Goal: Task Accomplishment & Management: Complete application form

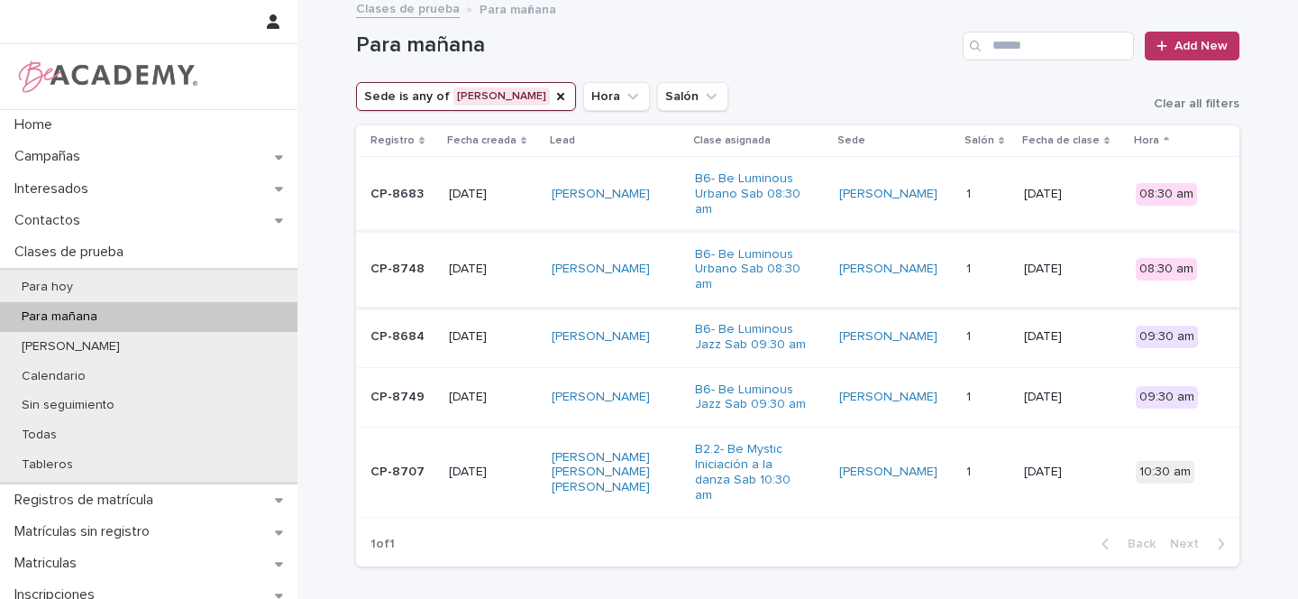
scroll to position [7, 0]
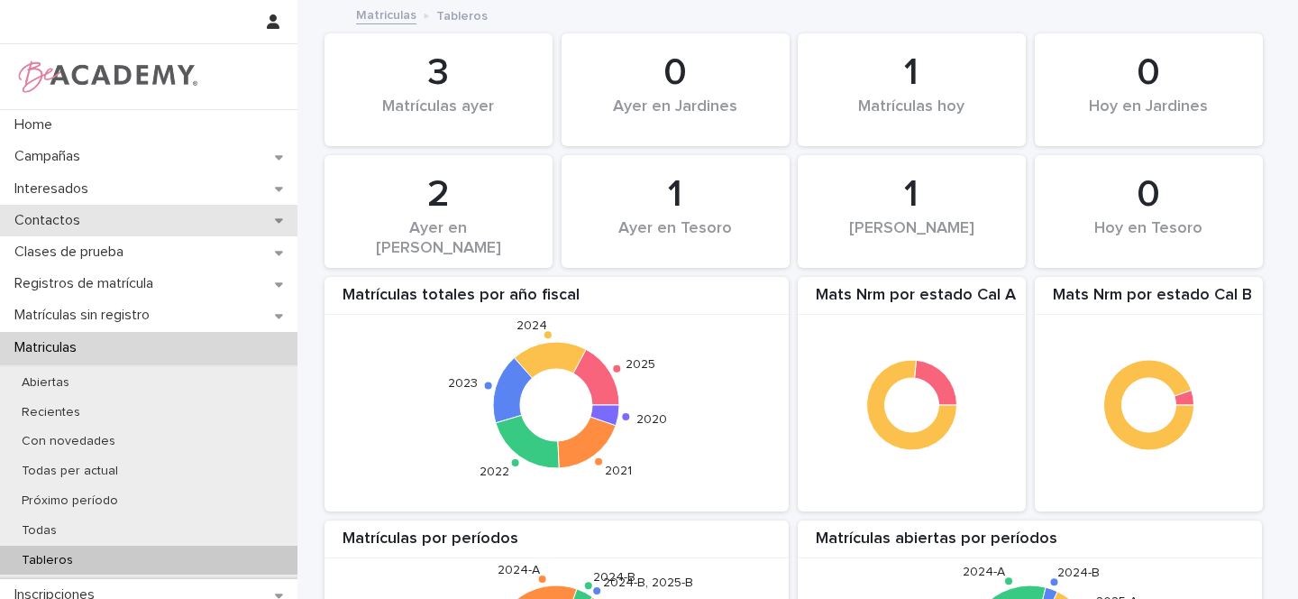
scroll to position [1764, 0]
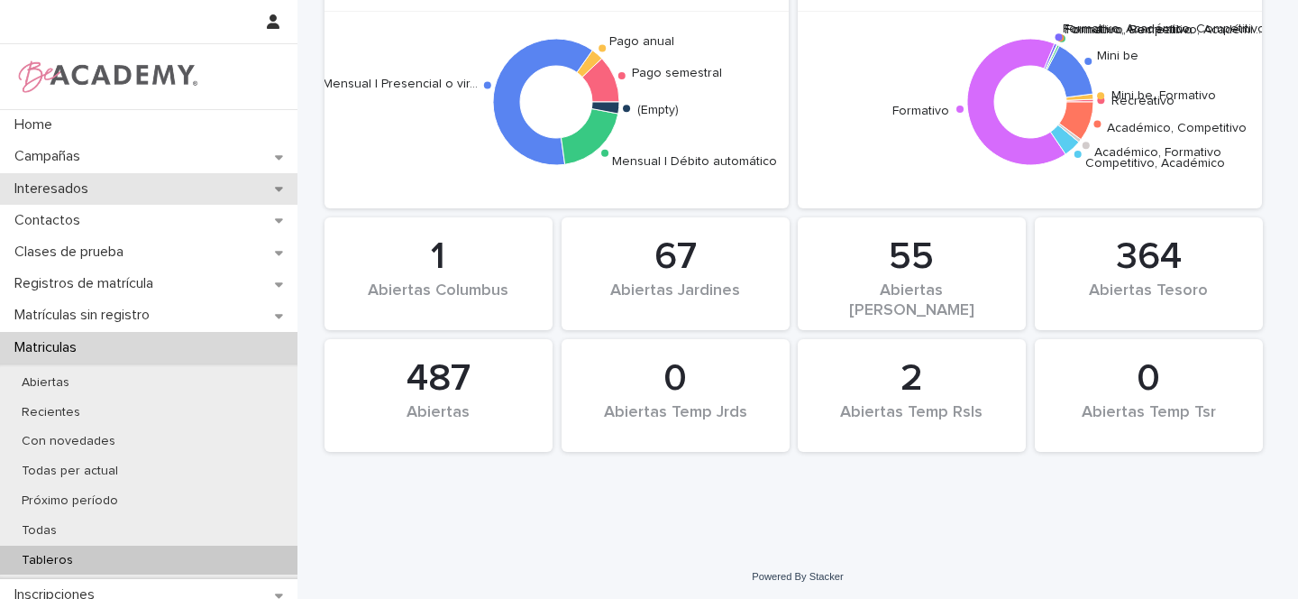
click at [275, 187] on icon at bounding box center [279, 189] width 8 height 5
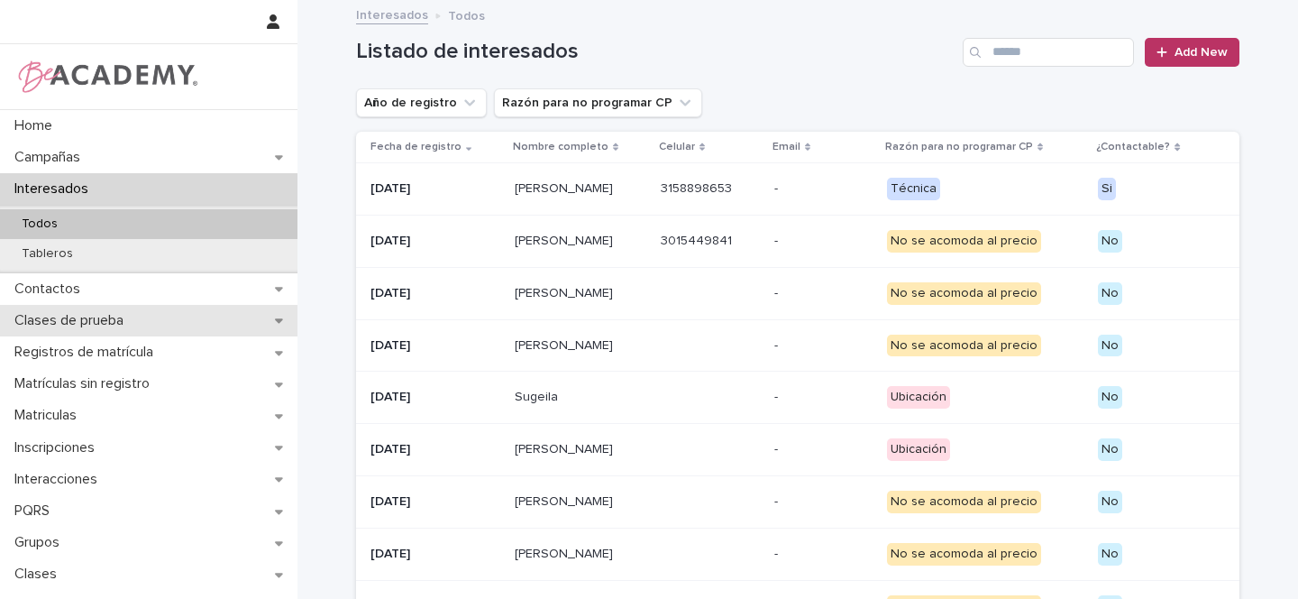
click at [275, 319] on icon at bounding box center [279, 321] width 8 height 5
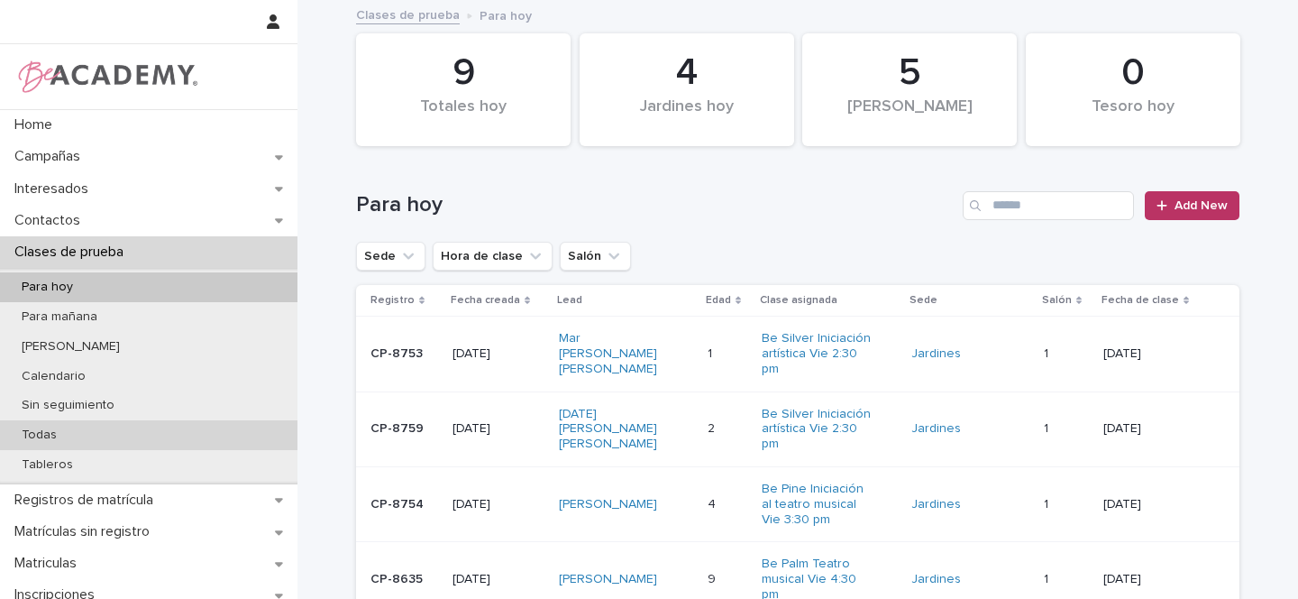
click at [49, 435] on p "Todas" at bounding box center [39, 434] width 64 height 15
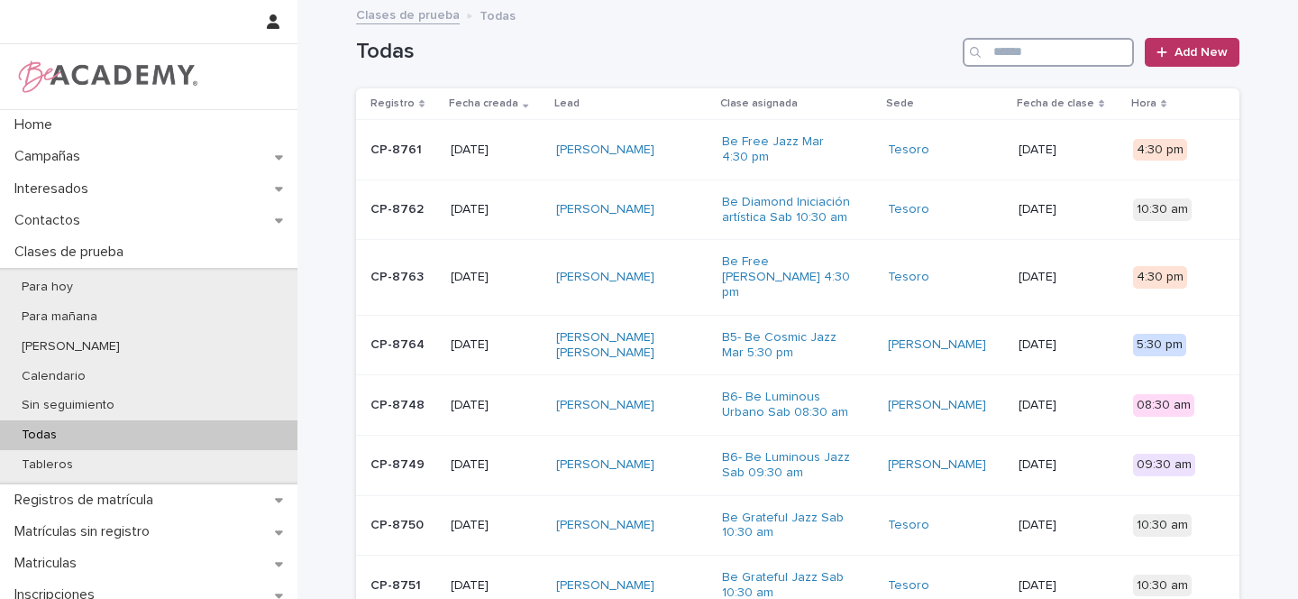
click at [1032, 53] on input "Search" at bounding box center [1048, 52] width 171 height 29
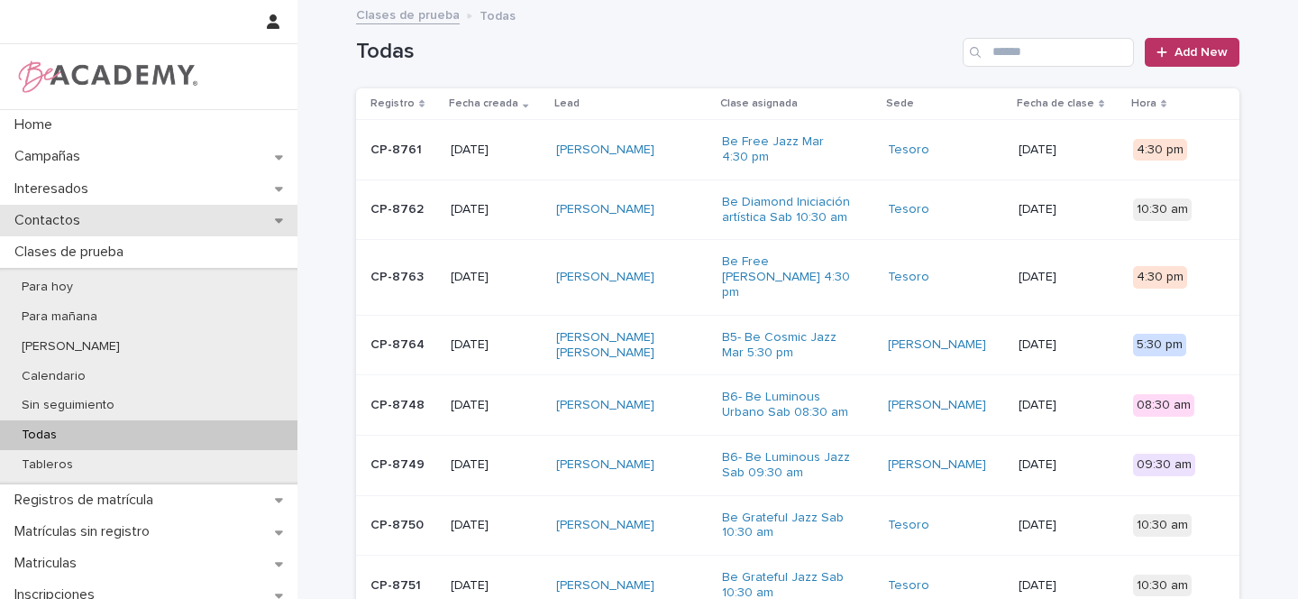
click at [266, 218] on div "Contactos" at bounding box center [149, 221] width 298 height 32
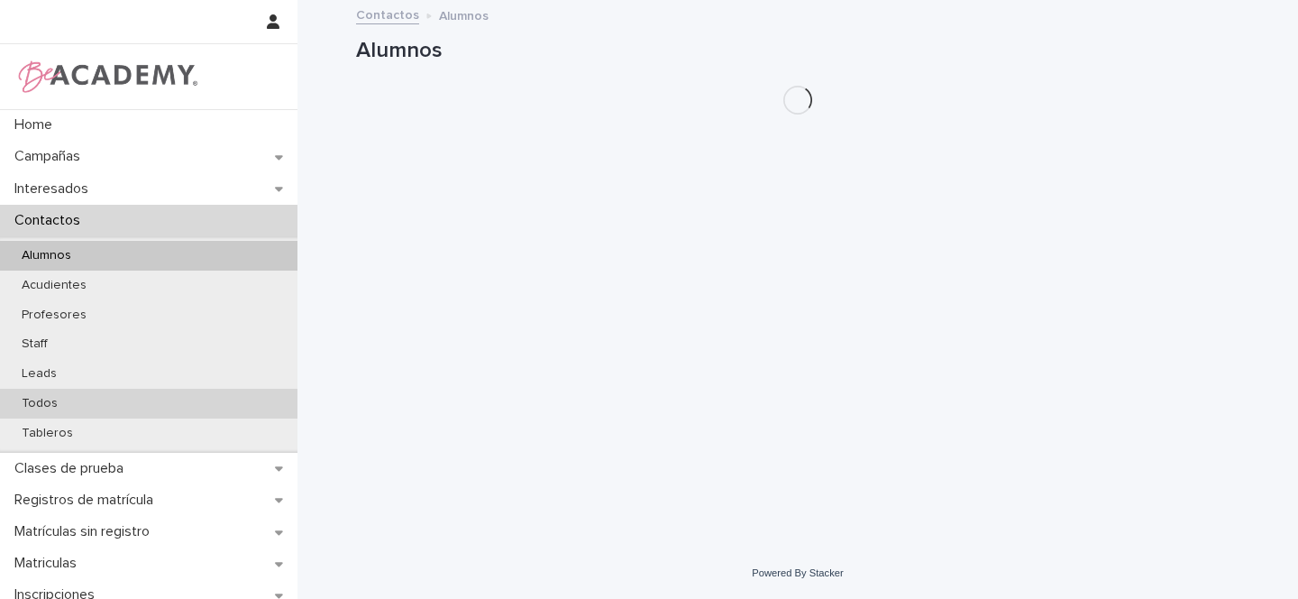
click at [44, 398] on p "Todos" at bounding box center [39, 403] width 65 height 15
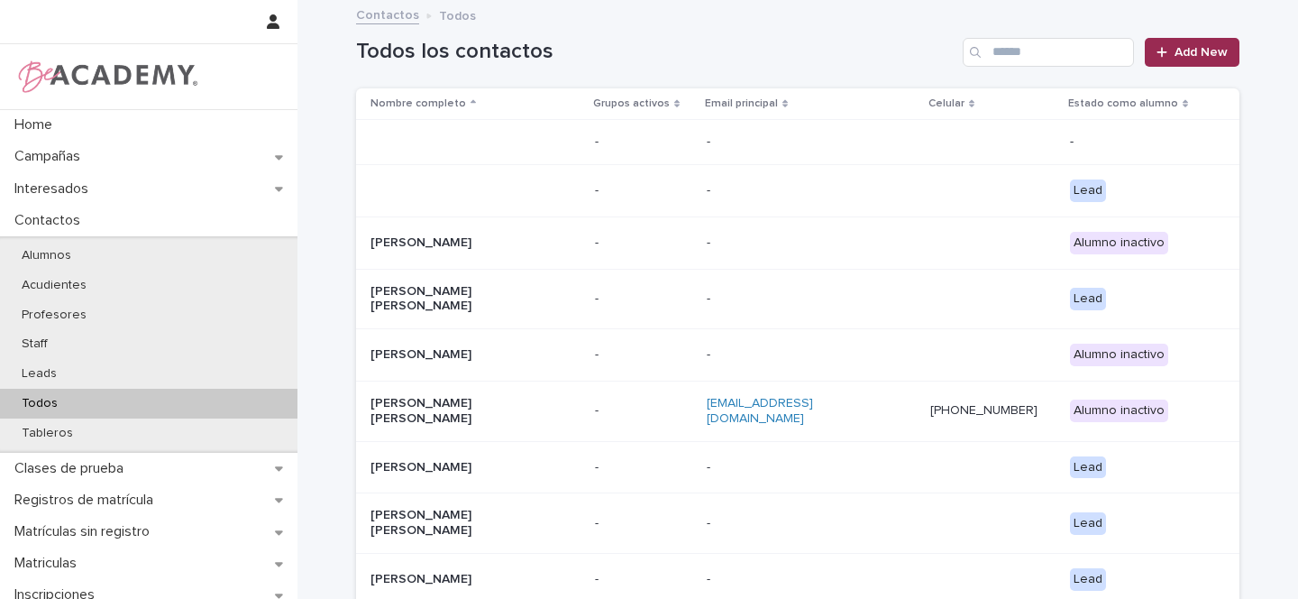
click at [1197, 52] on span "Add New" at bounding box center [1201, 52] width 53 height 13
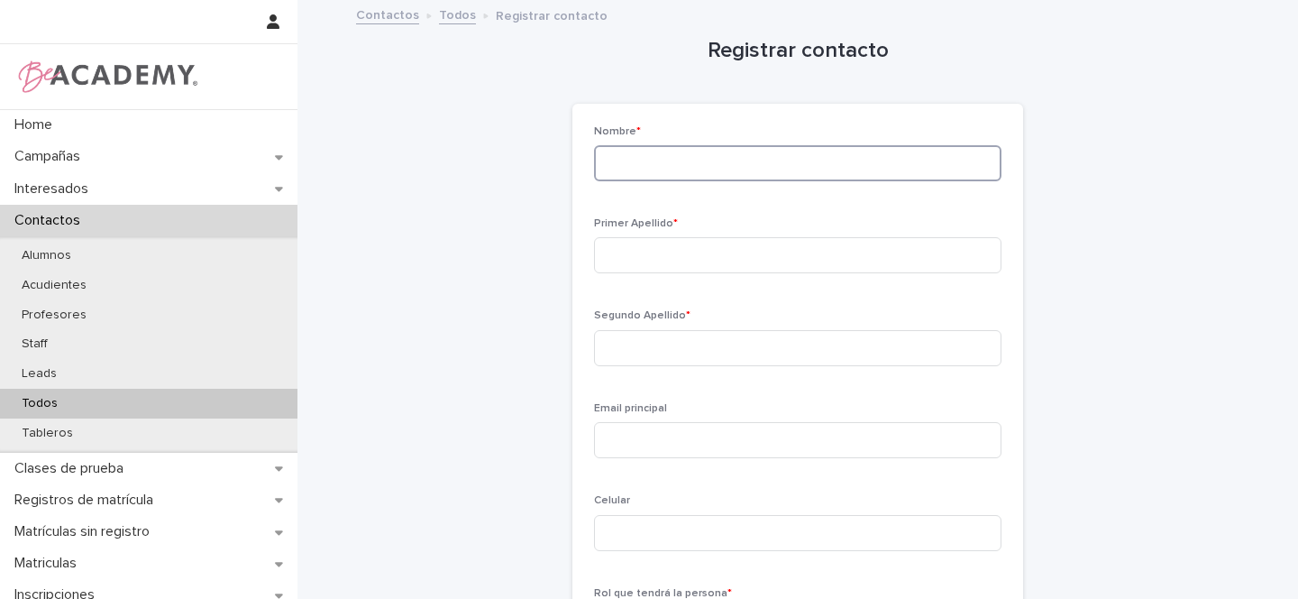
click at [631, 159] on input at bounding box center [798, 163] width 408 height 36
type input "*******"
type input "****"
click at [603, 165] on input "*******" at bounding box center [798, 163] width 408 height 36
type input "**********"
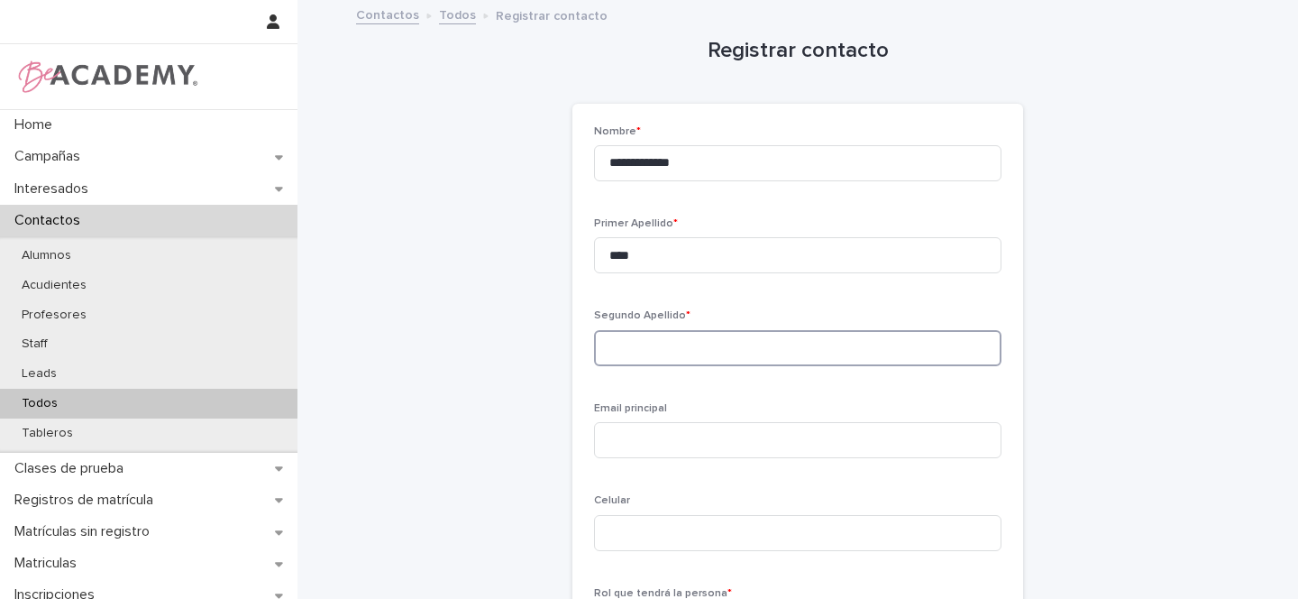
click at [617, 351] on input at bounding box center [798, 348] width 408 height 36
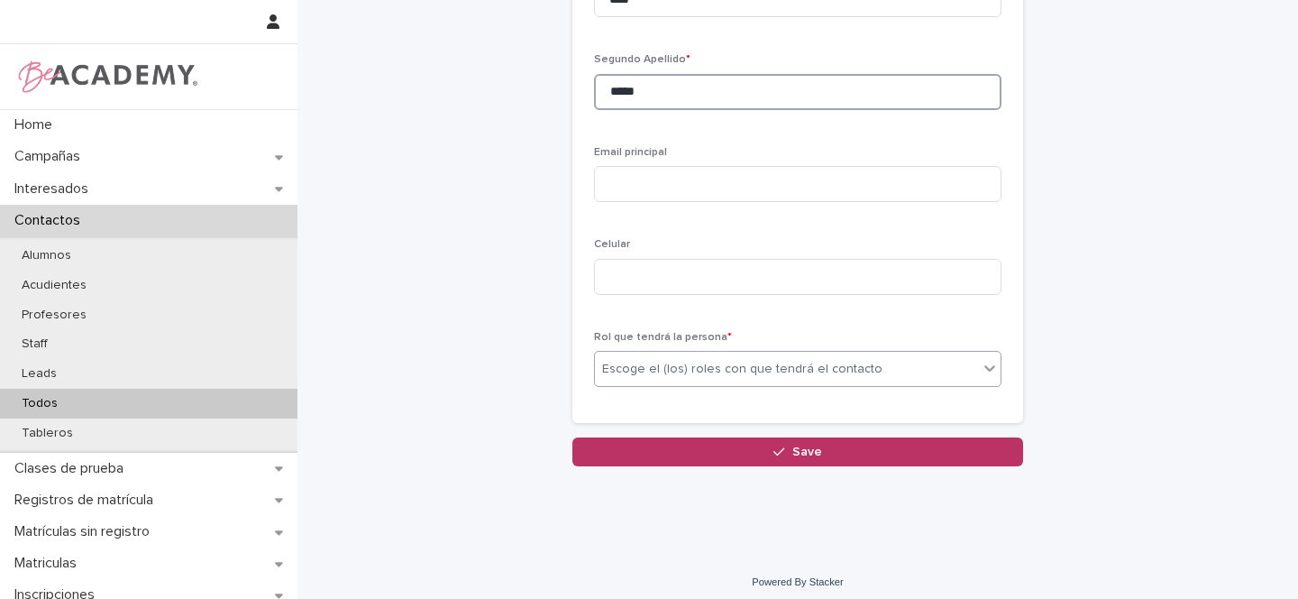
scroll to position [265, 0]
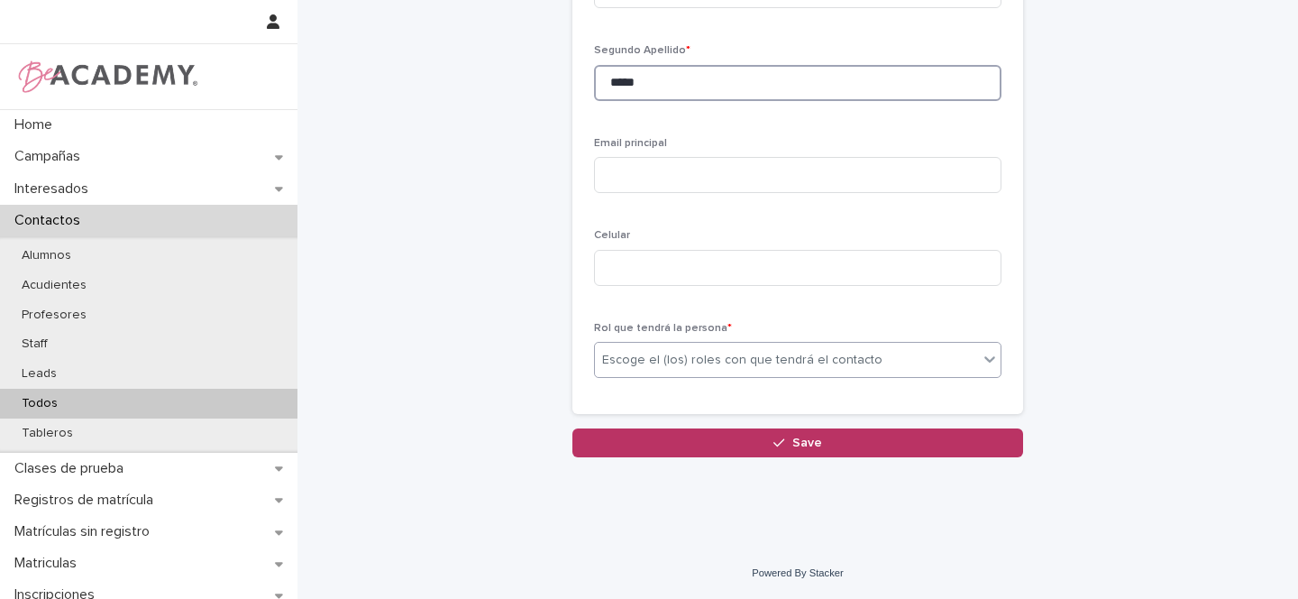
type input "*****"
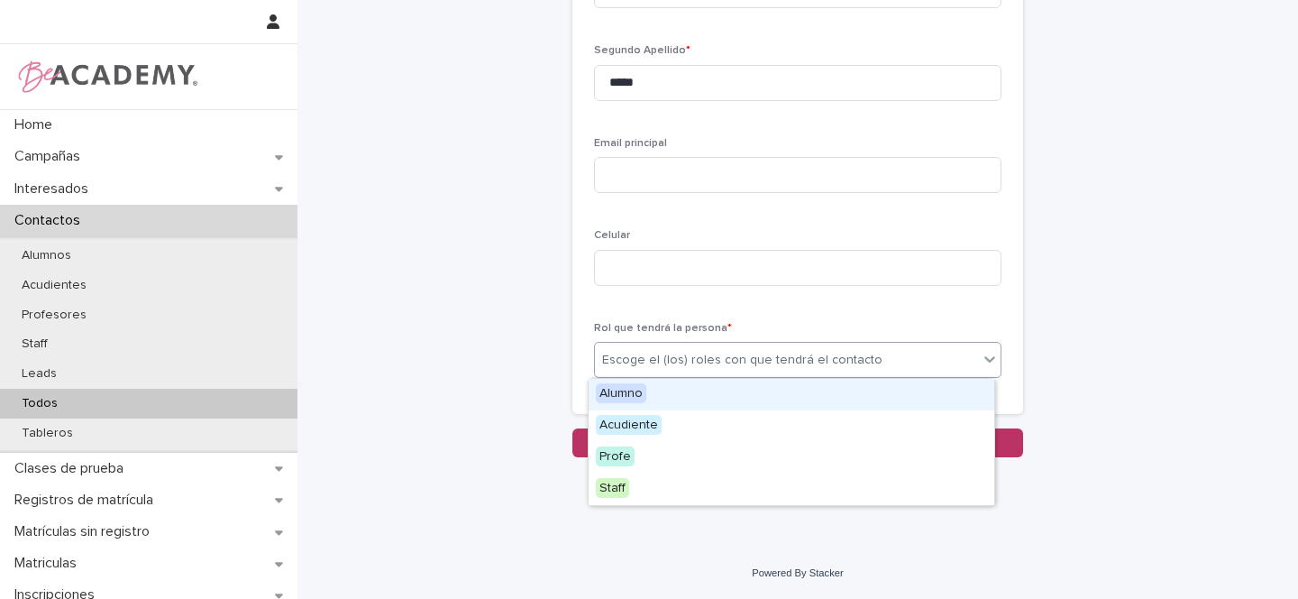
click at [655, 368] on div "Escoge el (los) roles con que tendrá el contacto" at bounding box center [742, 360] width 280 height 19
click at [633, 395] on span "Alumno" at bounding box center [621, 393] width 50 height 20
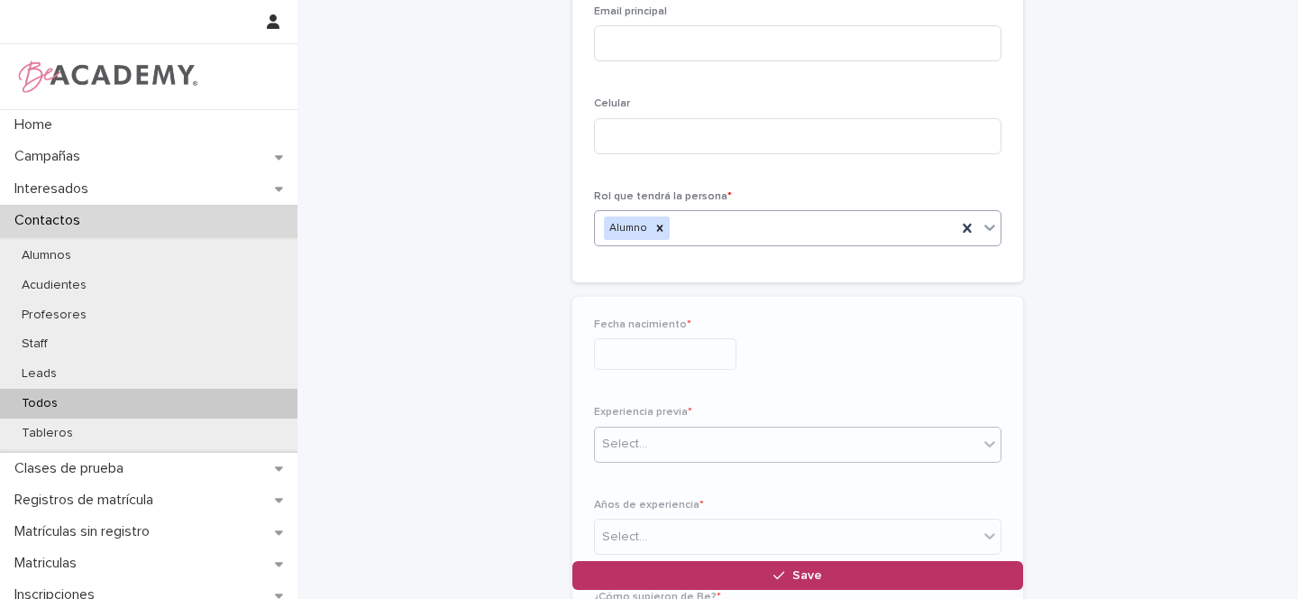
scroll to position [465, 0]
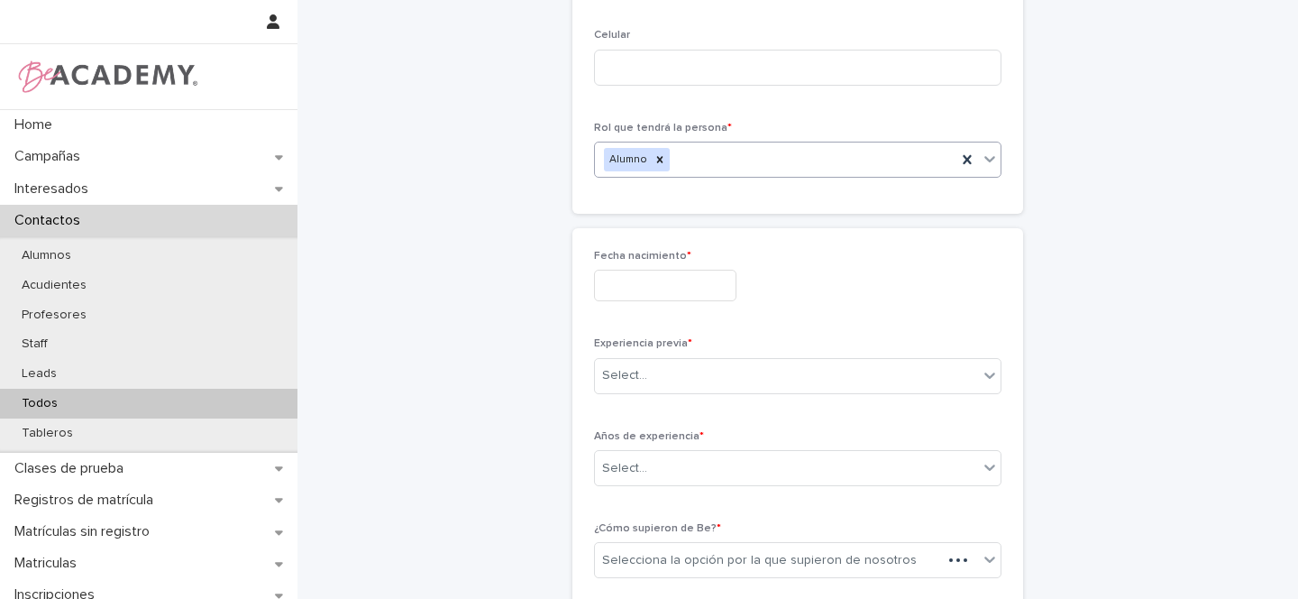
click at [629, 282] on input "text" at bounding box center [665, 286] width 142 height 32
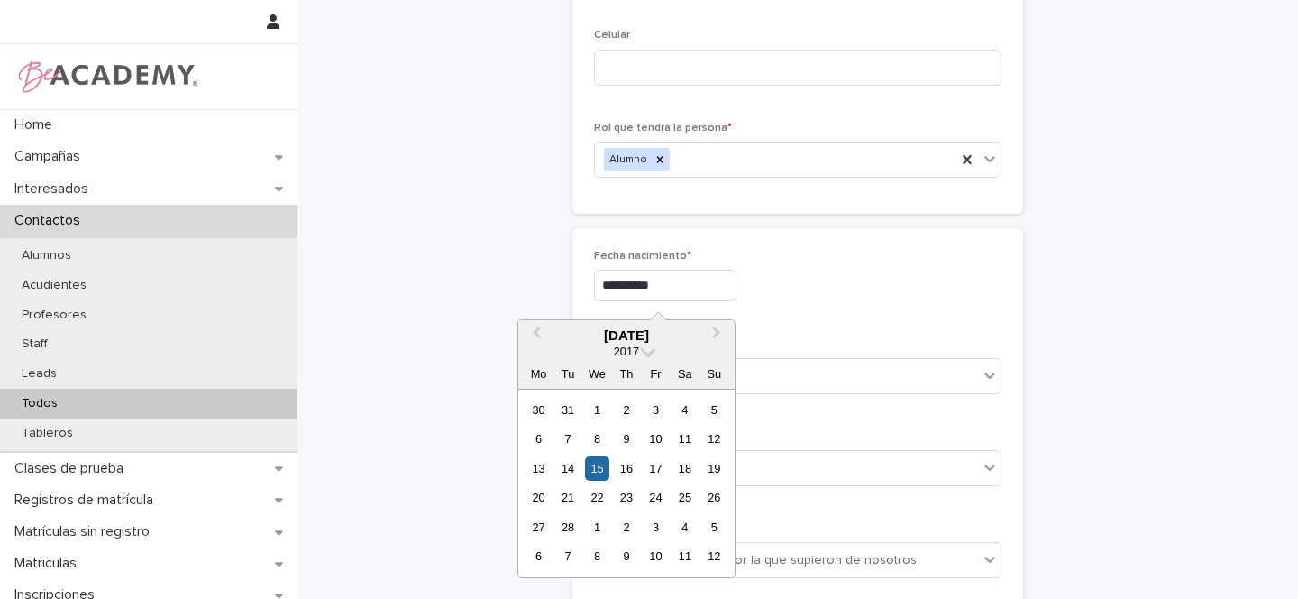
type input "**********"
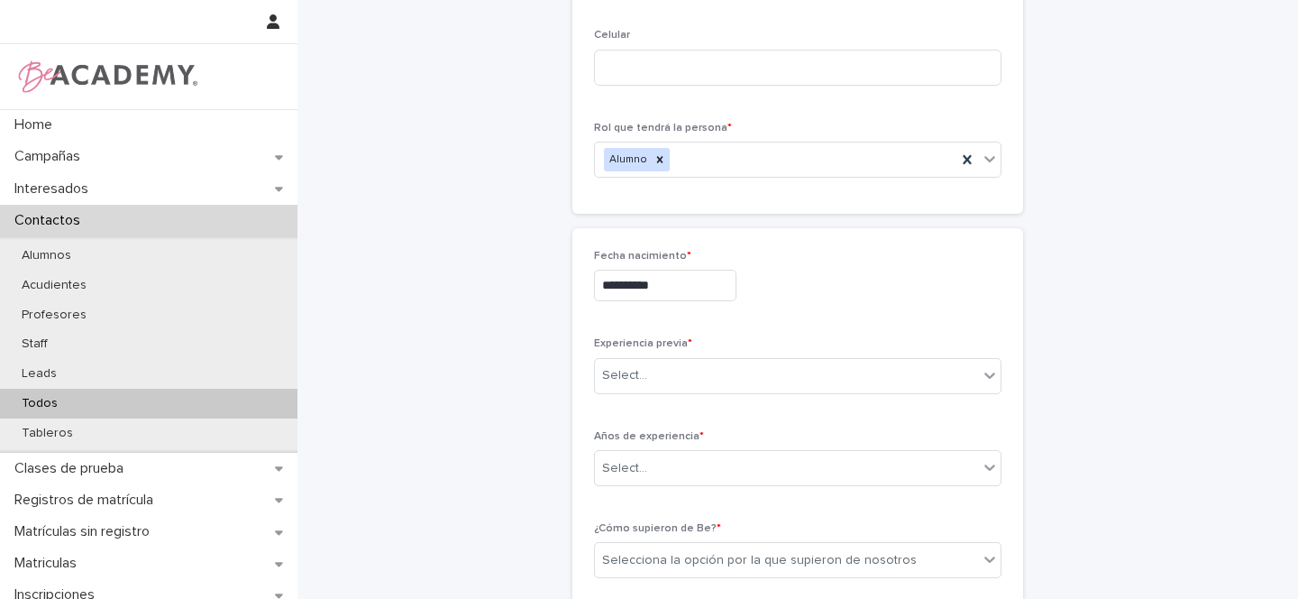
click at [816, 335] on div "**********" at bounding box center [798, 421] width 408 height 343
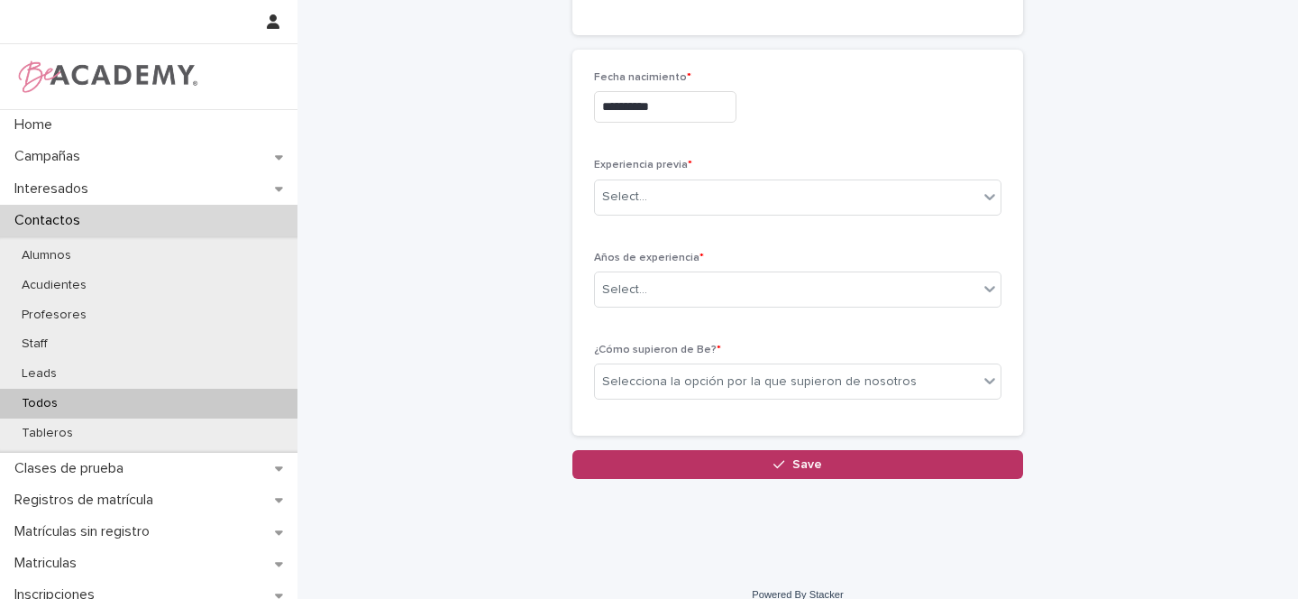
scroll to position [645, 0]
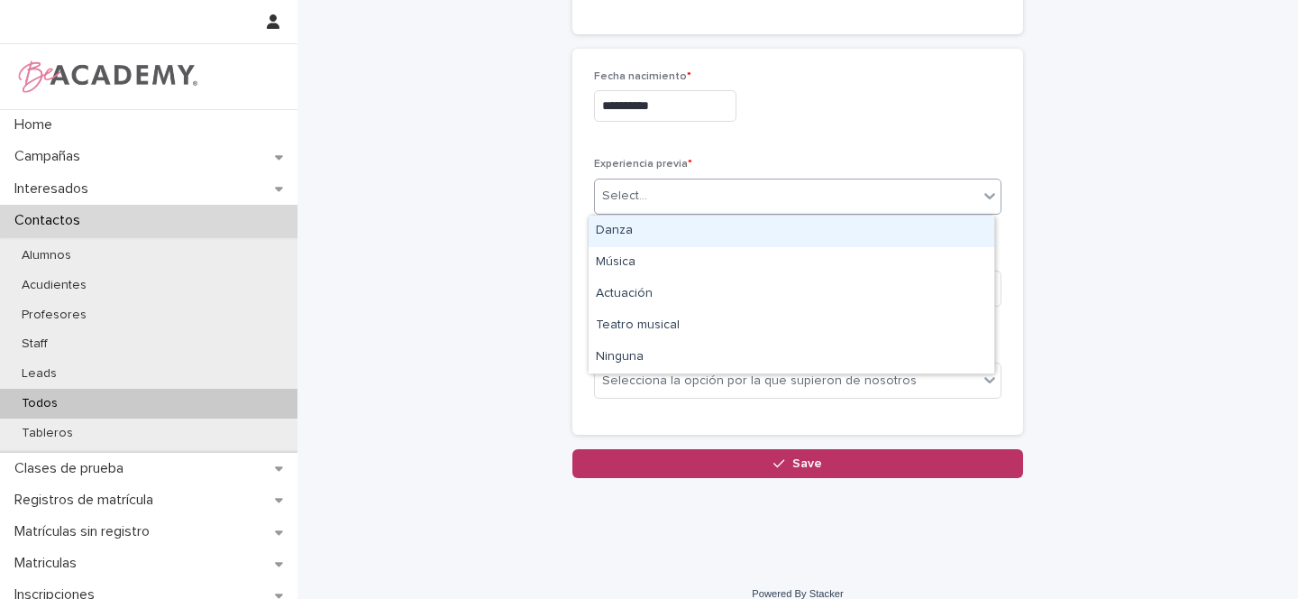
click at [655, 188] on div "Select..." at bounding box center [786, 196] width 383 height 30
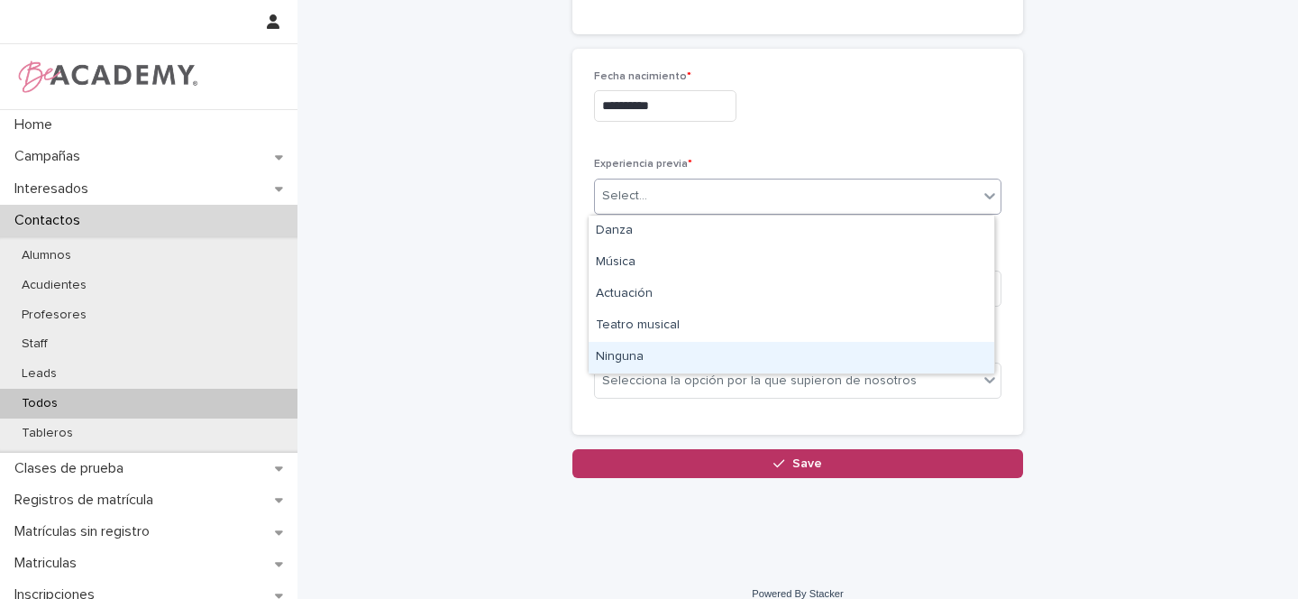
click at [621, 350] on div "Ninguna" at bounding box center [792, 358] width 406 height 32
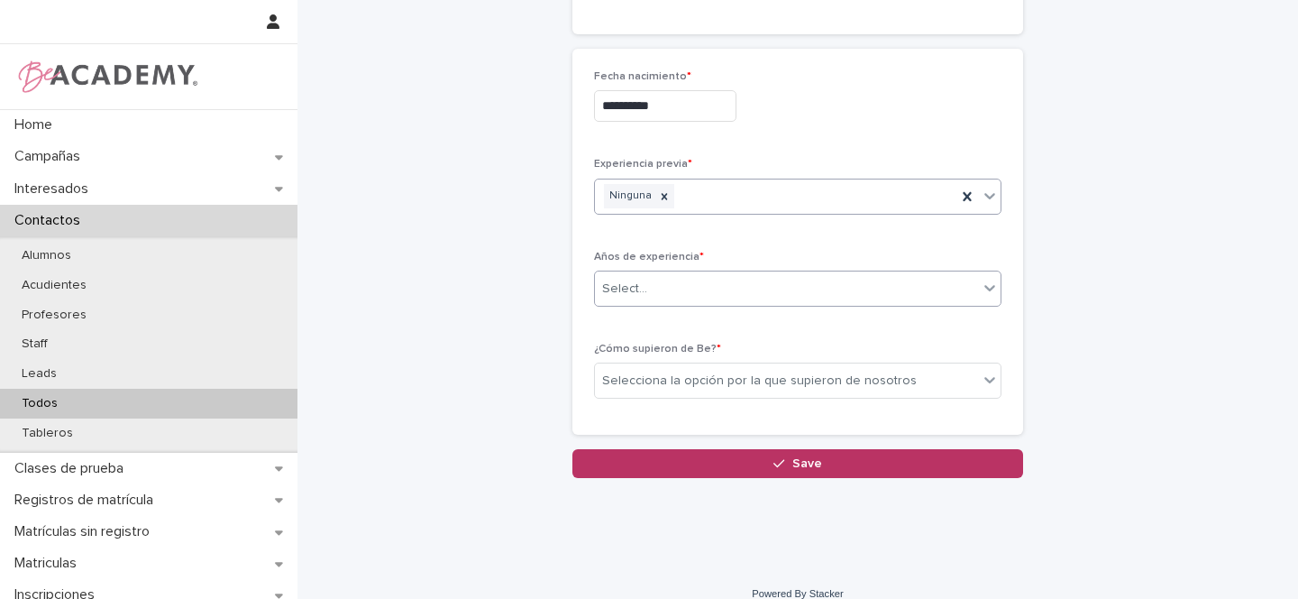
click at [635, 288] on div "Select..." at bounding box center [624, 288] width 45 height 19
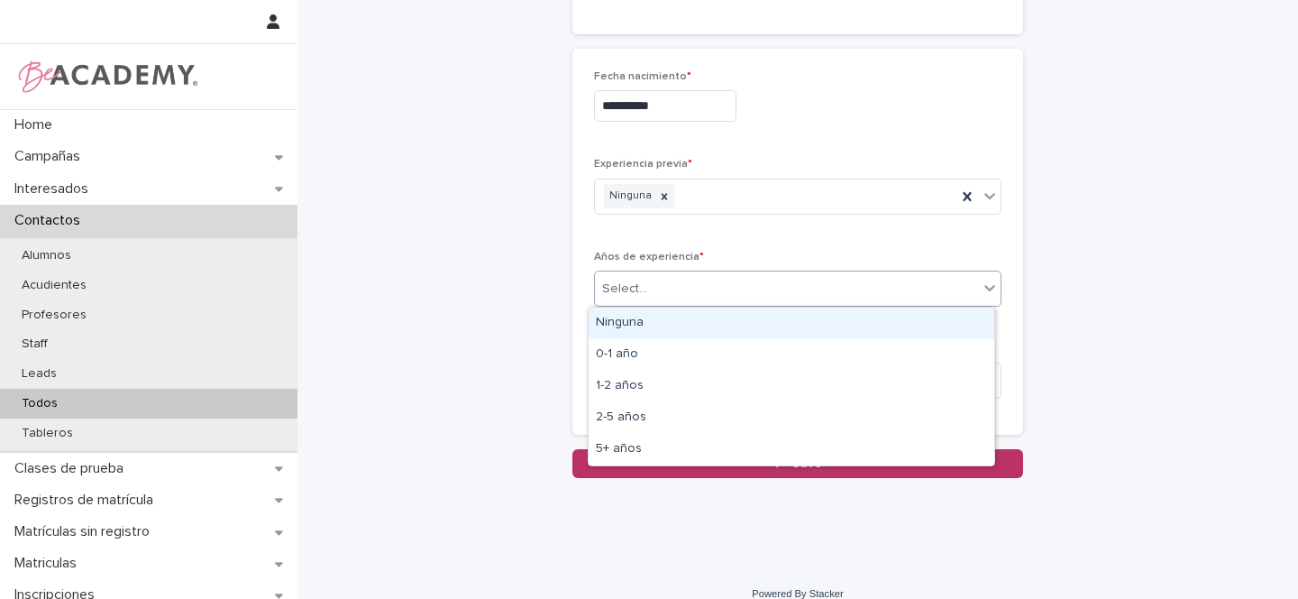
click at [620, 312] on div "Ninguna" at bounding box center [792, 323] width 406 height 32
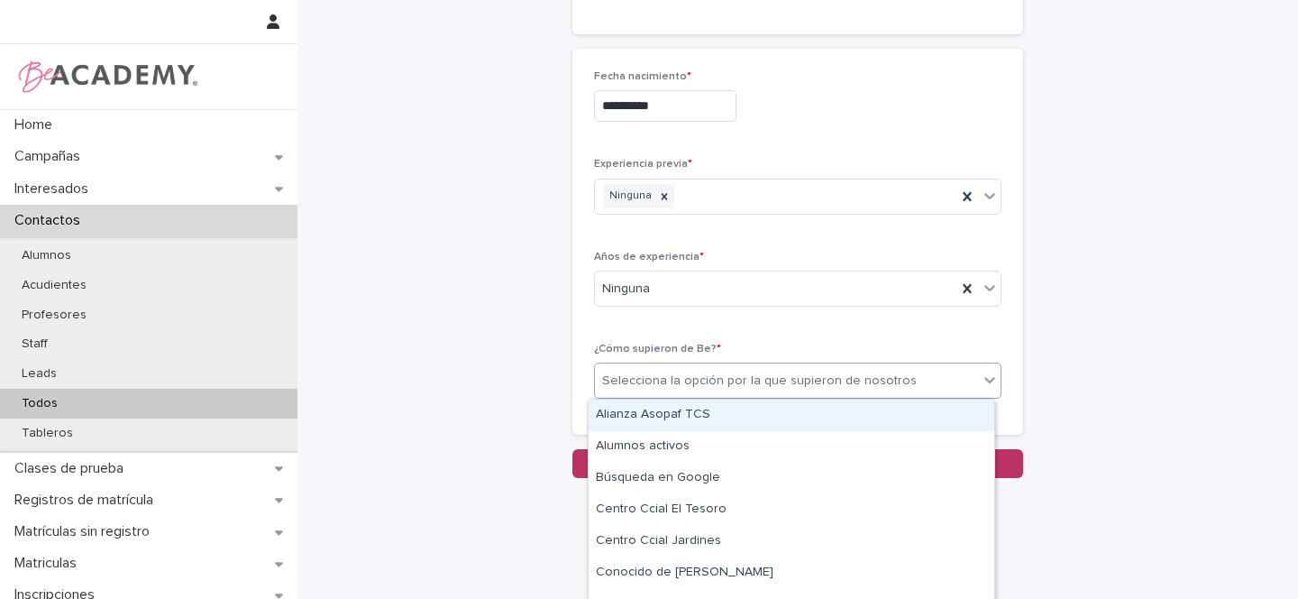
click at [620, 380] on div "Selecciona la opción por la que supieron de nosotros" at bounding box center [759, 380] width 315 height 19
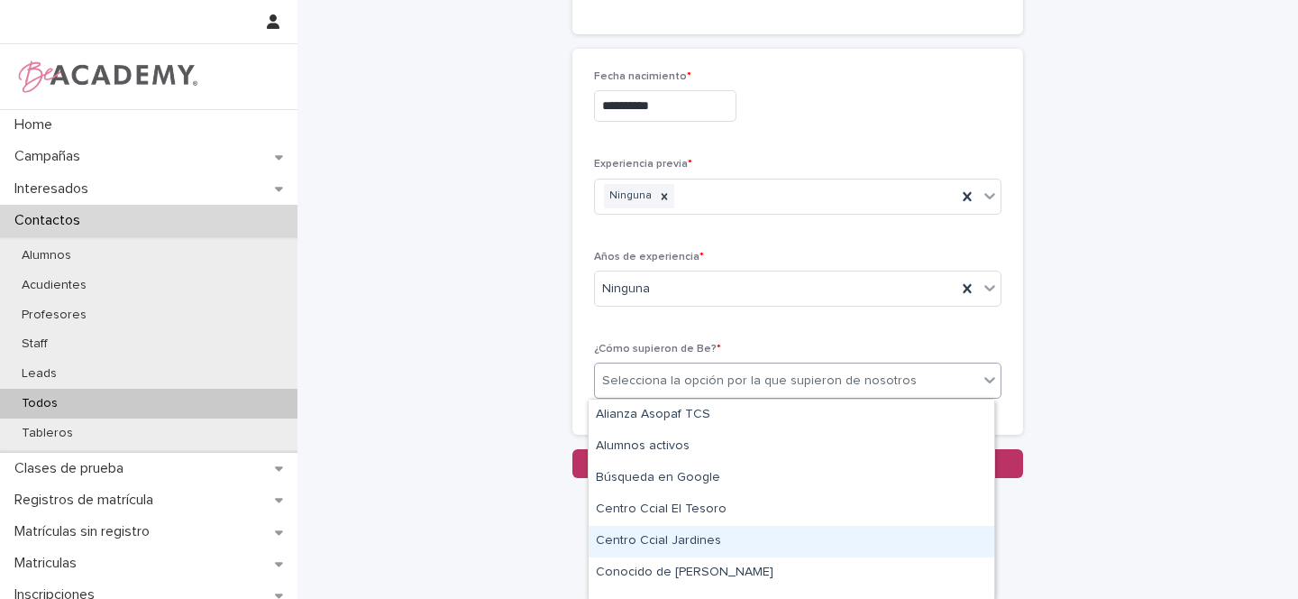
scroll to position [368, 0]
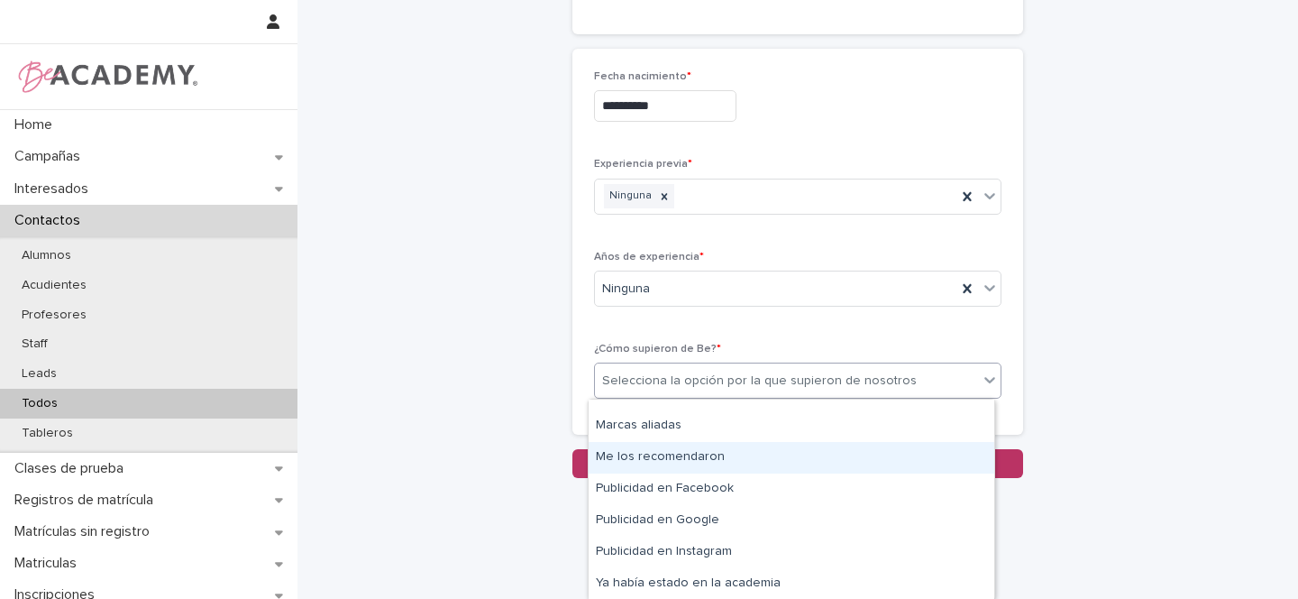
click at [647, 453] on div "Me los recomendaron" at bounding box center [792, 458] width 406 height 32
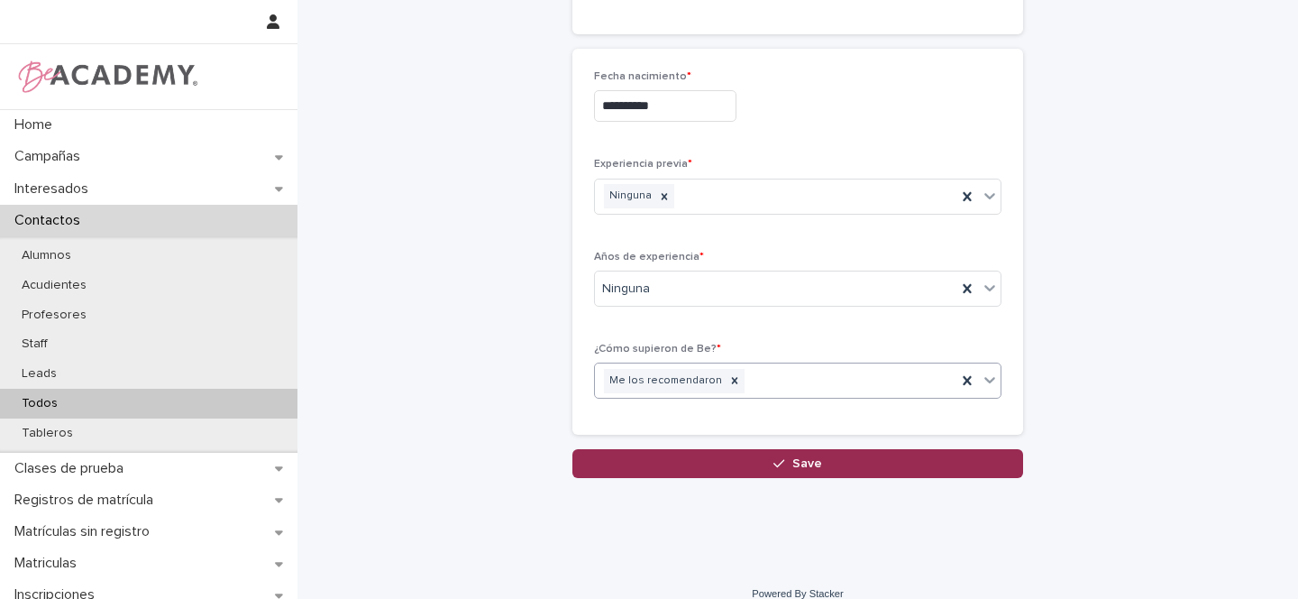
click at [733, 465] on button "Save" at bounding box center [798, 463] width 451 height 29
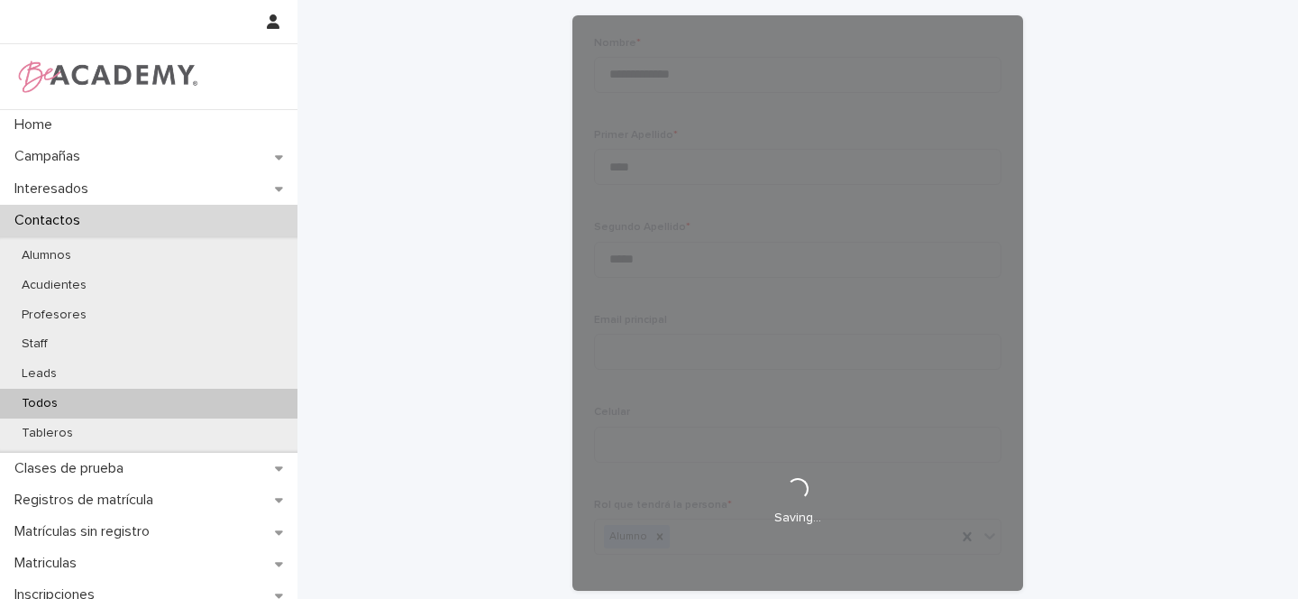
scroll to position [0, 0]
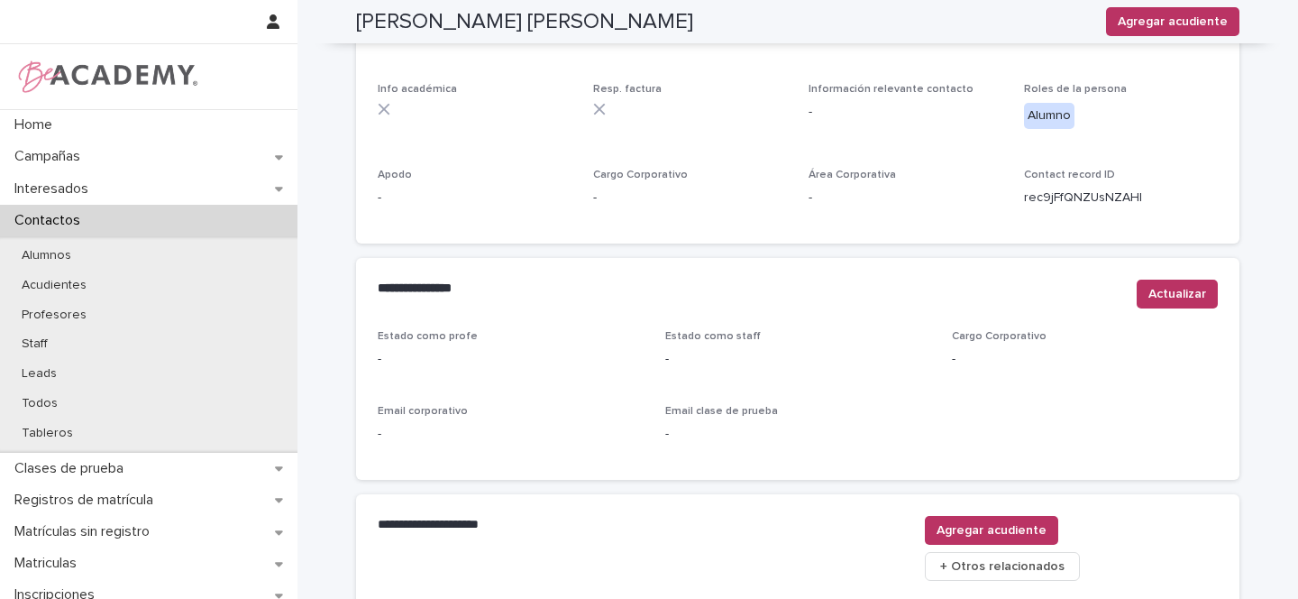
scroll to position [732, 0]
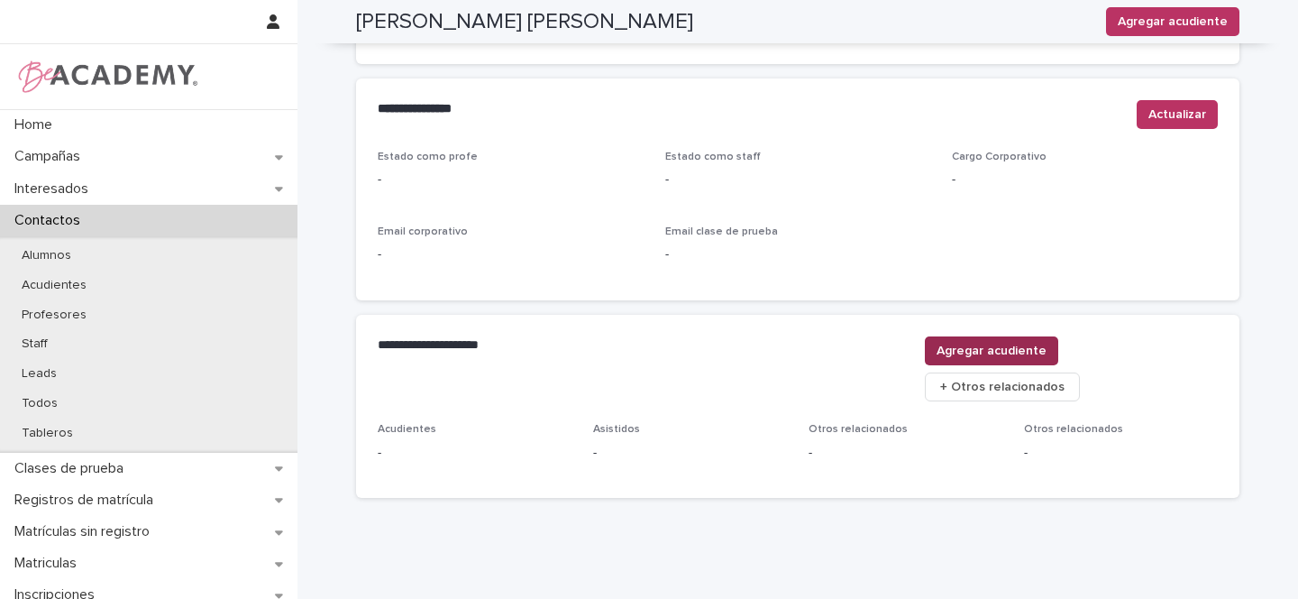
click at [1047, 342] on span "Agregar acudiente" at bounding box center [992, 351] width 110 height 18
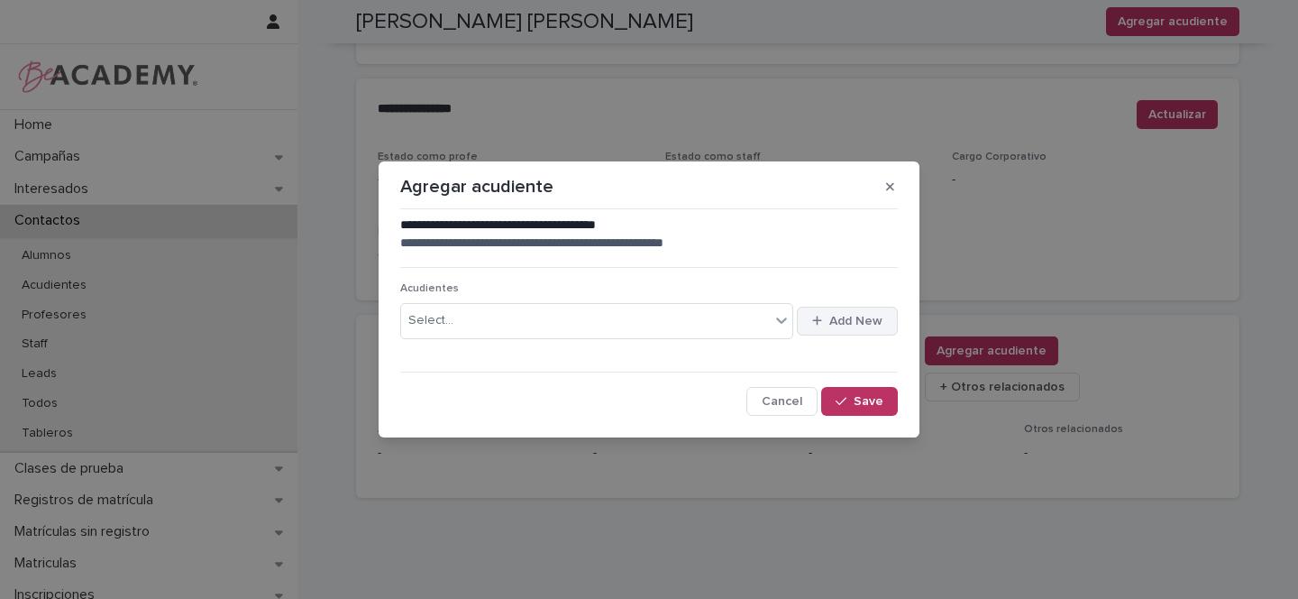
click at [853, 324] on span "Add New" at bounding box center [855, 321] width 53 height 13
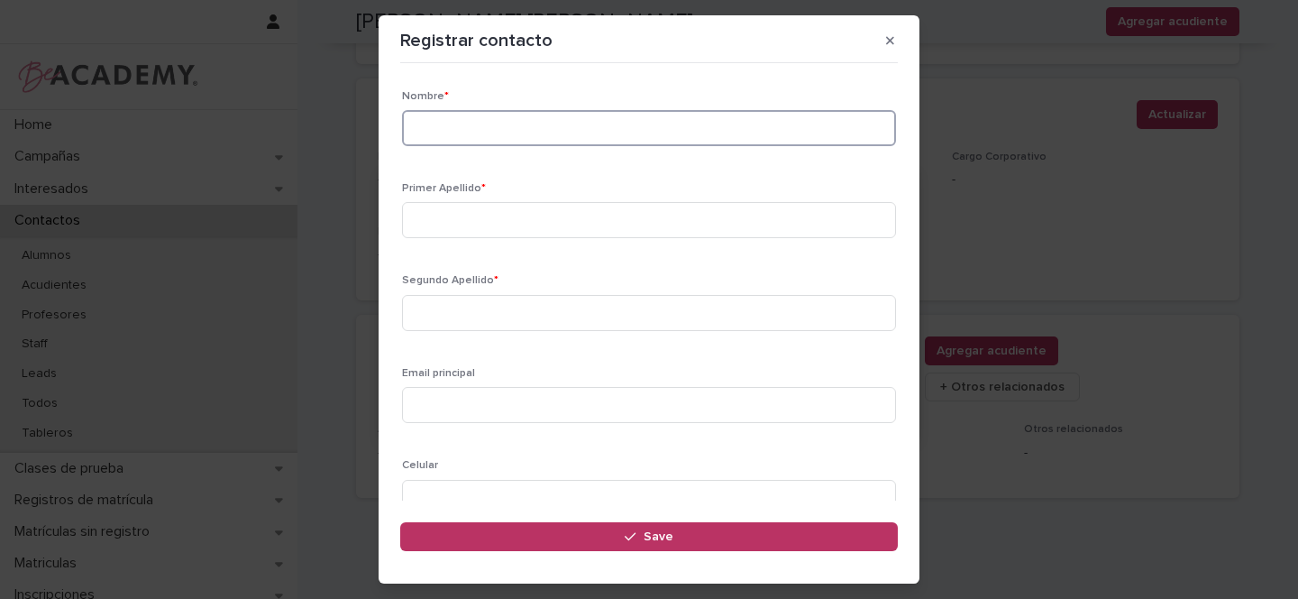
click at [441, 126] on input at bounding box center [649, 128] width 494 height 36
type input "**********"
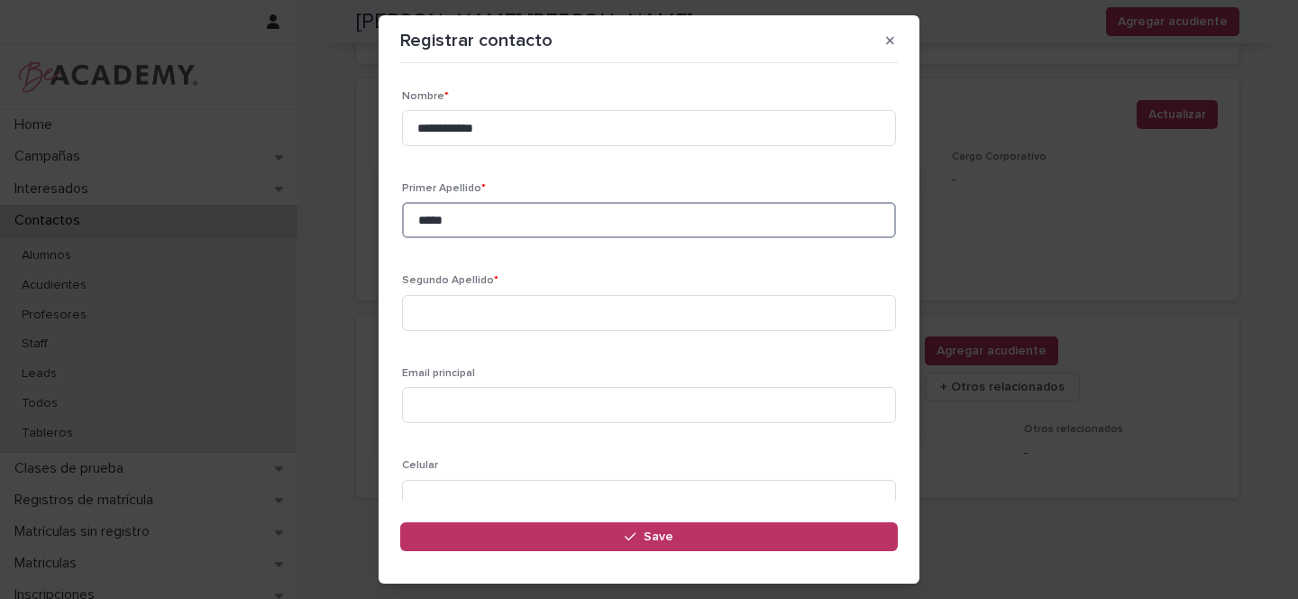
type input "*****"
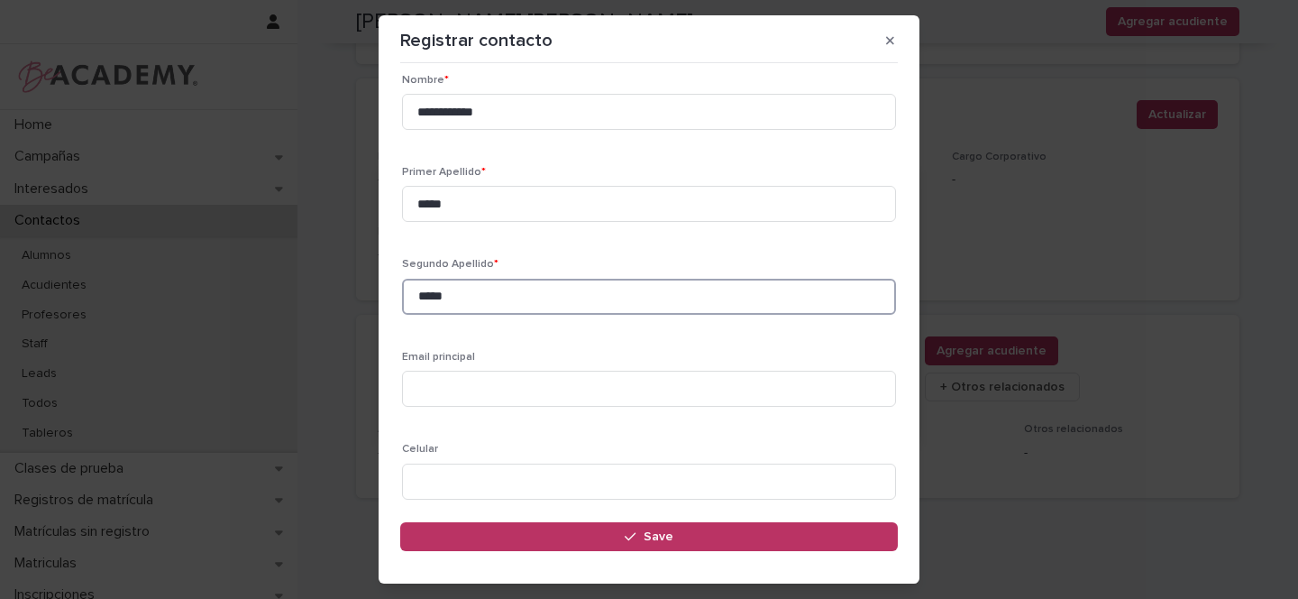
scroll to position [91, 0]
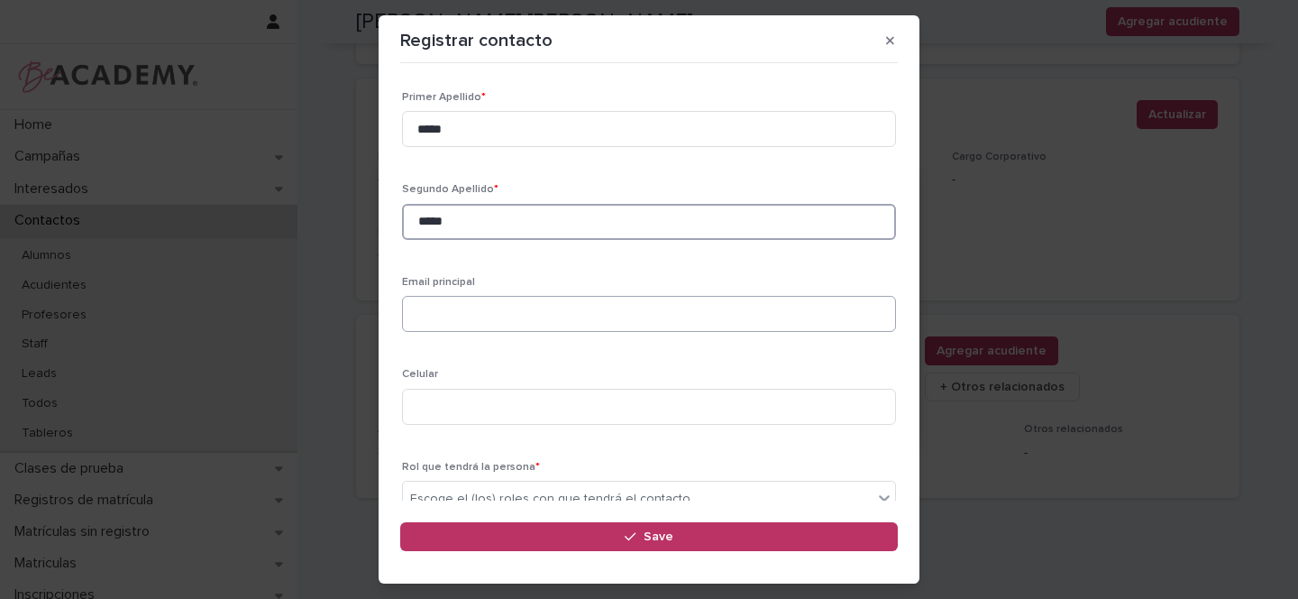
type input "*****"
click at [459, 317] on input at bounding box center [649, 314] width 494 height 36
click at [523, 316] on input "**********" at bounding box center [649, 314] width 494 height 36
type input "**********"
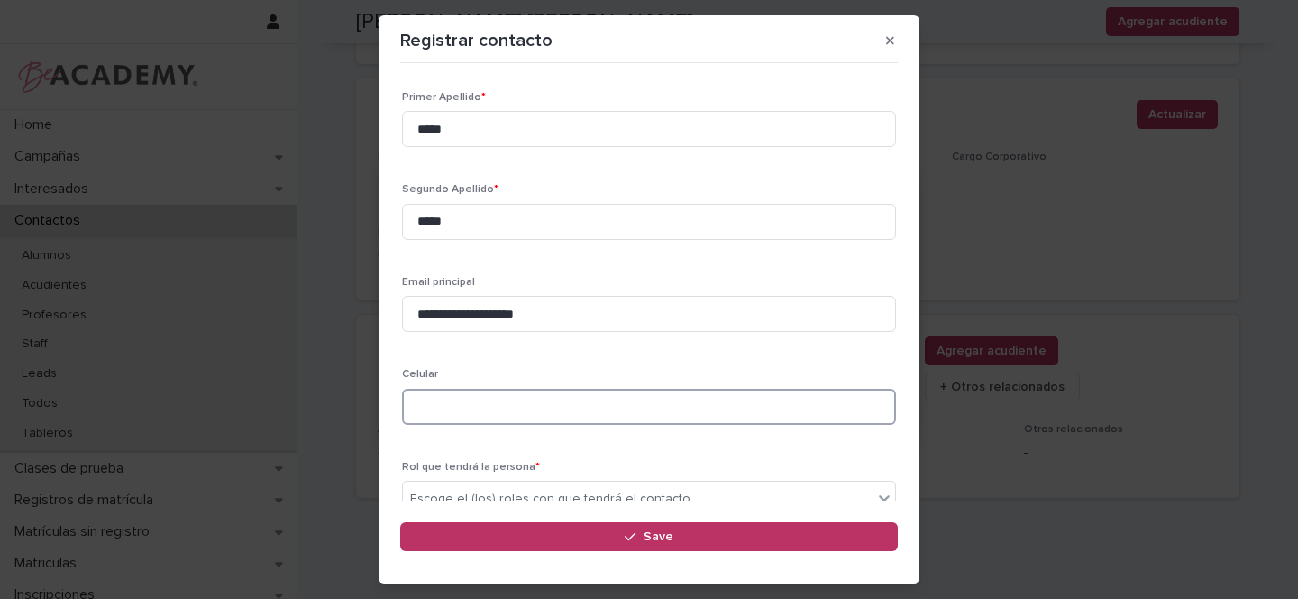
click at [435, 405] on input at bounding box center [649, 407] width 494 height 36
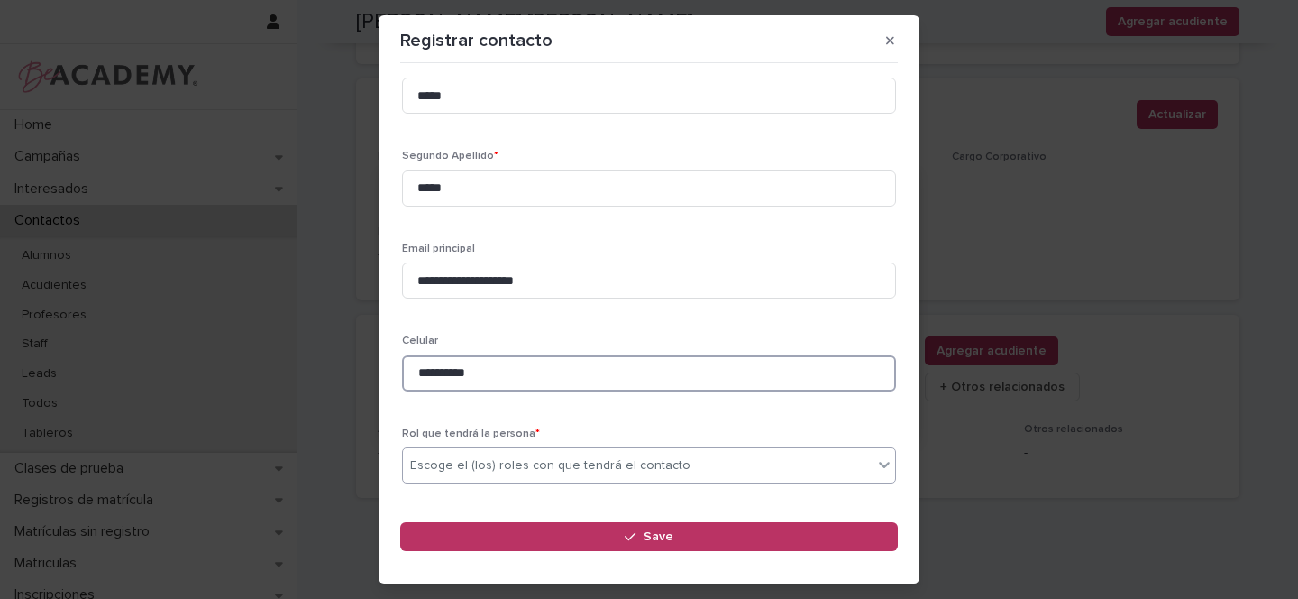
scroll to position [187, 0]
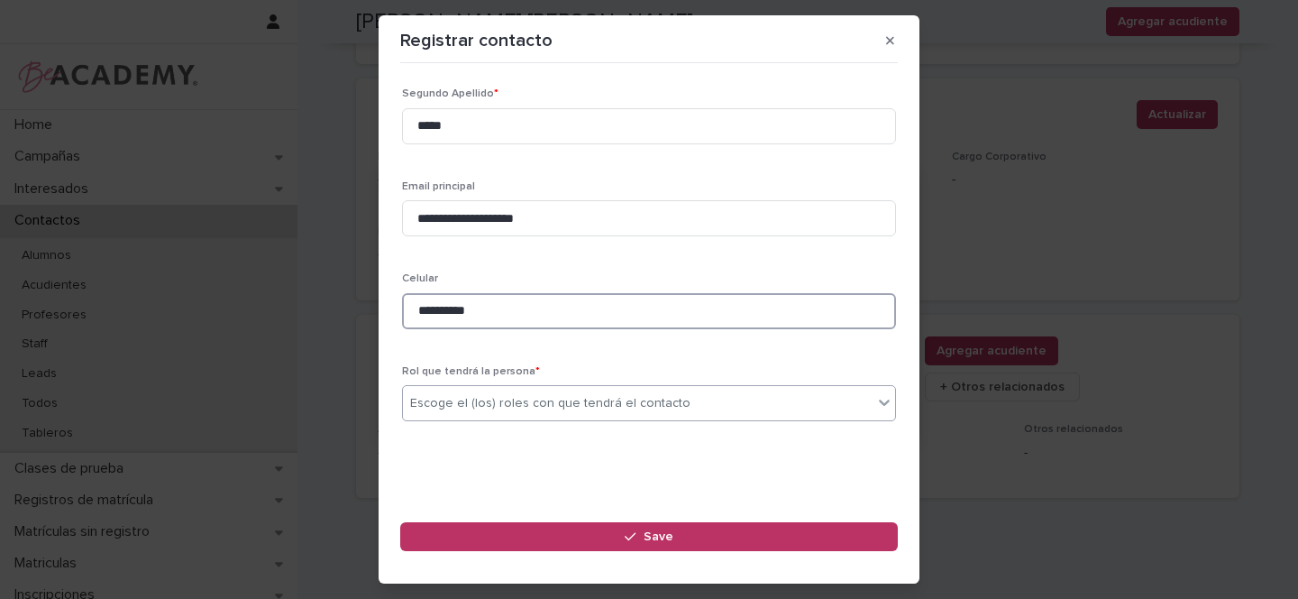
type input "**********"
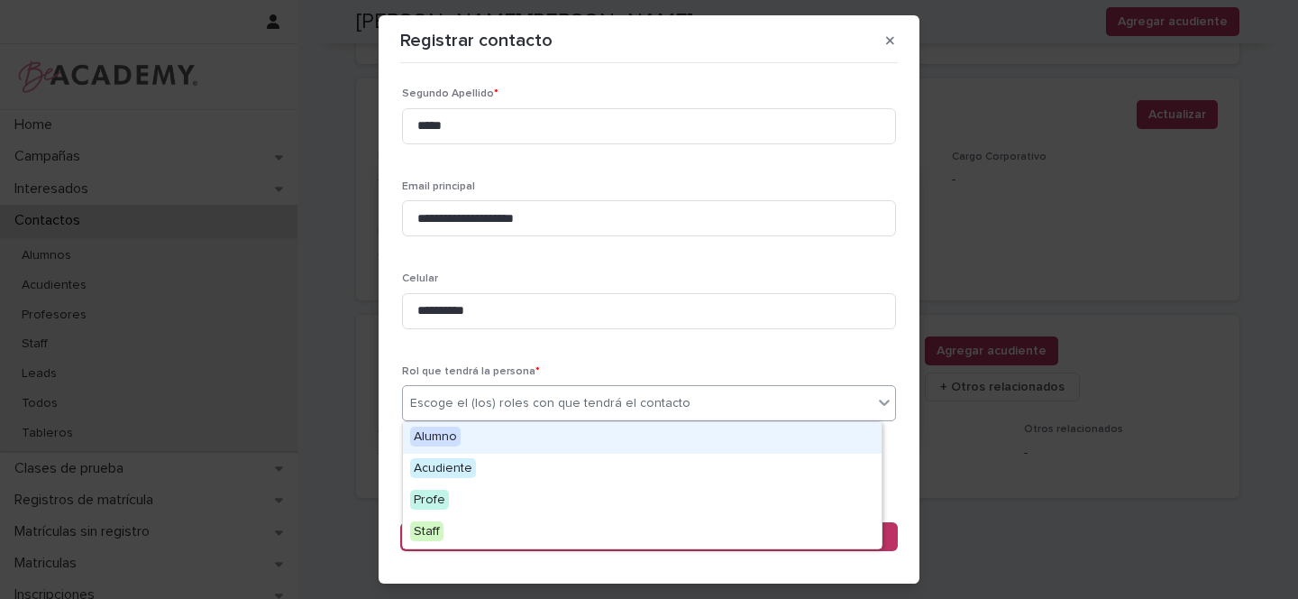
click at [449, 410] on div "Escoge el (los) roles con que tendrá el contacto" at bounding box center [550, 403] width 280 height 19
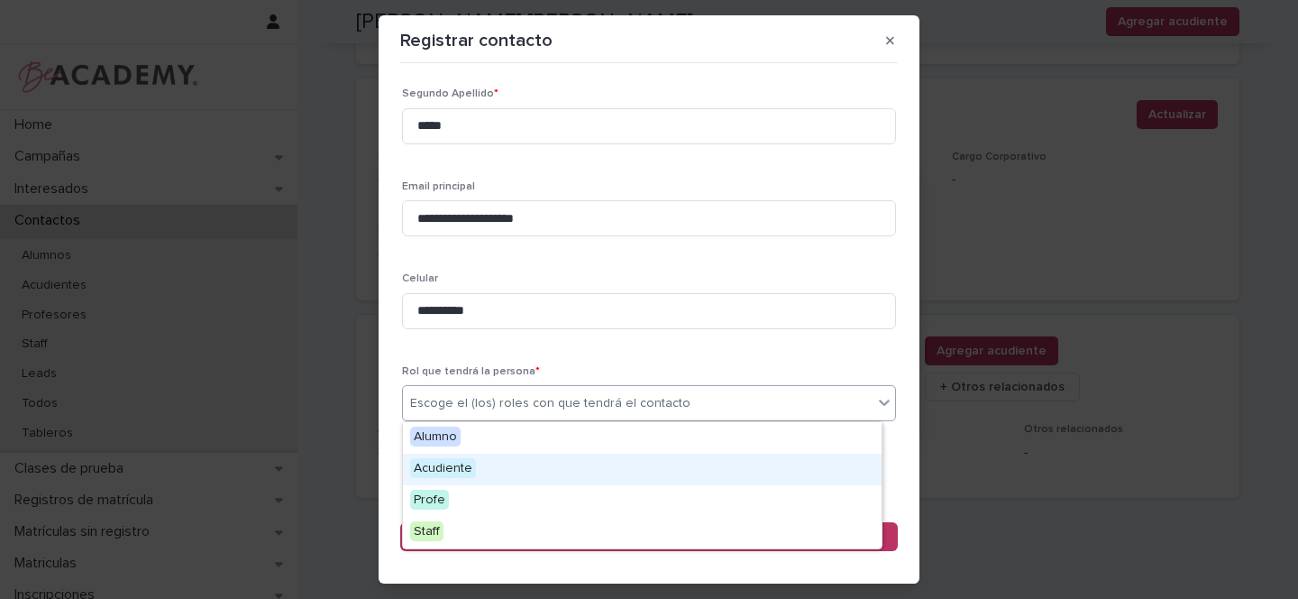
click at [438, 466] on span "Acudiente" at bounding box center [443, 468] width 66 height 20
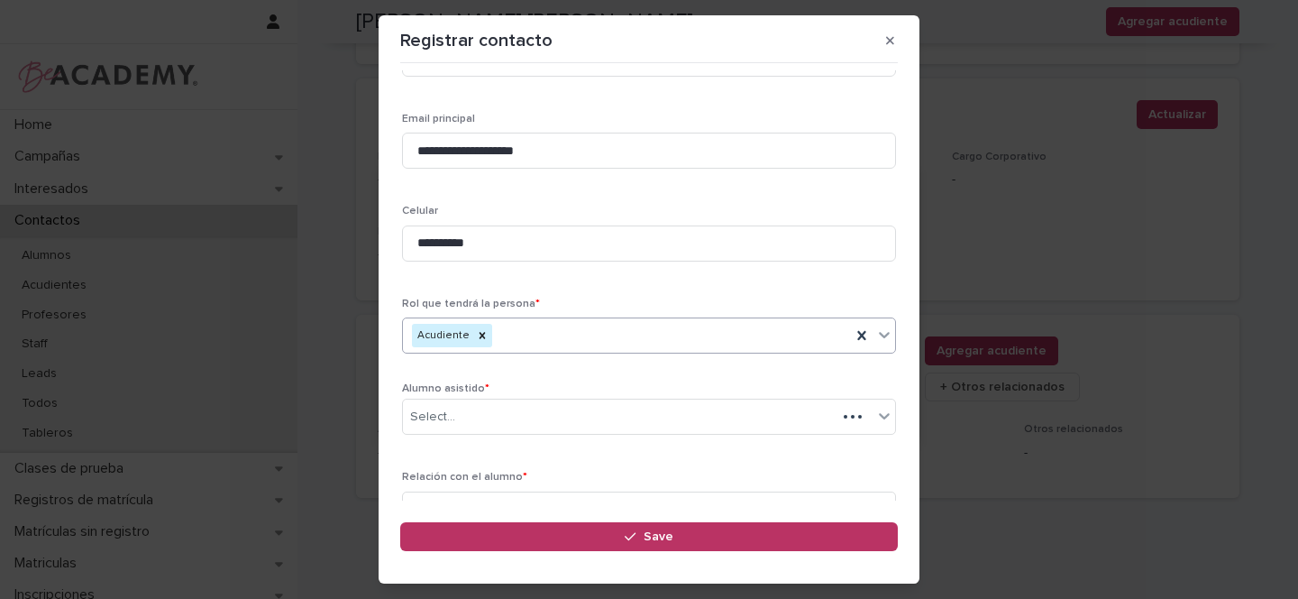
scroll to position [273, 0]
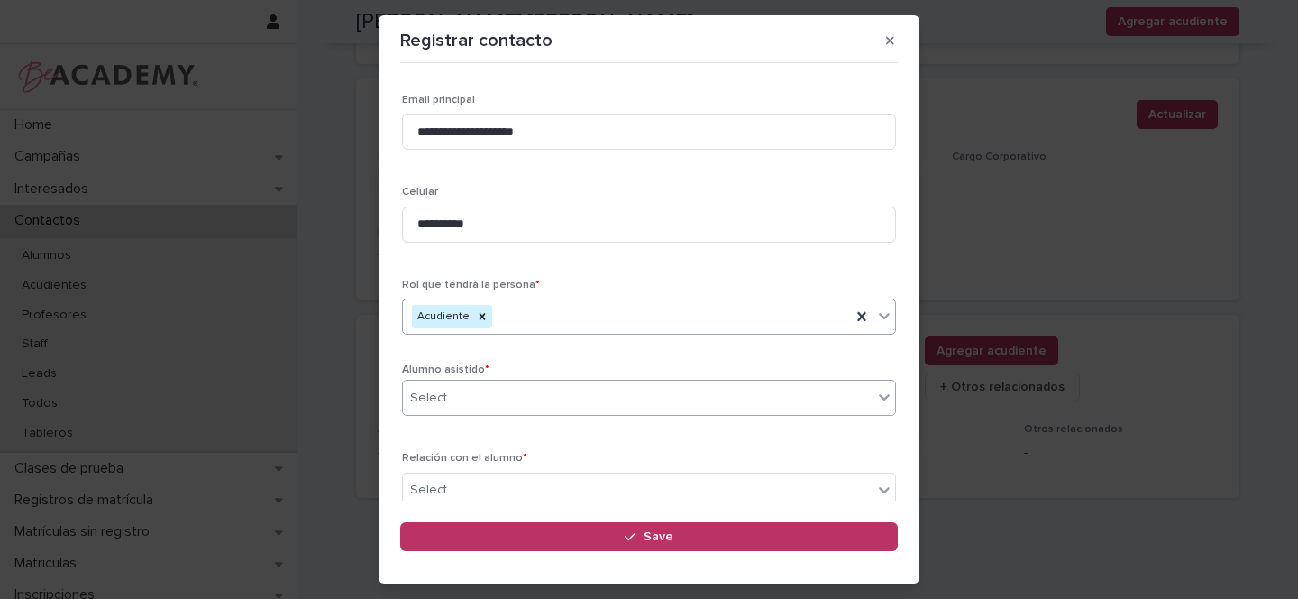
click at [459, 401] on div "Select..." at bounding box center [638, 398] width 470 height 30
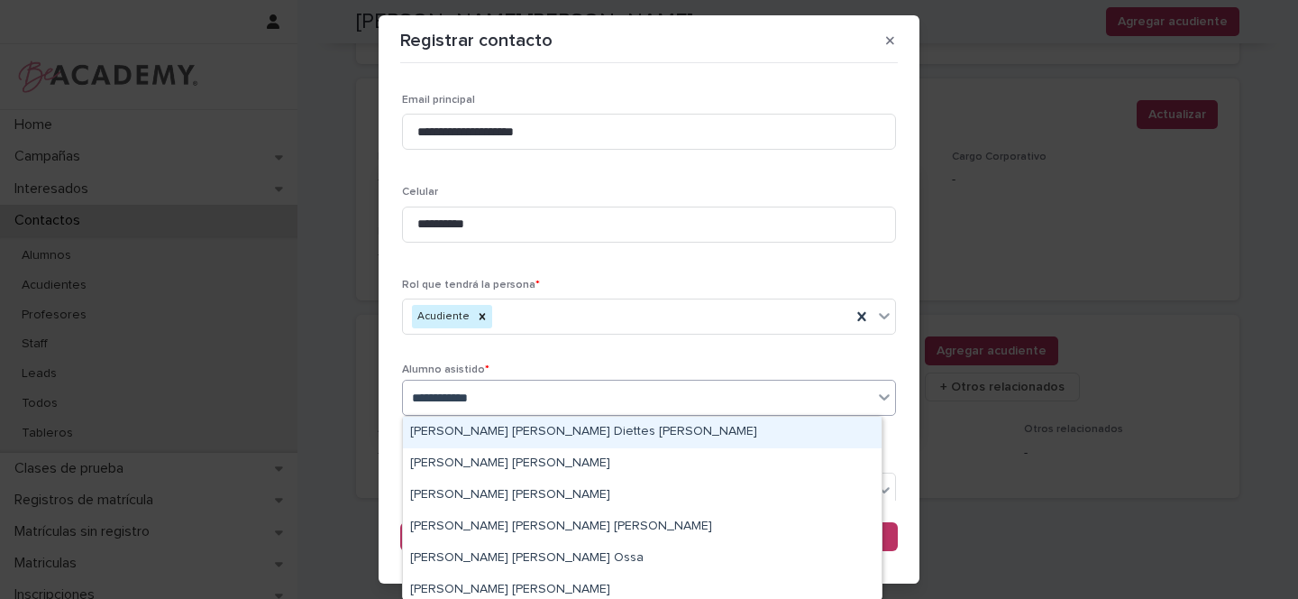
type input "**********"
click at [543, 430] on div "Maria Juliana Diaz Parra" at bounding box center [642, 433] width 479 height 32
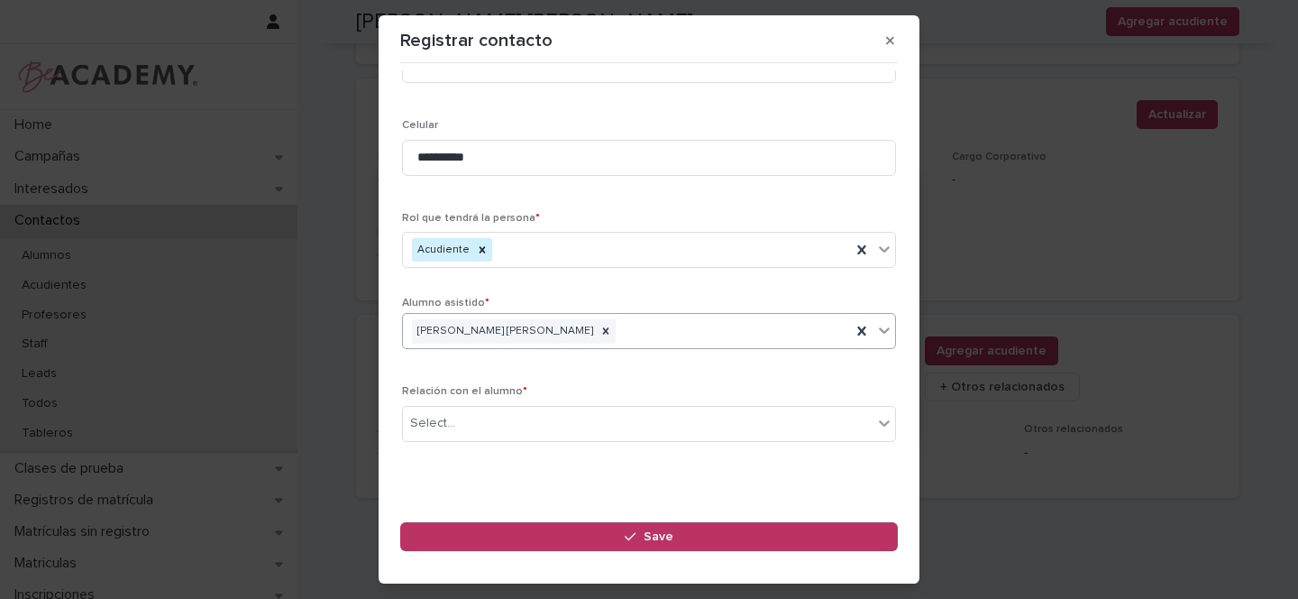
scroll to position [361, 0]
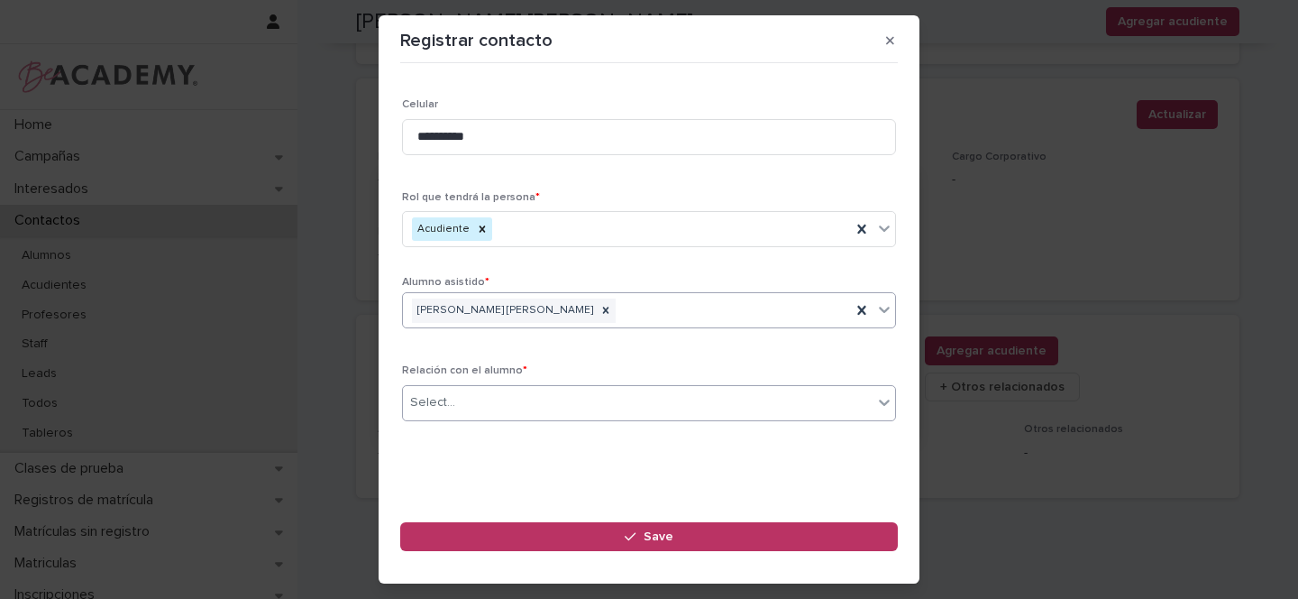
click at [431, 399] on div "Select..." at bounding box center [432, 402] width 45 height 19
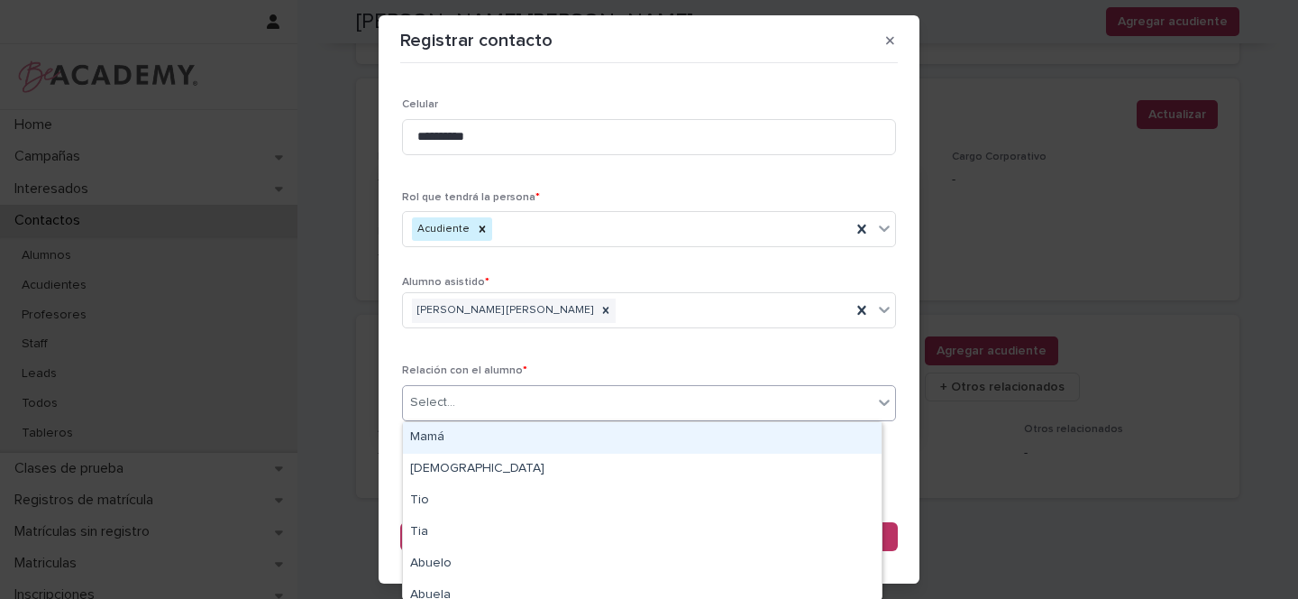
click at [432, 437] on div "Mamá" at bounding box center [642, 438] width 479 height 32
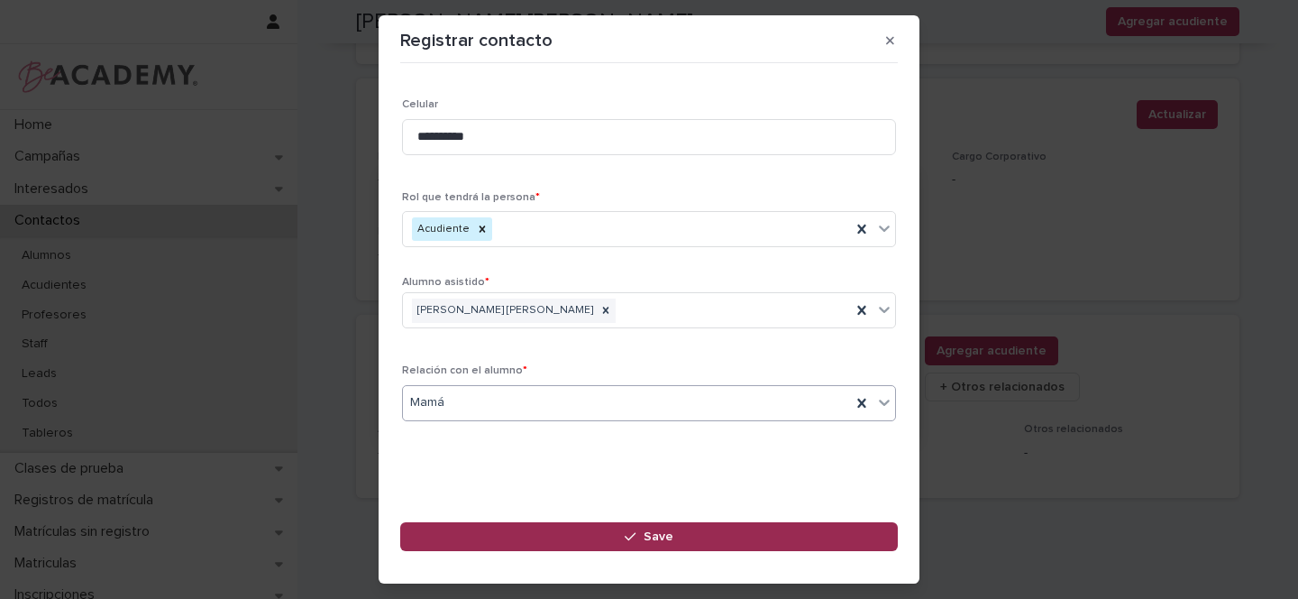
click at [671, 534] on span "Save" at bounding box center [659, 536] width 30 height 13
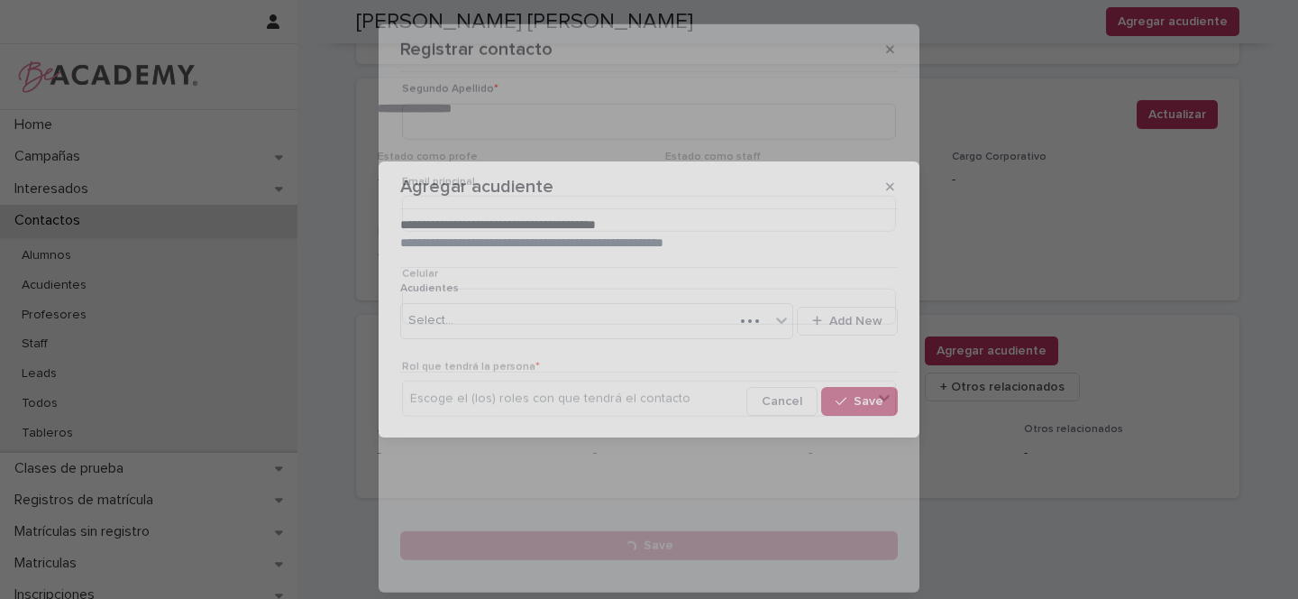
scroll to position [0, 0]
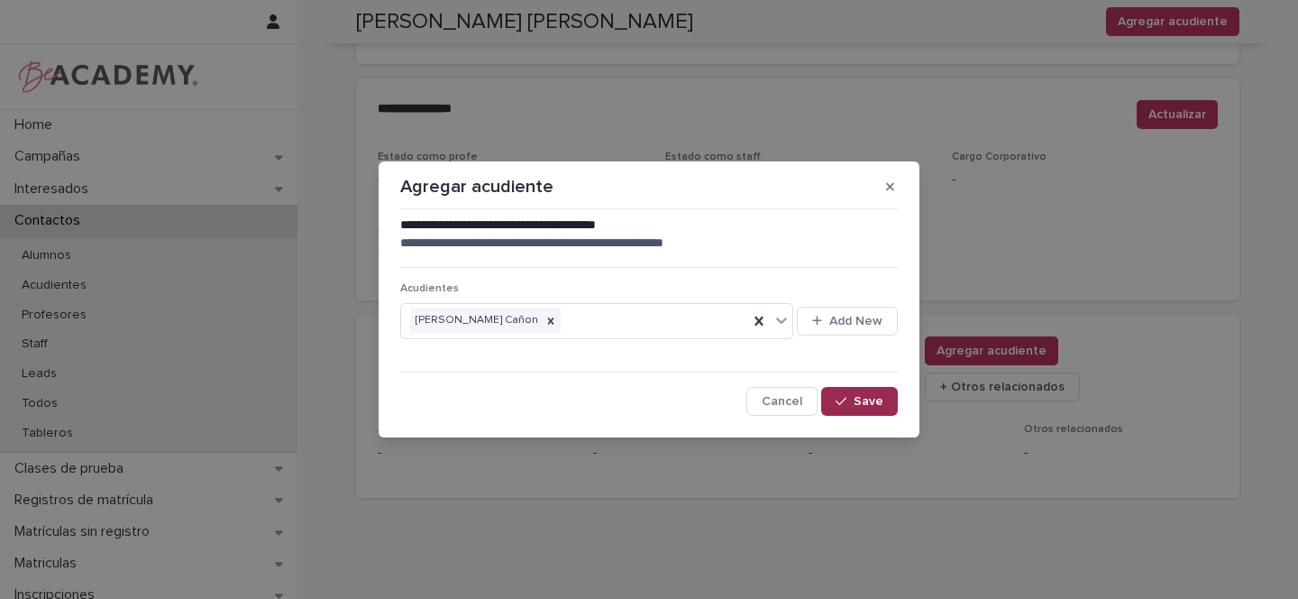
click at [875, 399] on span "Save" at bounding box center [869, 401] width 30 height 13
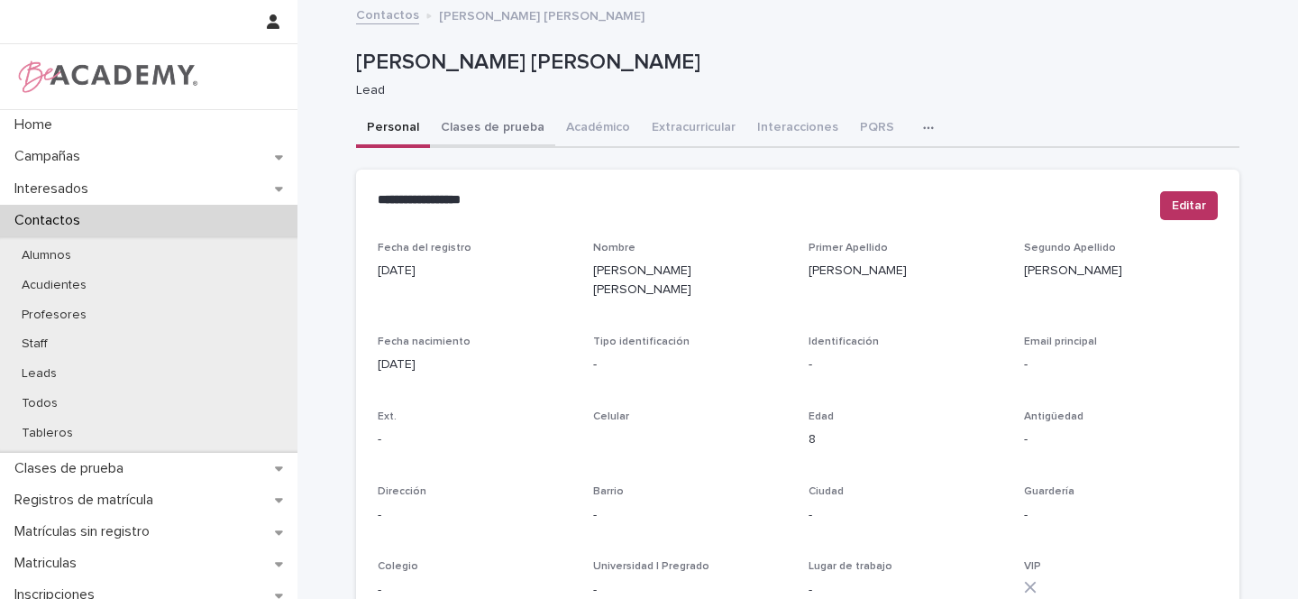
click at [478, 124] on button "Clases de prueba" at bounding box center [492, 129] width 125 height 38
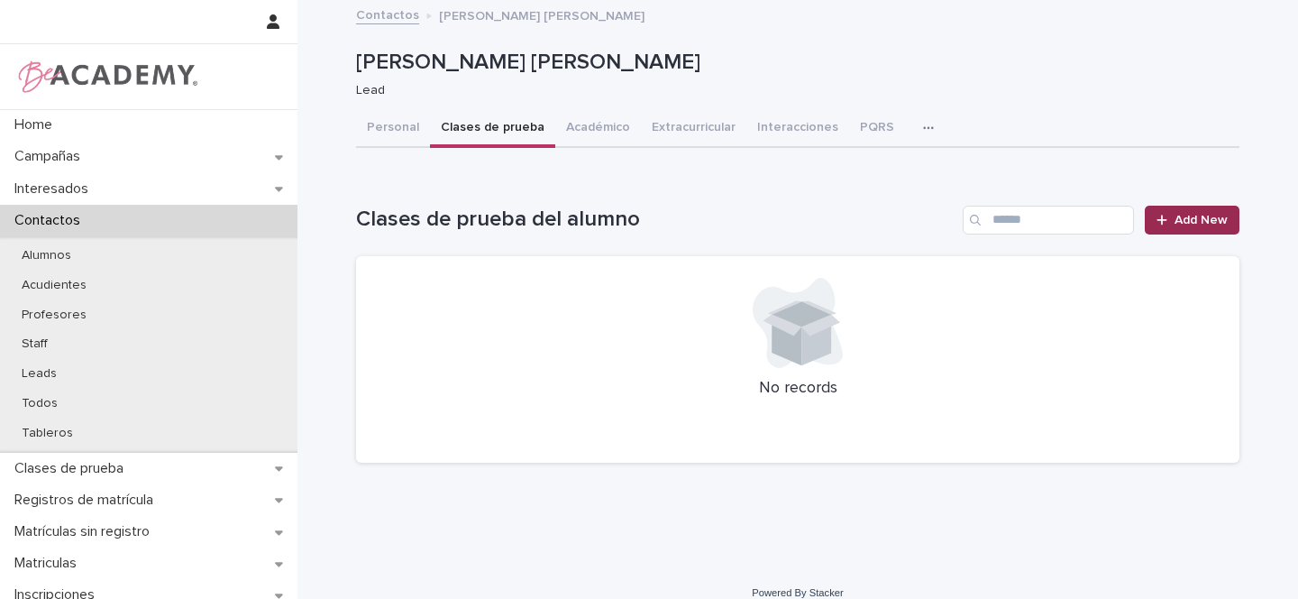
click at [1181, 216] on span "Add New" at bounding box center [1201, 220] width 53 height 13
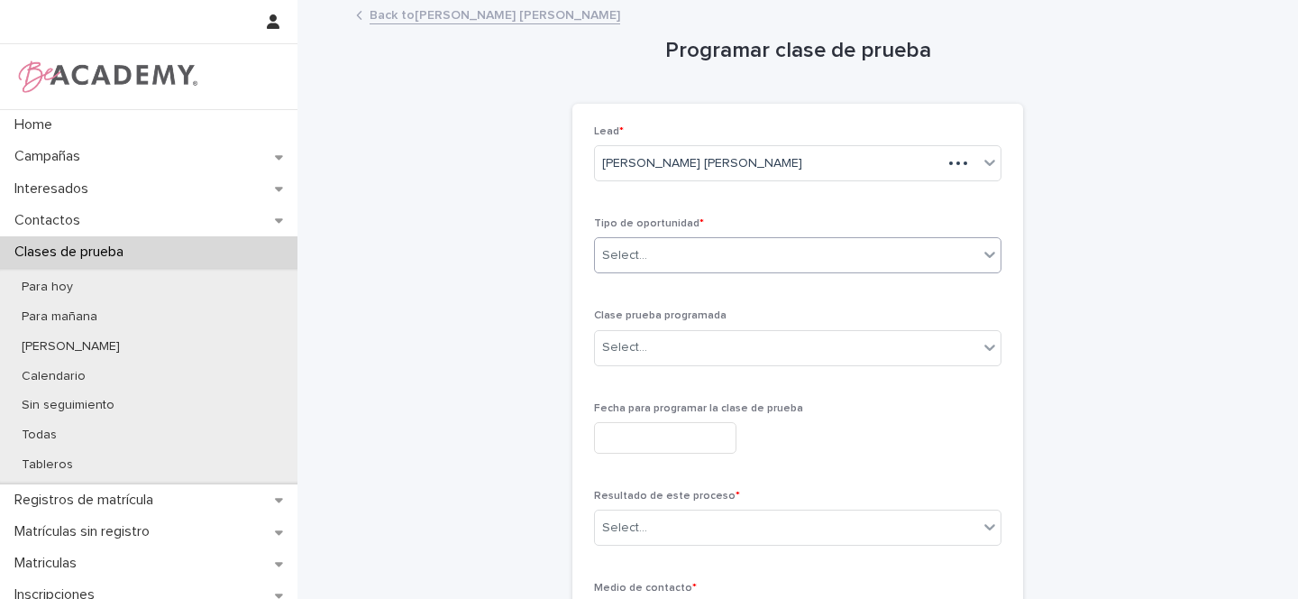
click at [620, 258] on div "Select..." at bounding box center [624, 255] width 45 height 19
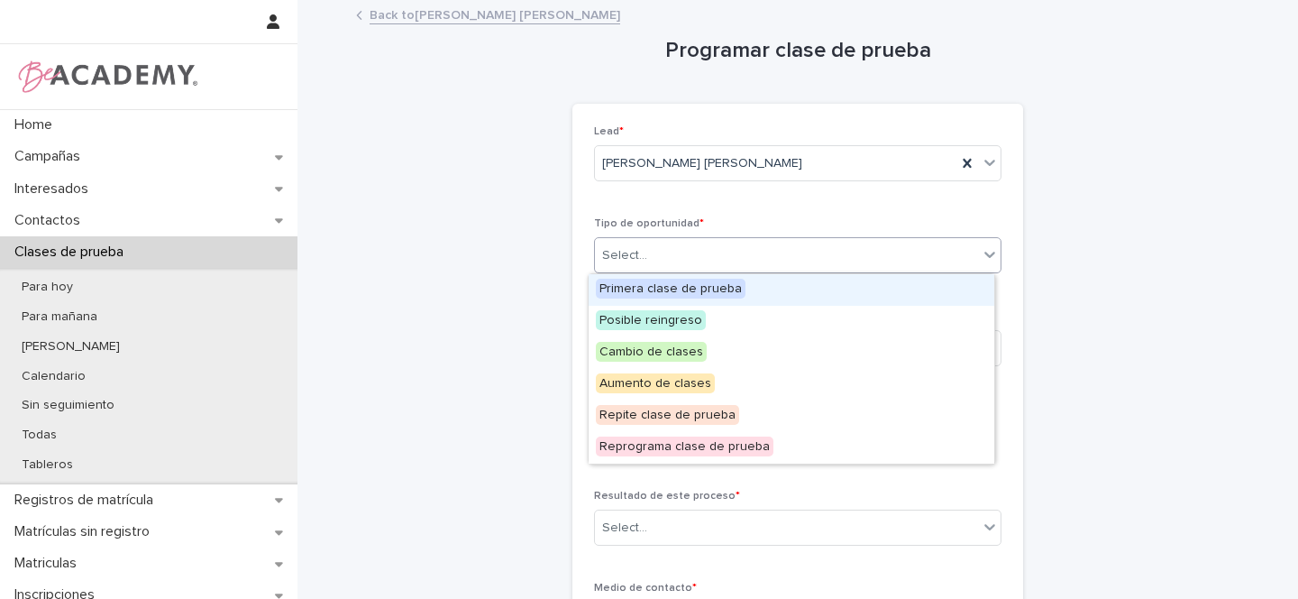
click at [638, 290] on span "Primera clase de prueba" at bounding box center [671, 289] width 150 height 20
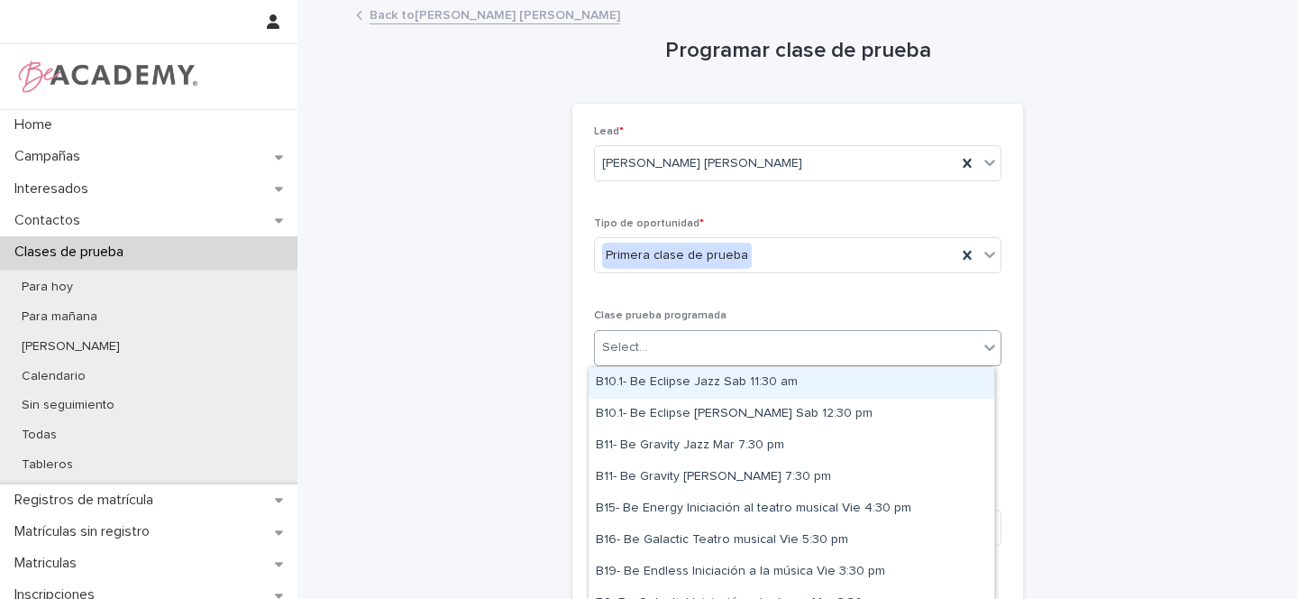
click at [618, 356] on div "Select..." at bounding box center [624, 347] width 45 height 19
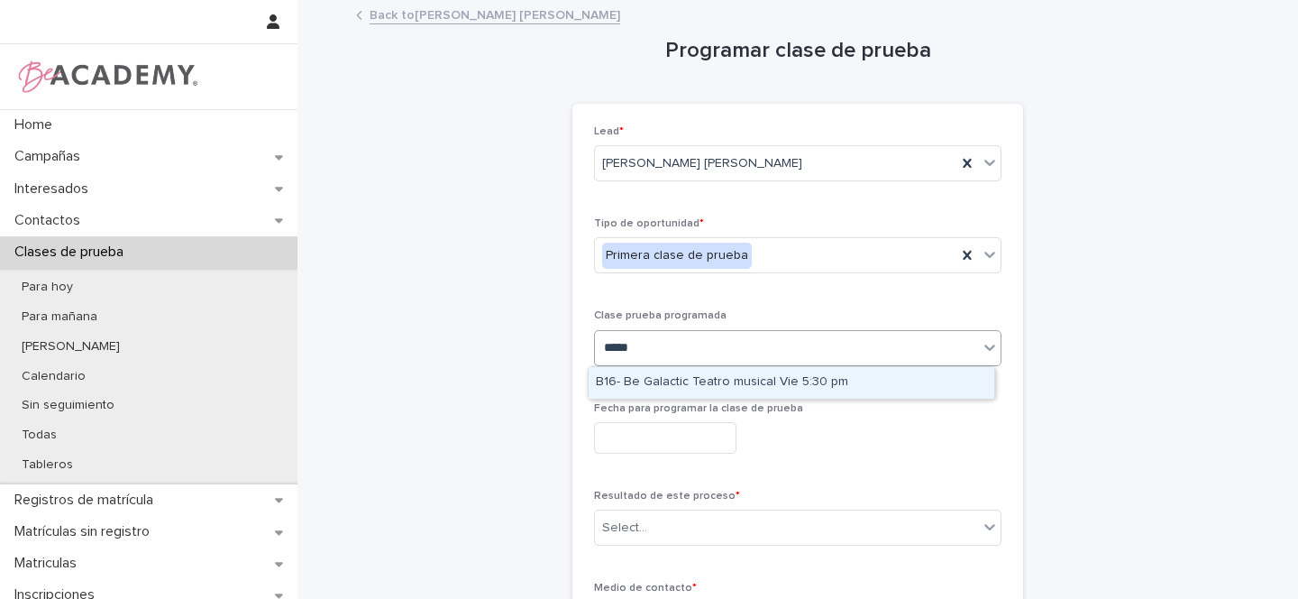
type input "******"
click at [692, 381] on div "B16- Be Galactic Teatro musical Vie 5:30 pm" at bounding box center [792, 383] width 406 height 32
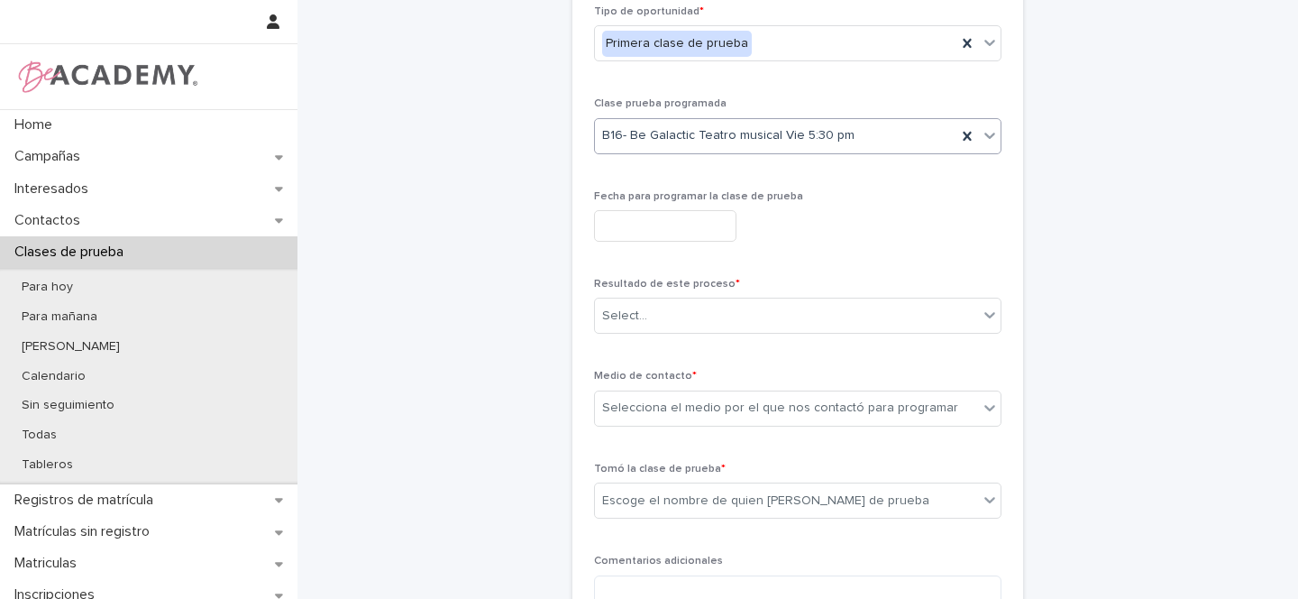
scroll to position [252, 0]
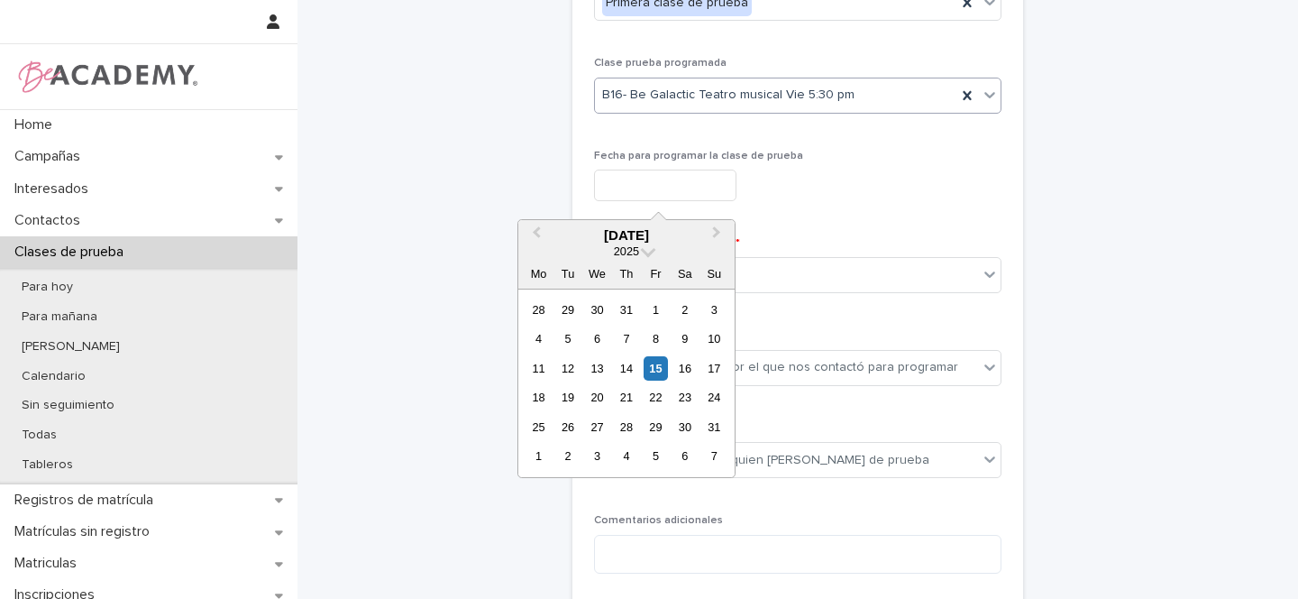
click at [636, 183] on input "text" at bounding box center [665, 186] width 142 height 32
click at [664, 368] on div "15" at bounding box center [656, 368] width 24 height 24
type input "**********"
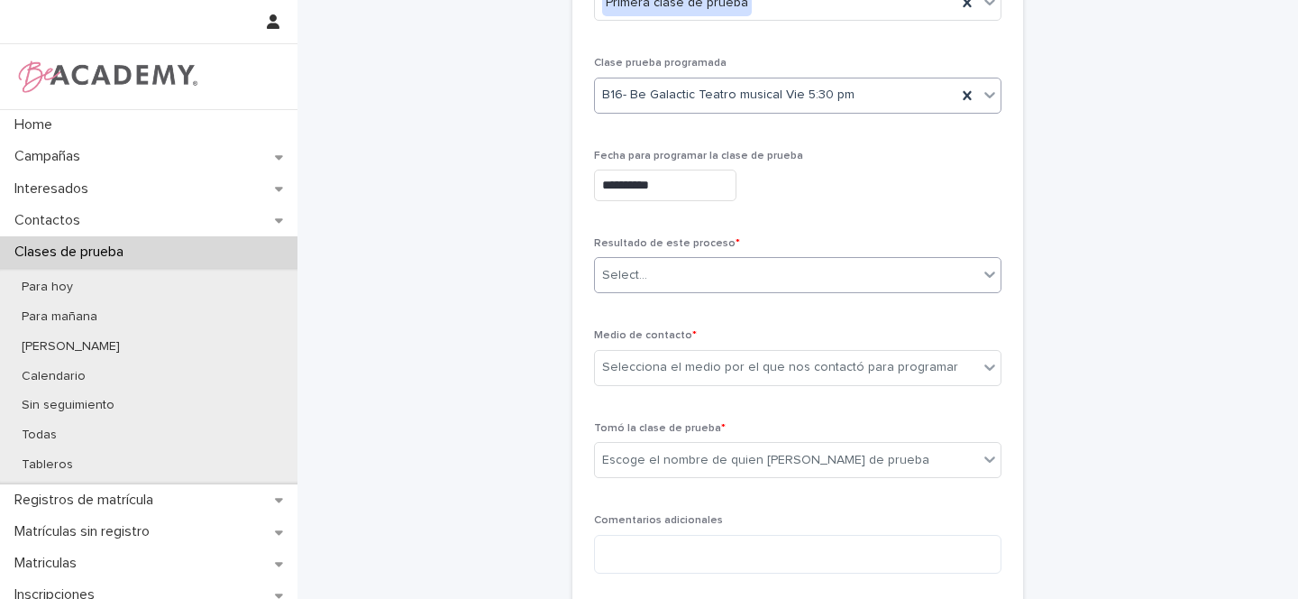
click at [631, 273] on div "Select..." at bounding box center [624, 275] width 45 height 19
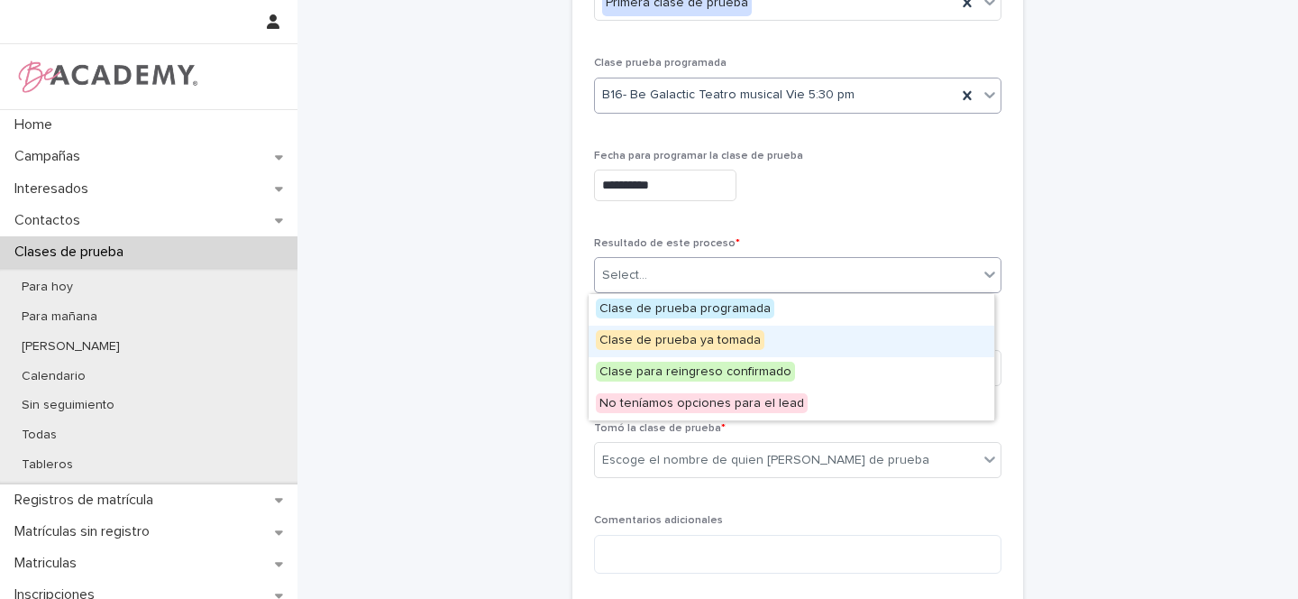
click at [700, 340] on span "Clase de prueba ya tomada" at bounding box center [680, 340] width 169 height 20
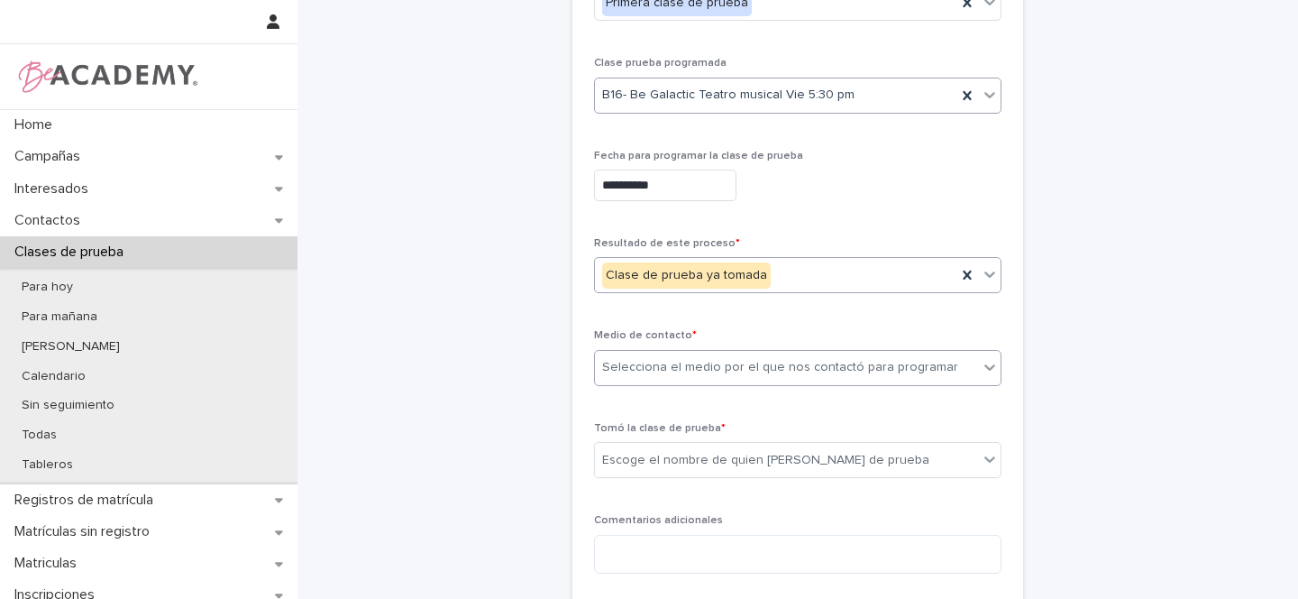
click at [656, 372] on div "Selecciona el medio por el que nos contactó para programar" at bounding box center [780, 367] width 356 height 19
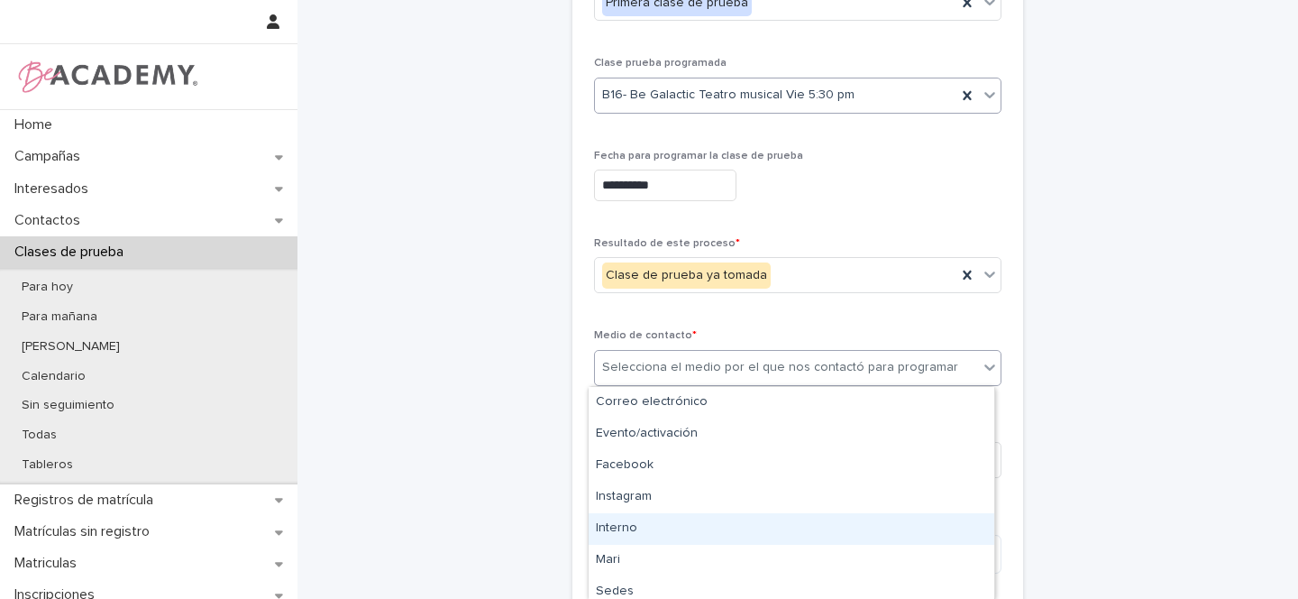
scroll to position [134, 0]
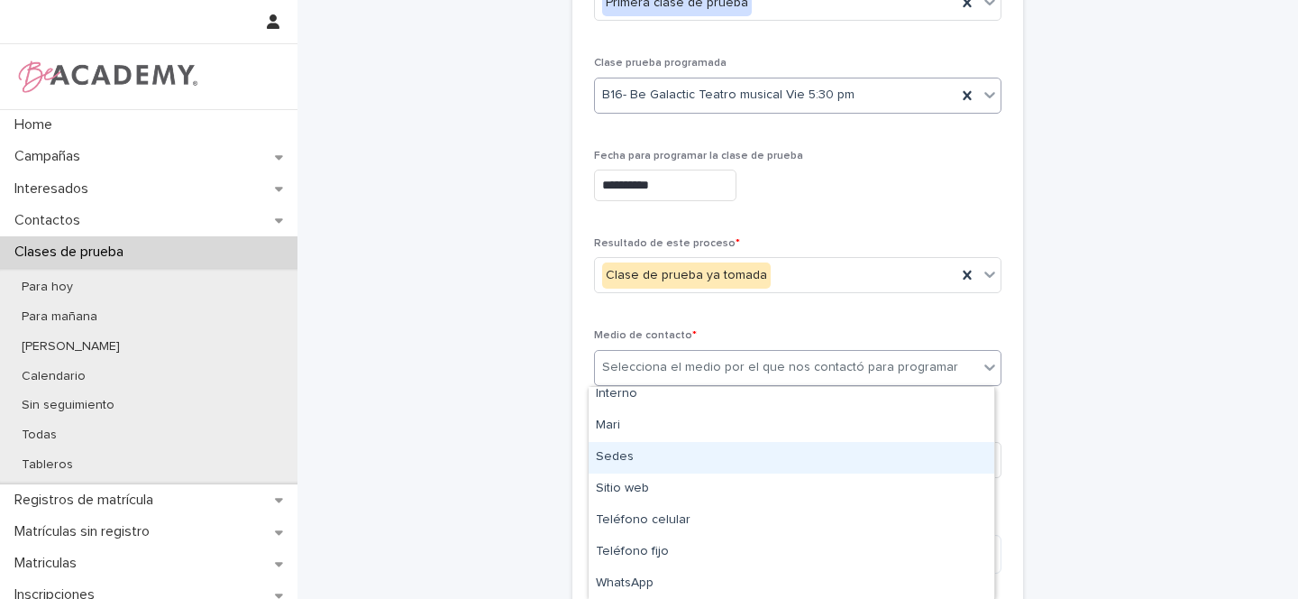
click at [628, 462] on div "Sedes" at bounding box center [792, 458] width 406 height 32
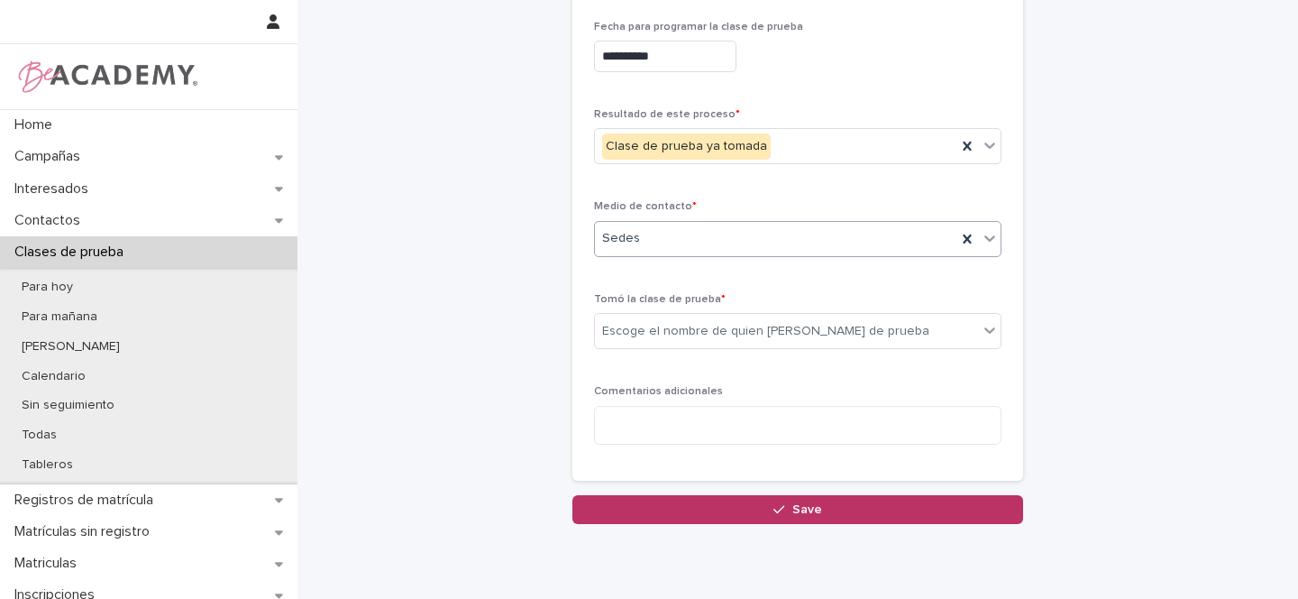
scroll to position [447, 0]
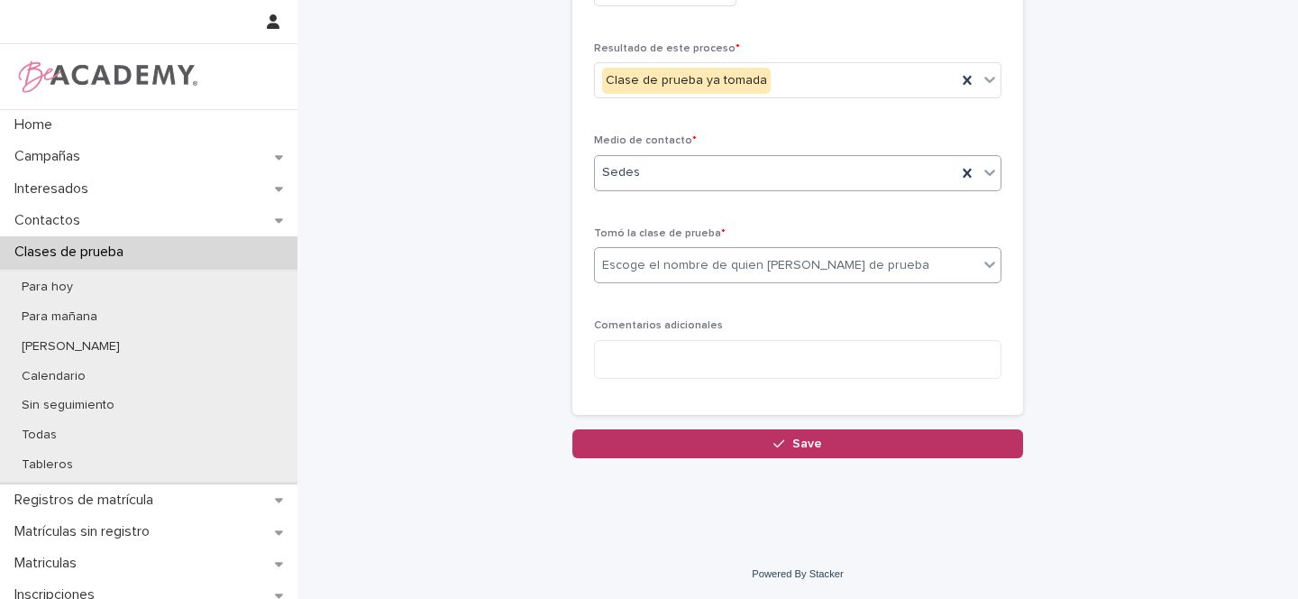
click at [635, 269] on div "Escoge el nombre de quien toma la clase de prueba" at bounding box center [765, 265] width 327 height 19
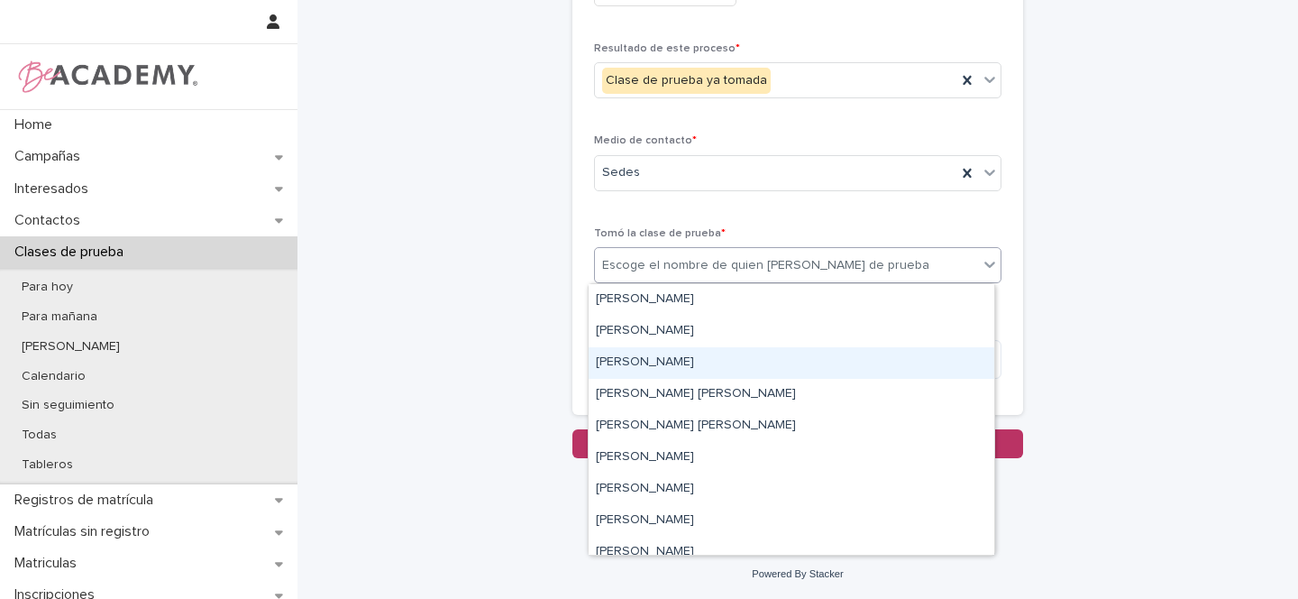
click at [655, 365] on div "Gina Orjuela Cortes" at bounding box center [792, 363] width 406 height 32
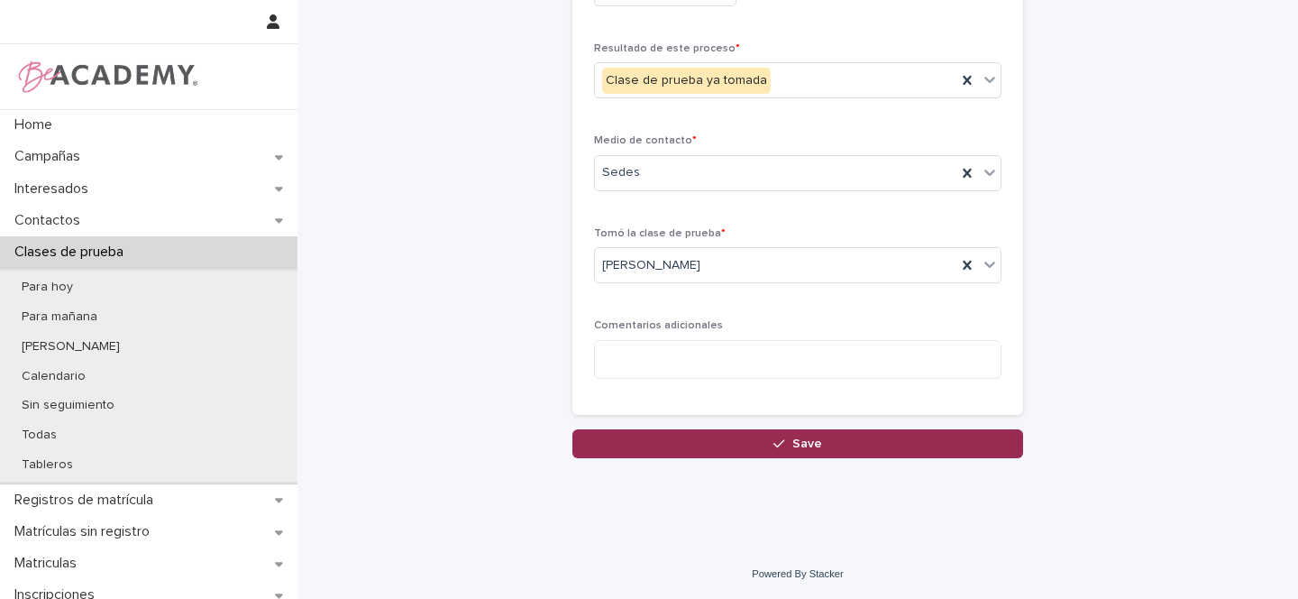
click at [812, 441] on span "Save" at bounding box center [808, 443] width 30 height 13
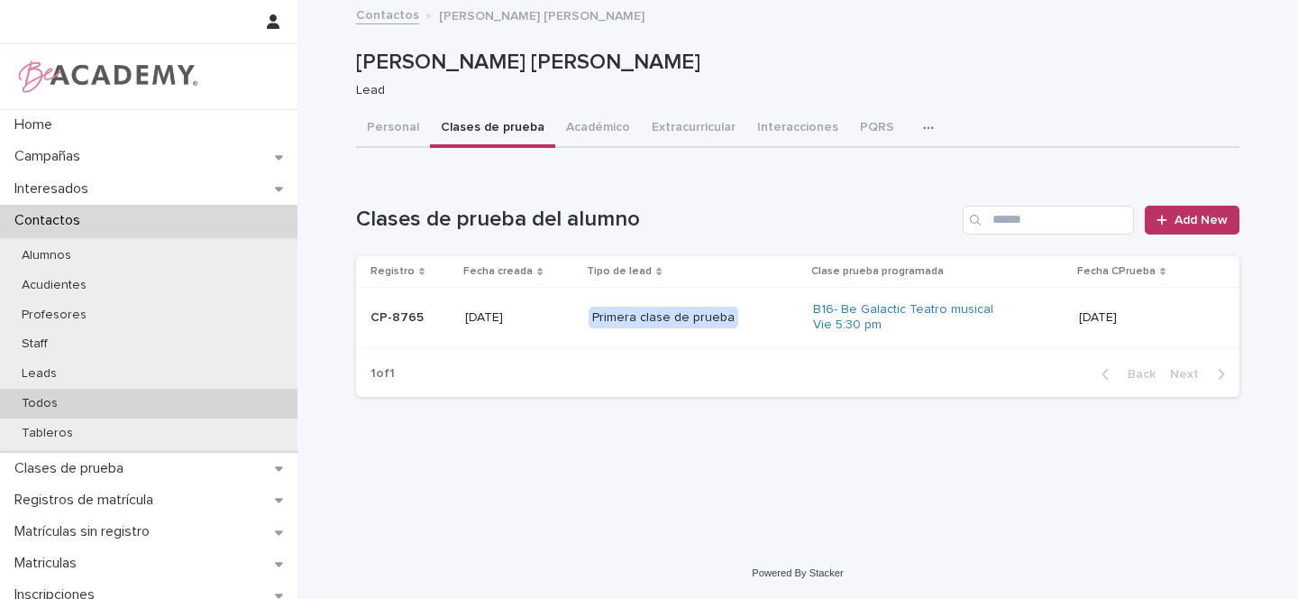
click at [45, 400] on p "Todos" at bounding box center [39, 403] width 65 height 15
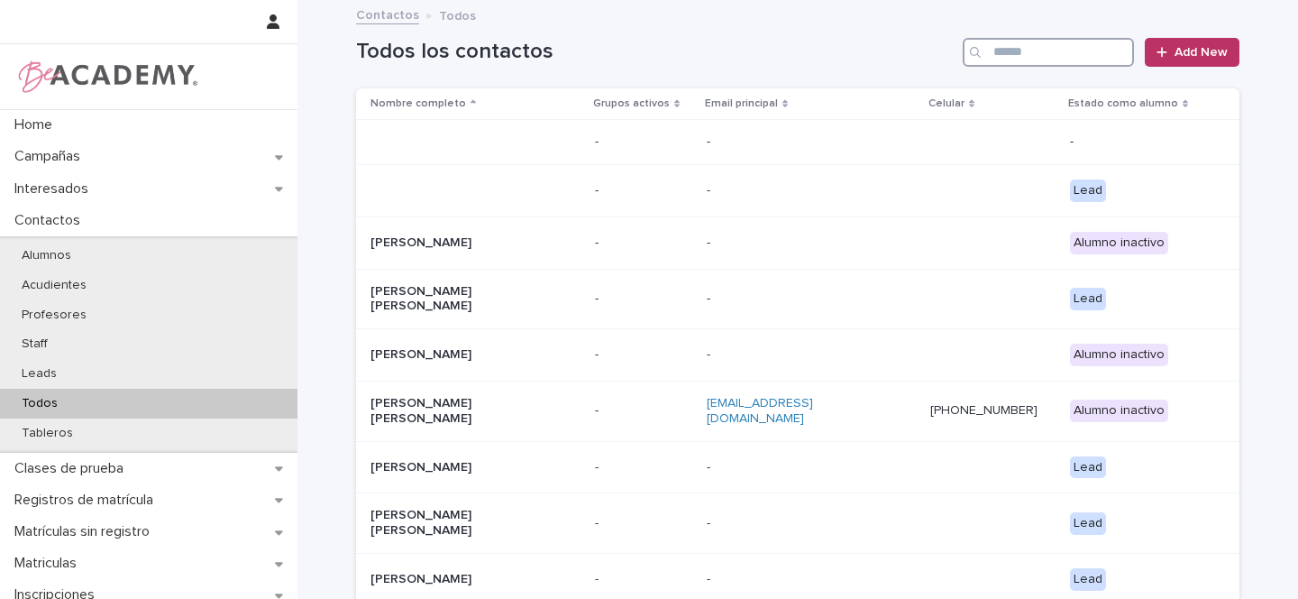
click at [1021, 51] on input "Search" at bounding box center [1048, 52] width 171 height 29
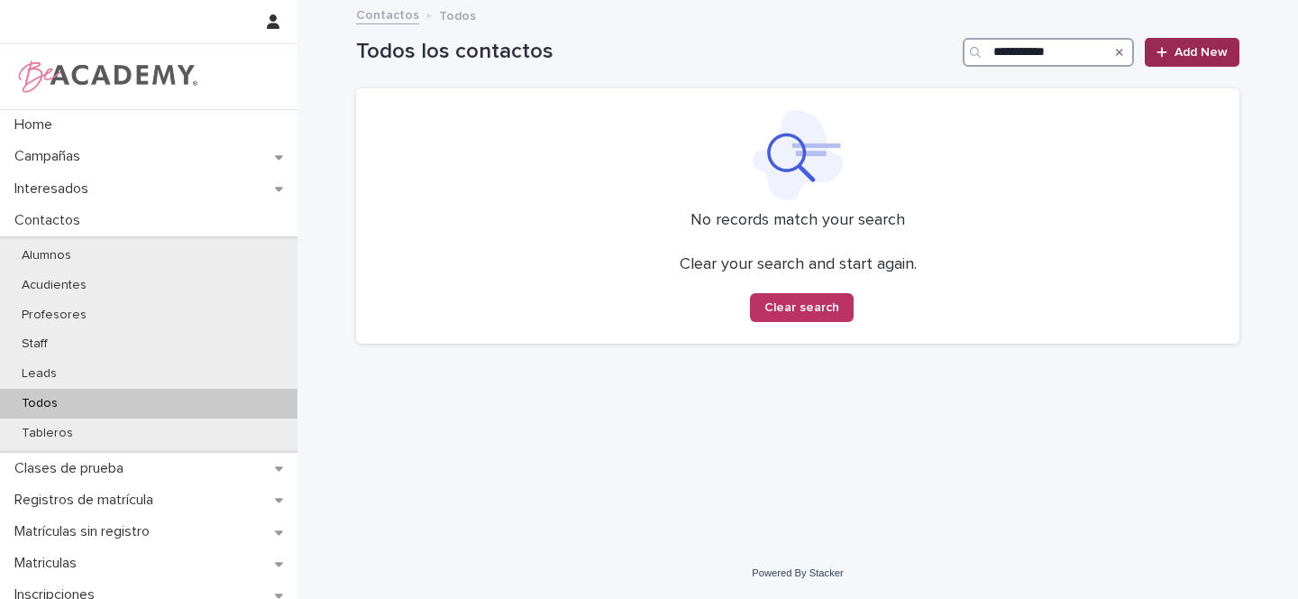
type input "**********"
click at [1196, 60] on link "Add New" at bounding box center [1192, 52] width 95 height 29
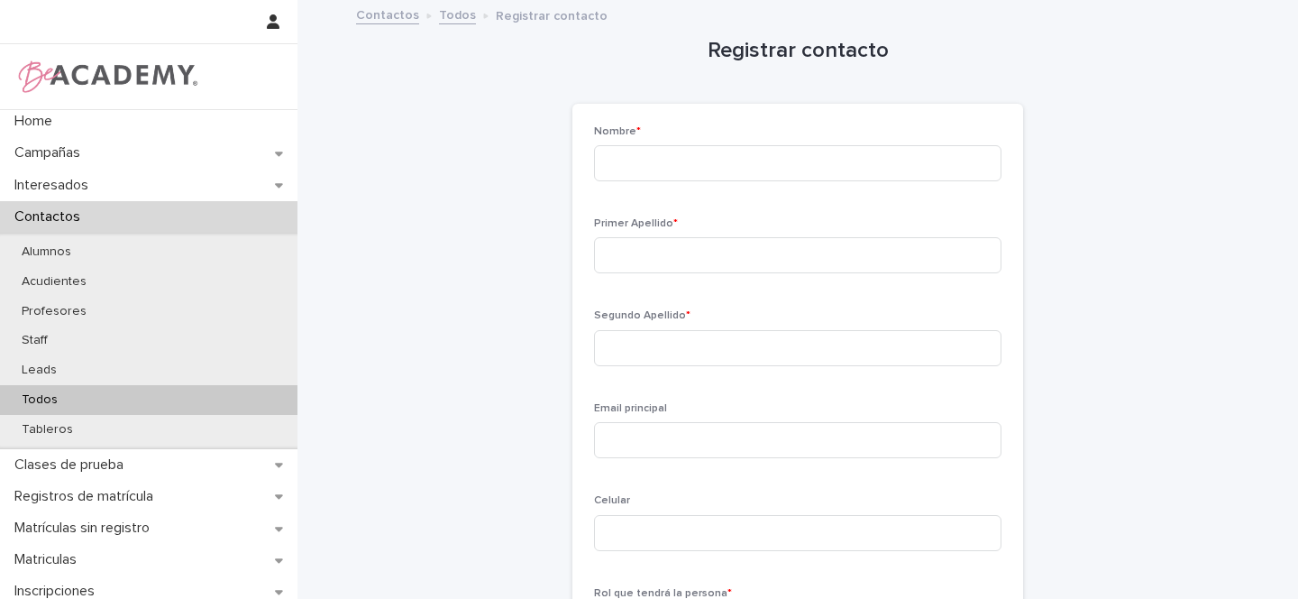
scroll to position [7, 0]
click at [64, 396] on p "Todos" at bounding box center [39, 396] width 65 height 15
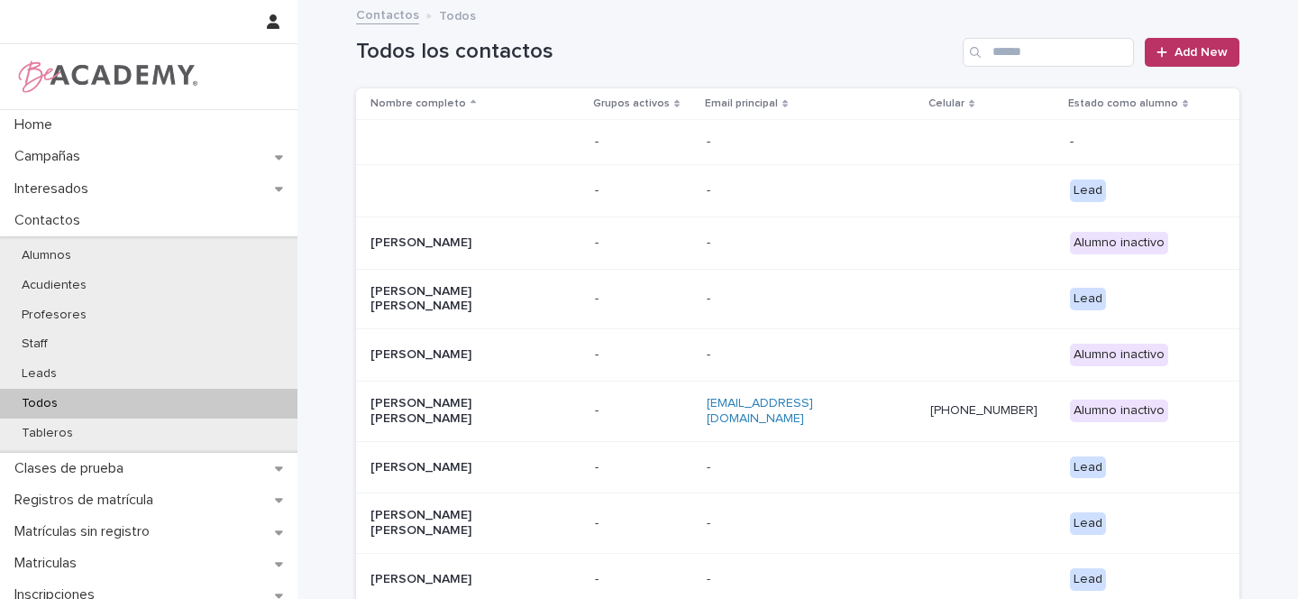
click at [67, 405] on p "Todos" at bounding box center [39, 403] width 65 height 15
click at [1213, 52] on span "Add New" at bounding box center [1201, 52] width 53 height 13
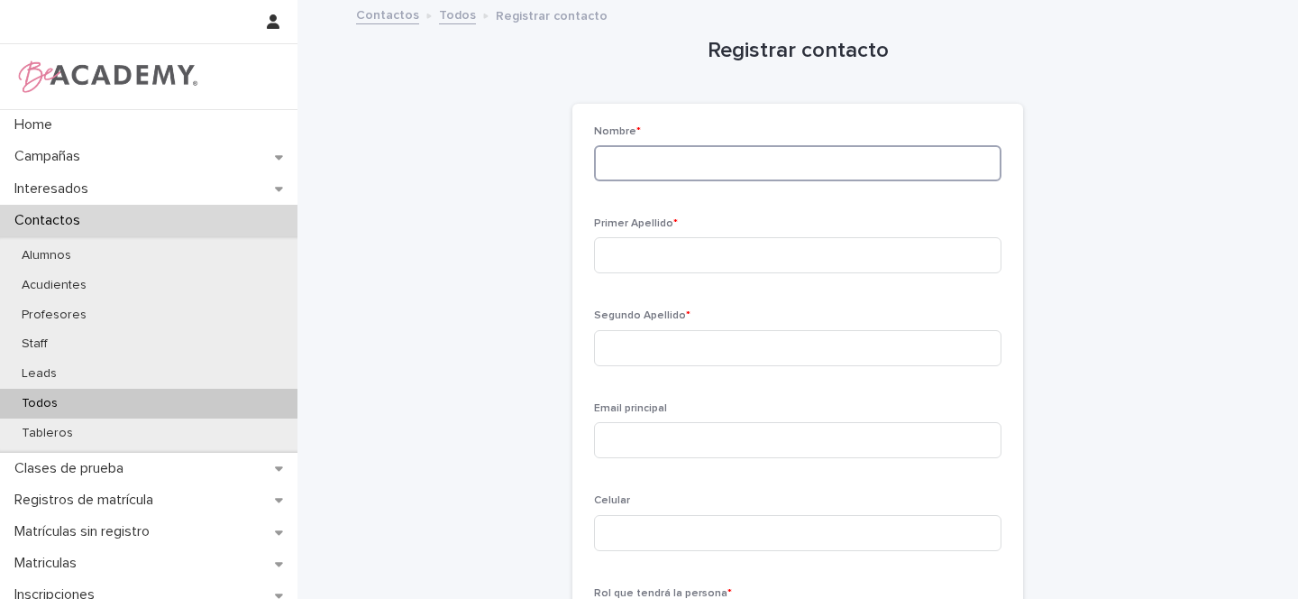
click at [653, 167] on input at bounding box center [798, 163] width 408 height 36
type input "******"
type input "****"
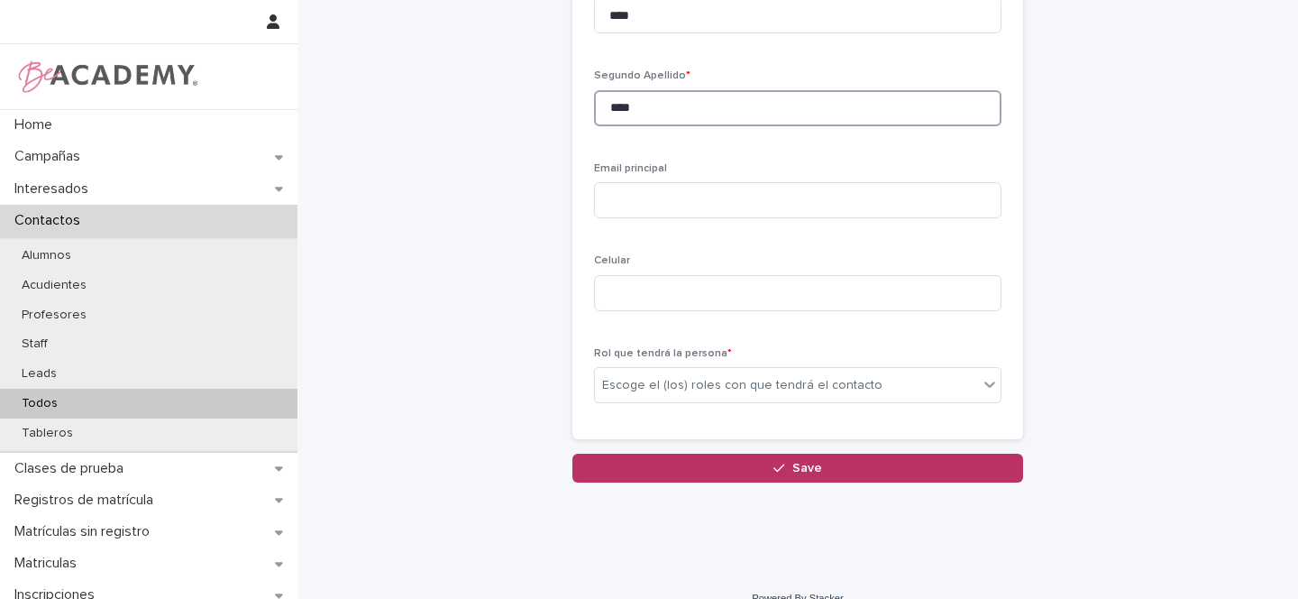
scroll to position [265, 0]
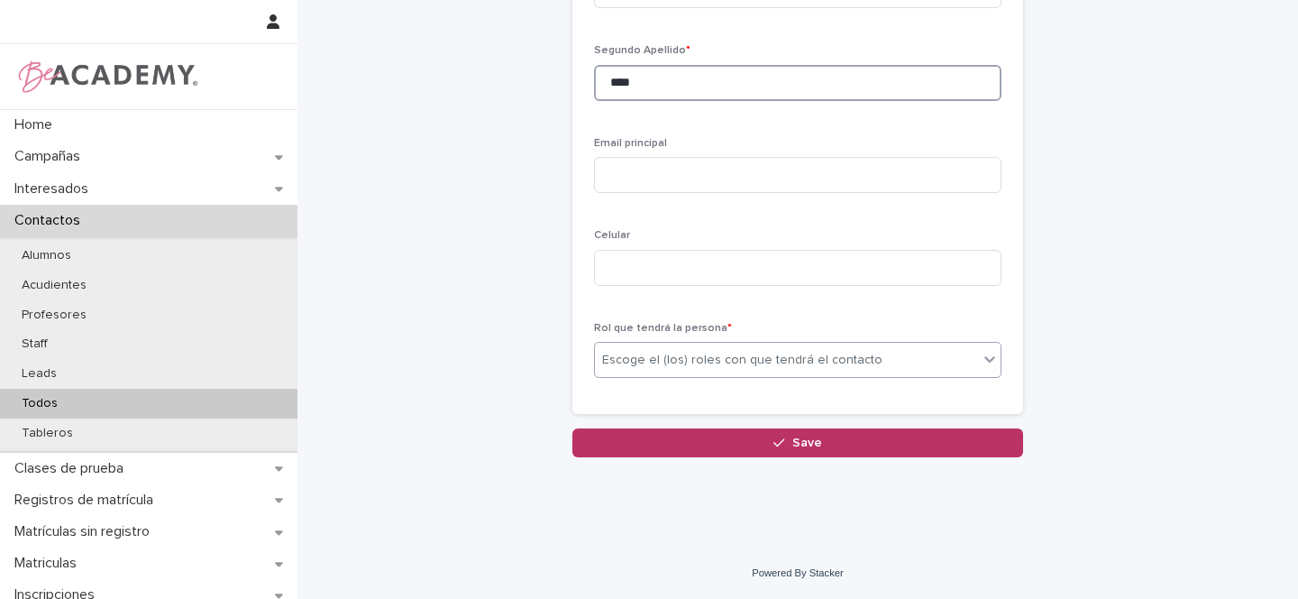
type input "****"
click at [624, 357] on div "Escoge el (los) roles con que tendrá el contacto" at bounding box center [742, 360] width 280 height 19
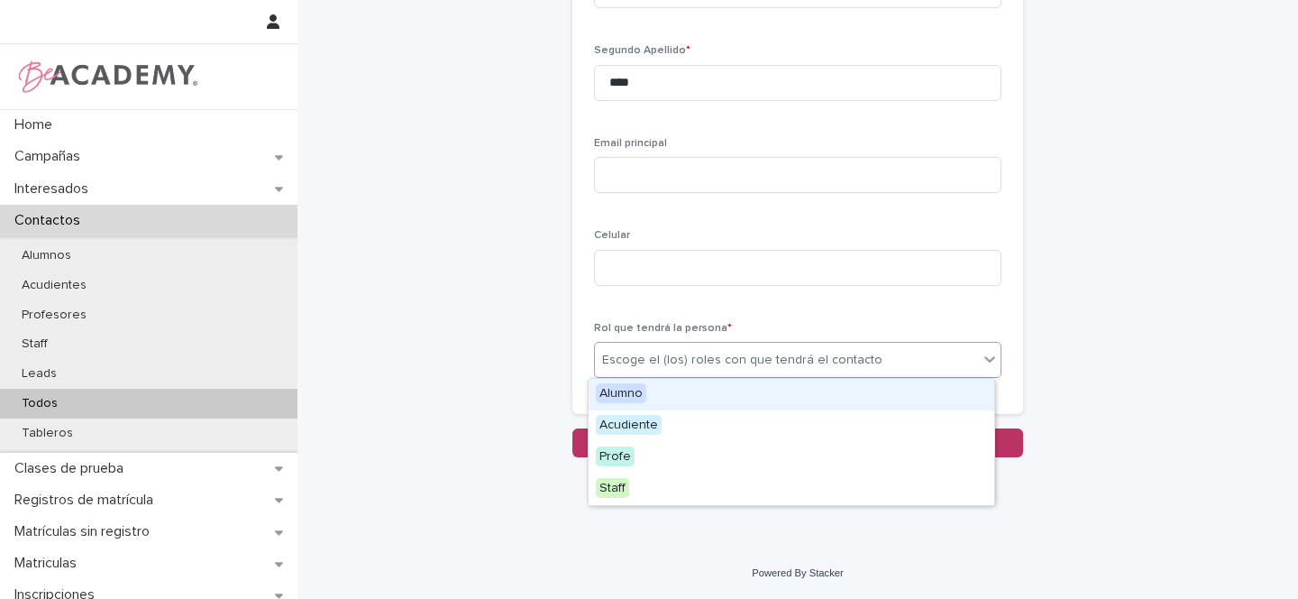
click at [632, 394] on span "Alumno" at bounding box center [621, 393] width 50 height 20
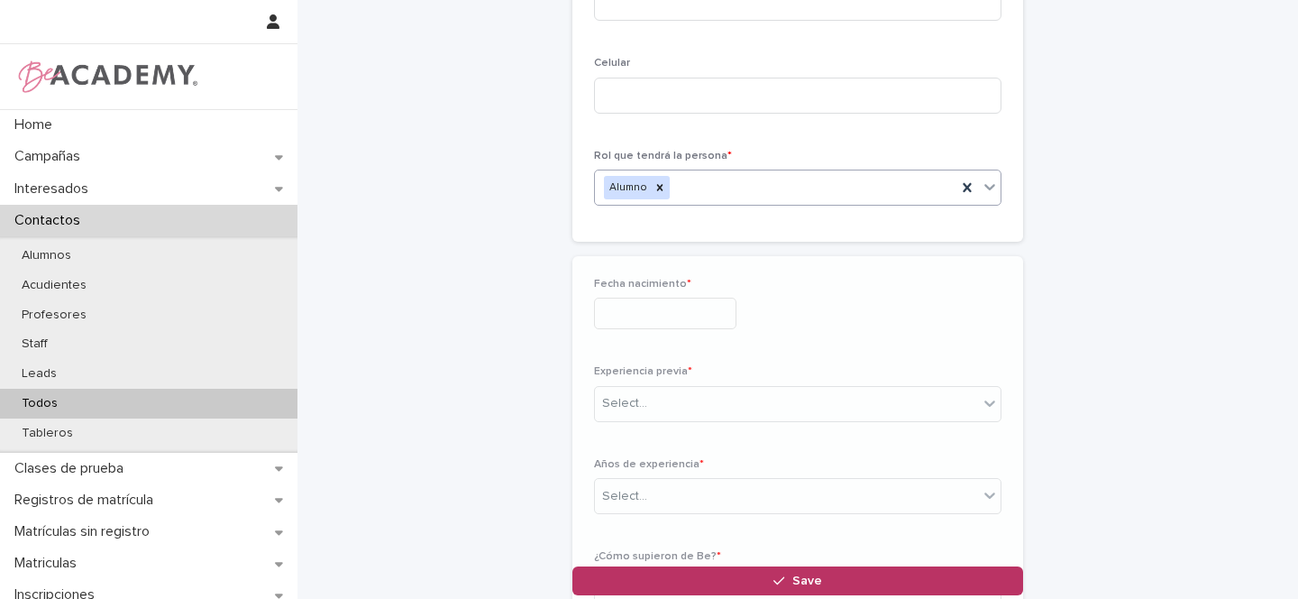
scroll to position [465, 0]
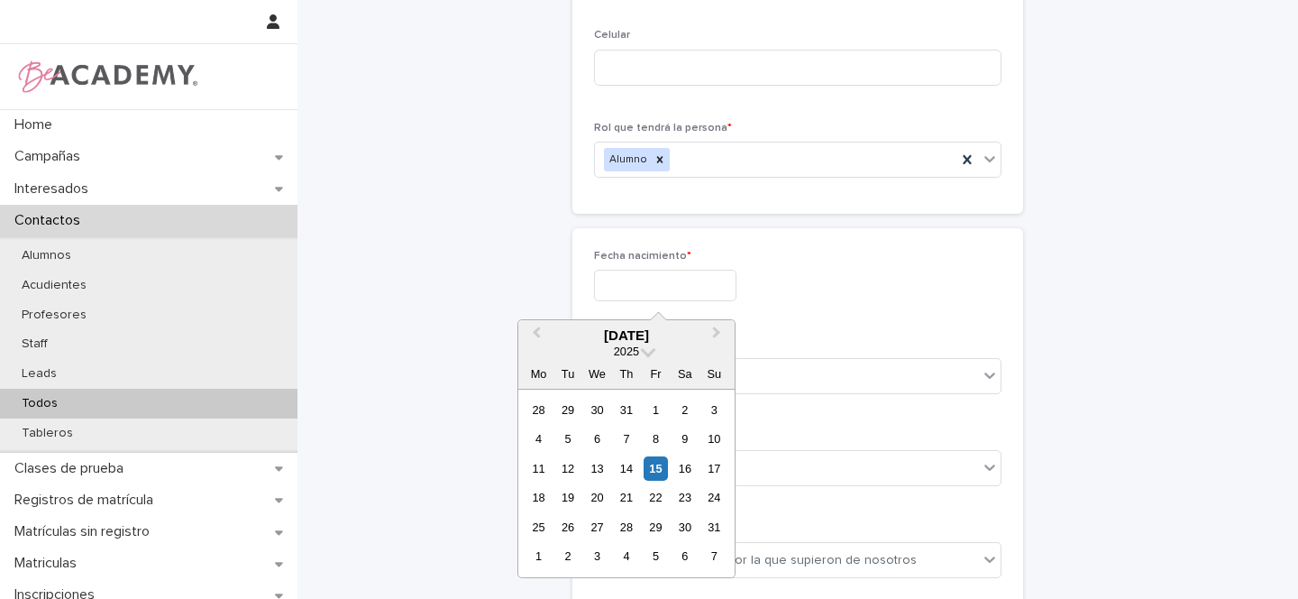
click at [627, 295] on input "text" at bounding box center [665, 286] width 142 height 32
type input "**********"
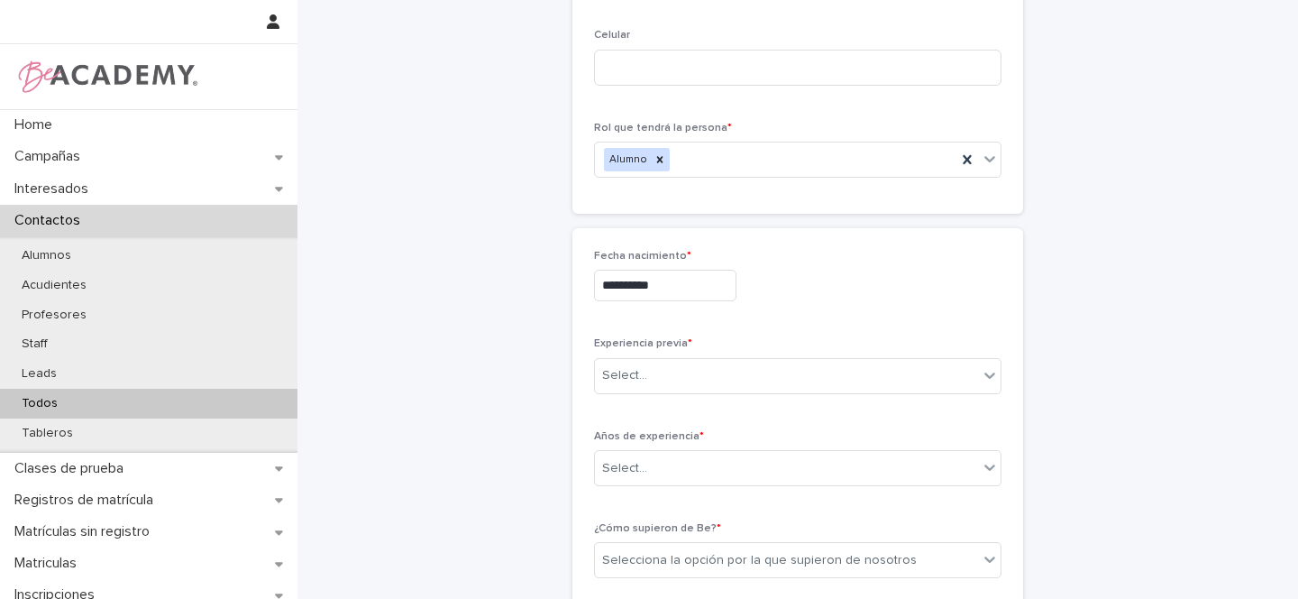
click at [932, 311] on div "**********" at bounding box center [798, 283] width 408 height 66
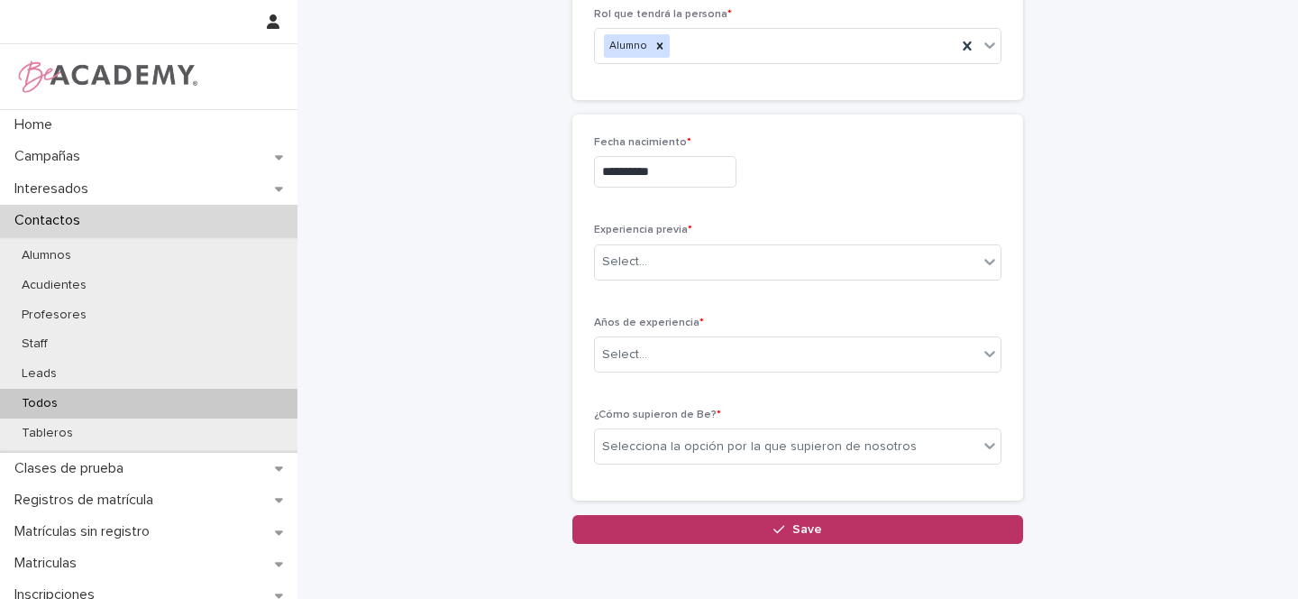
scroll to position [588, 0]
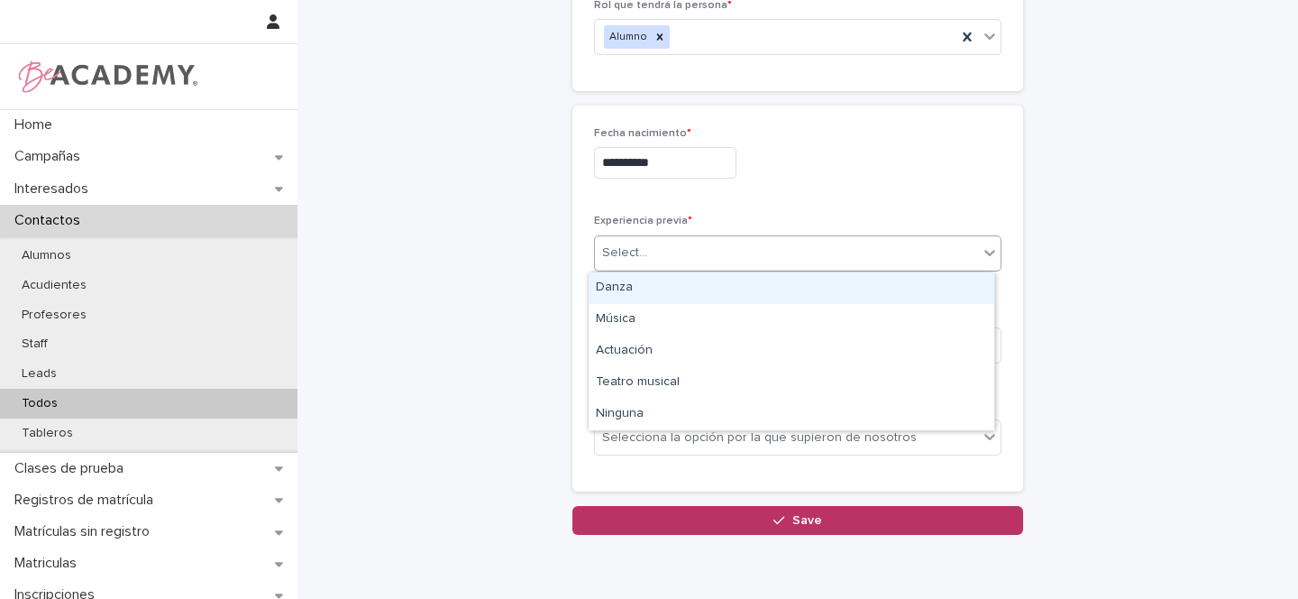
click at [643, 246] on div "Select..." at bounding box center [786, 253] width 383 height 30
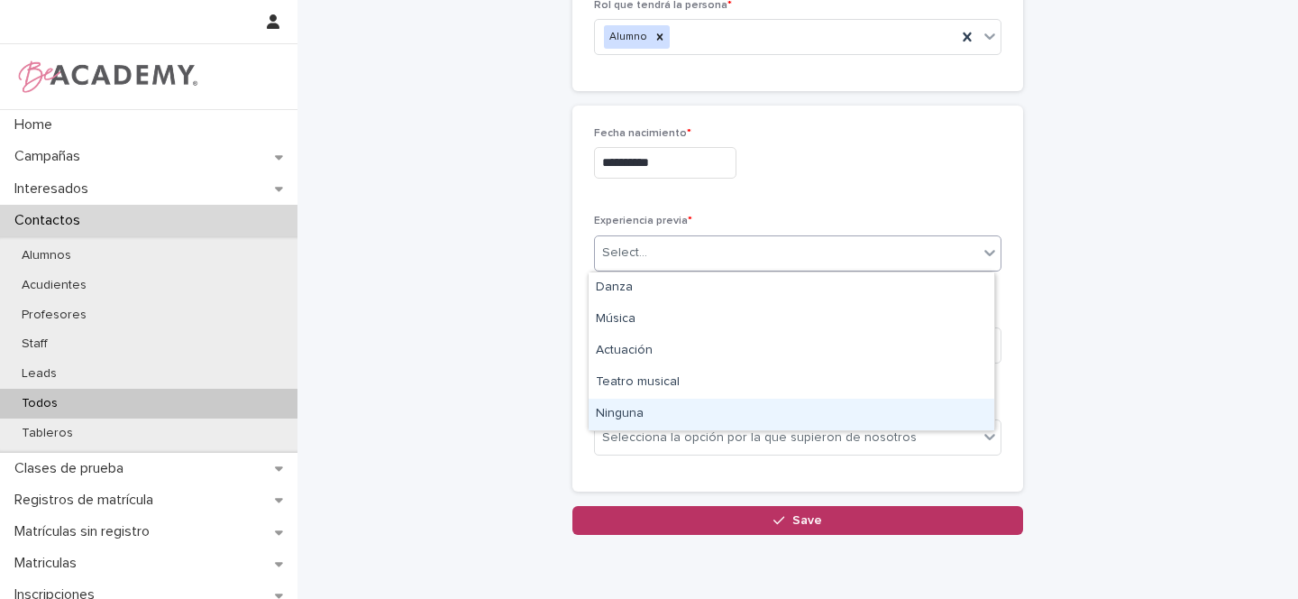
click at [621, 416] on div "Ninguna" at bounding box center [792, 415] width 406 height 32
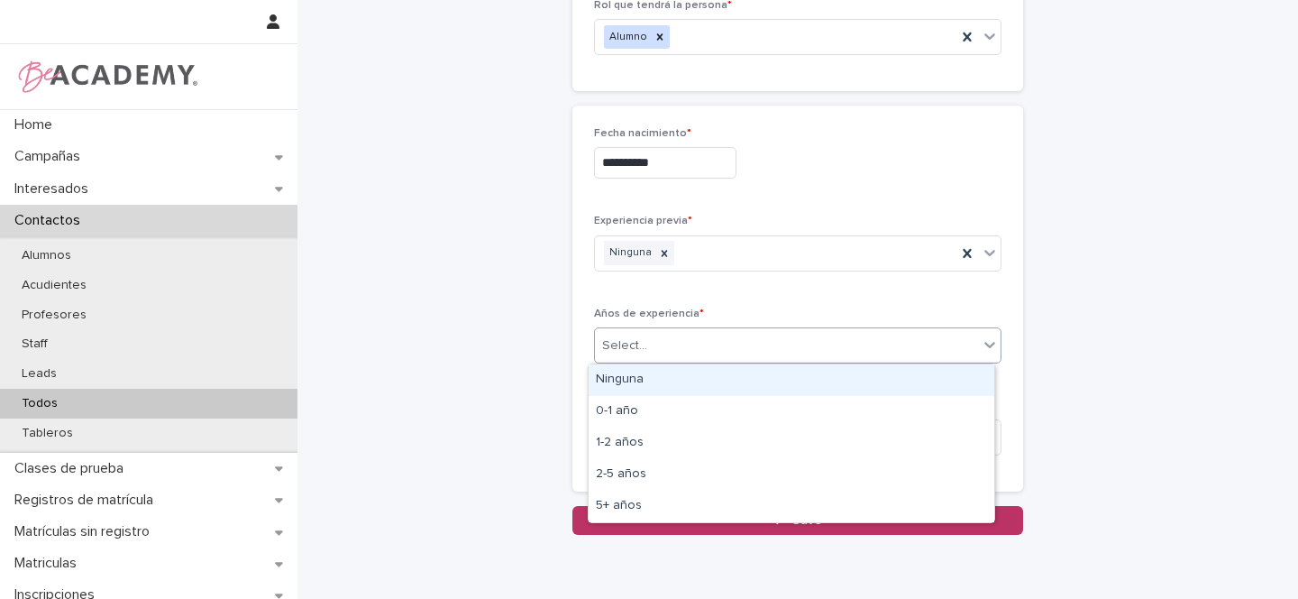
click at [638, 337] on div "Select..." at bounding box center [624, 345] width 45 height 19
click at [617, 381] on div "Ninguna" at bounding box center [792, 380] width 406 height 32
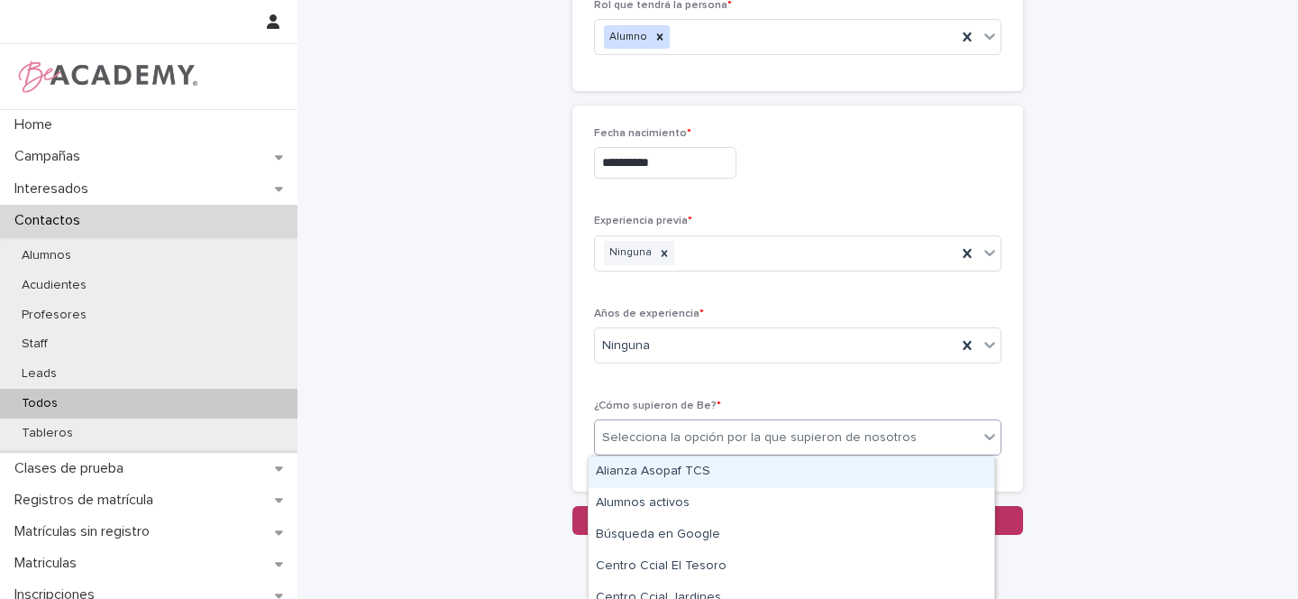
click at [639, 436] on div "Selecciona la opción por la que supieron de nosotros" at bounding box center [759, 437] width 315 height 19
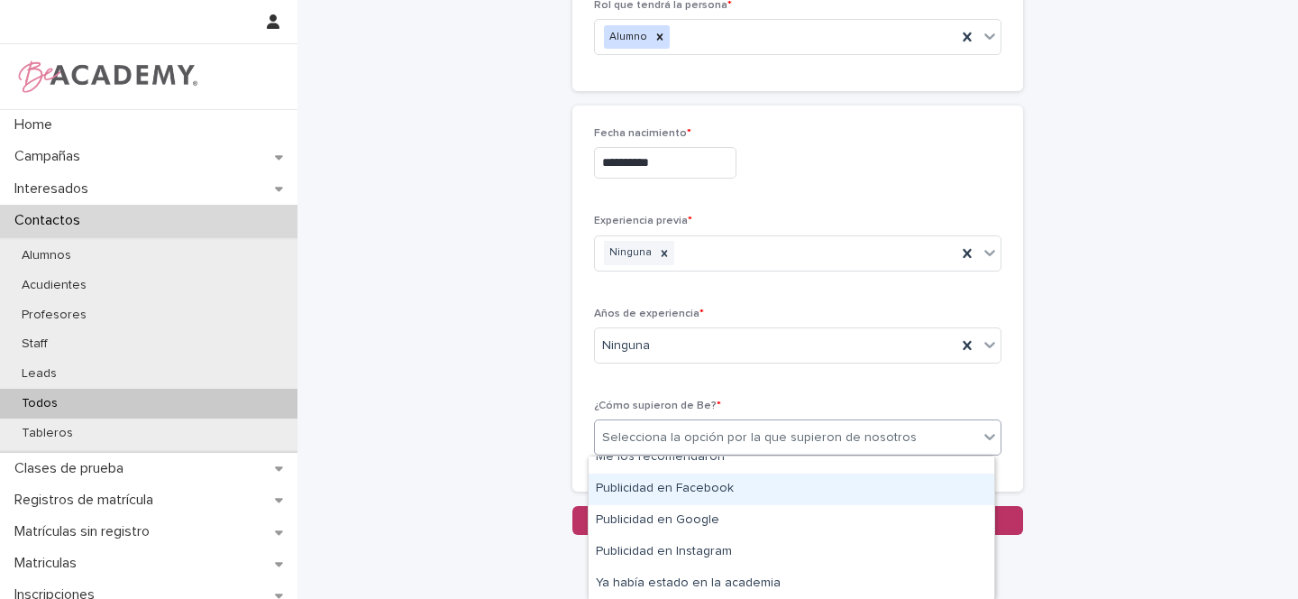
scroll to position [421, 0]
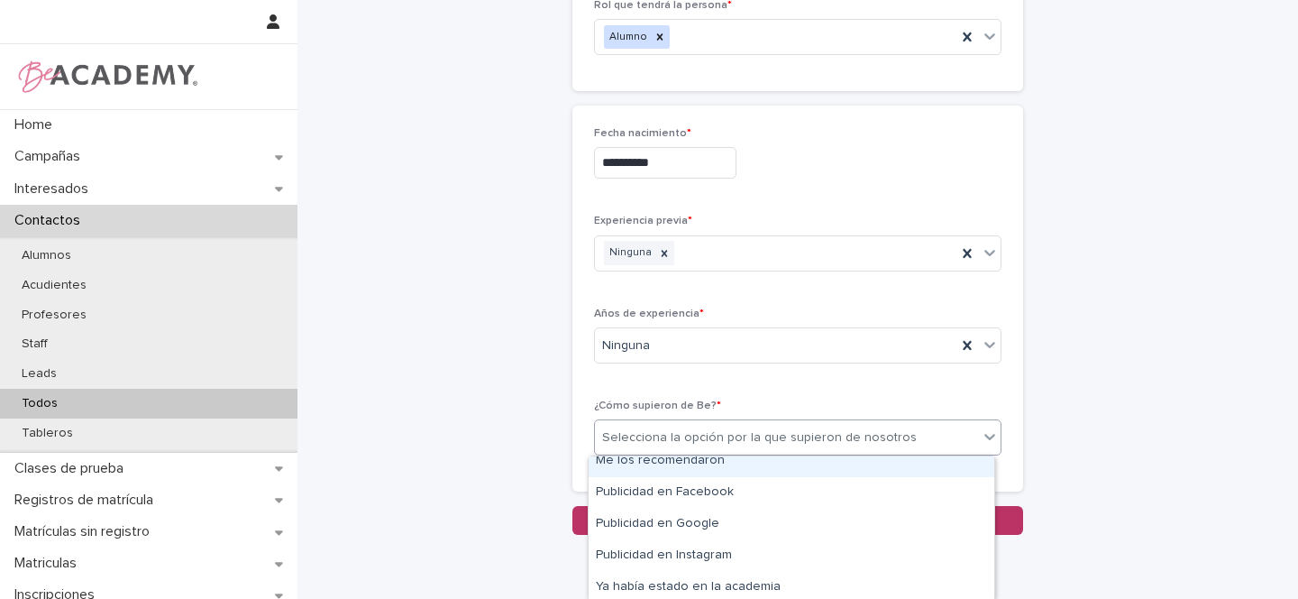
click at [654, 458] on div "Me los recomendaron" at bounding box center [792, 461] width 406 height 32
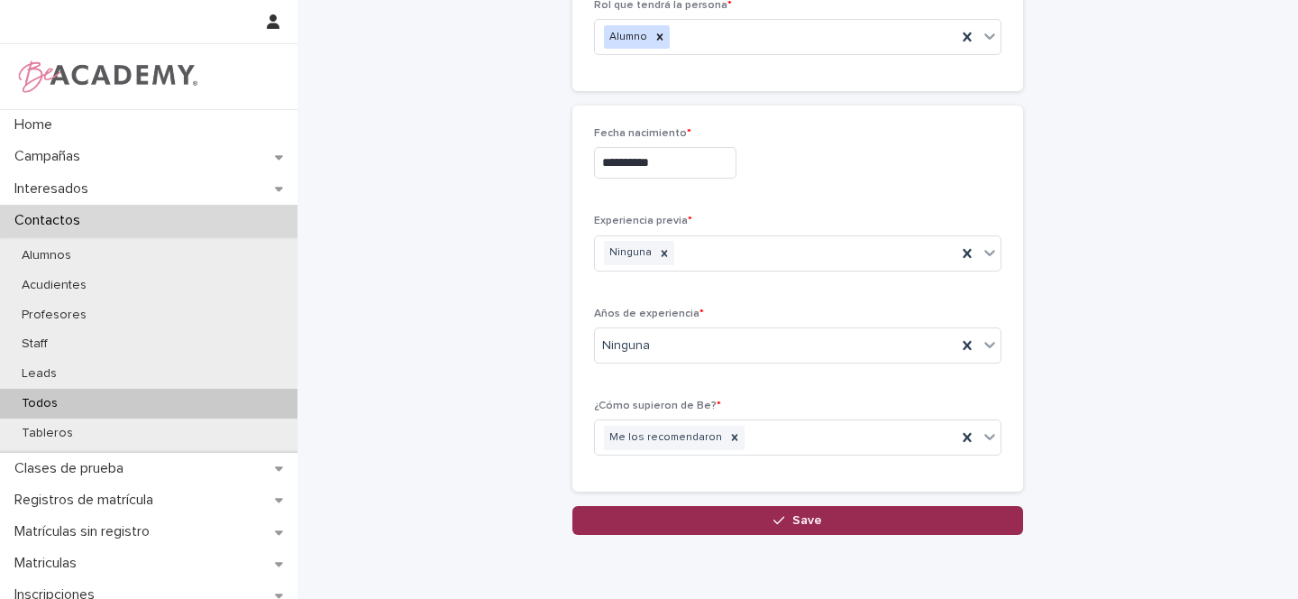
click at [775, 511] on button "Save" at bounding box center [798, 520] width 451 height 29
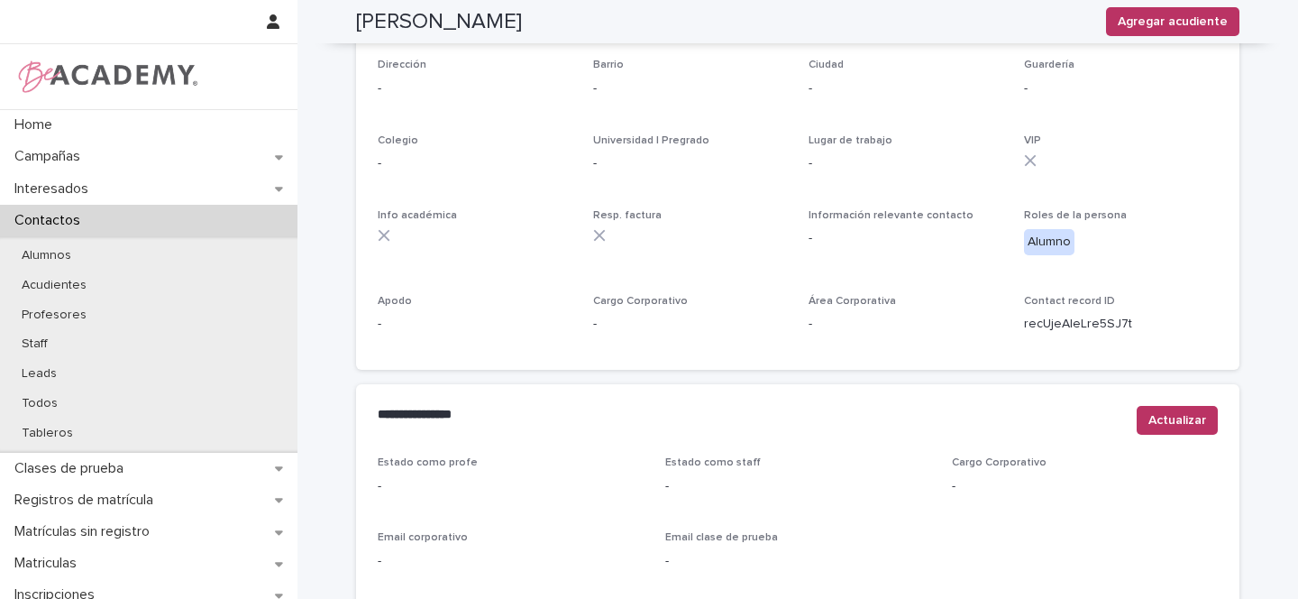
scroll to position [428, 0]
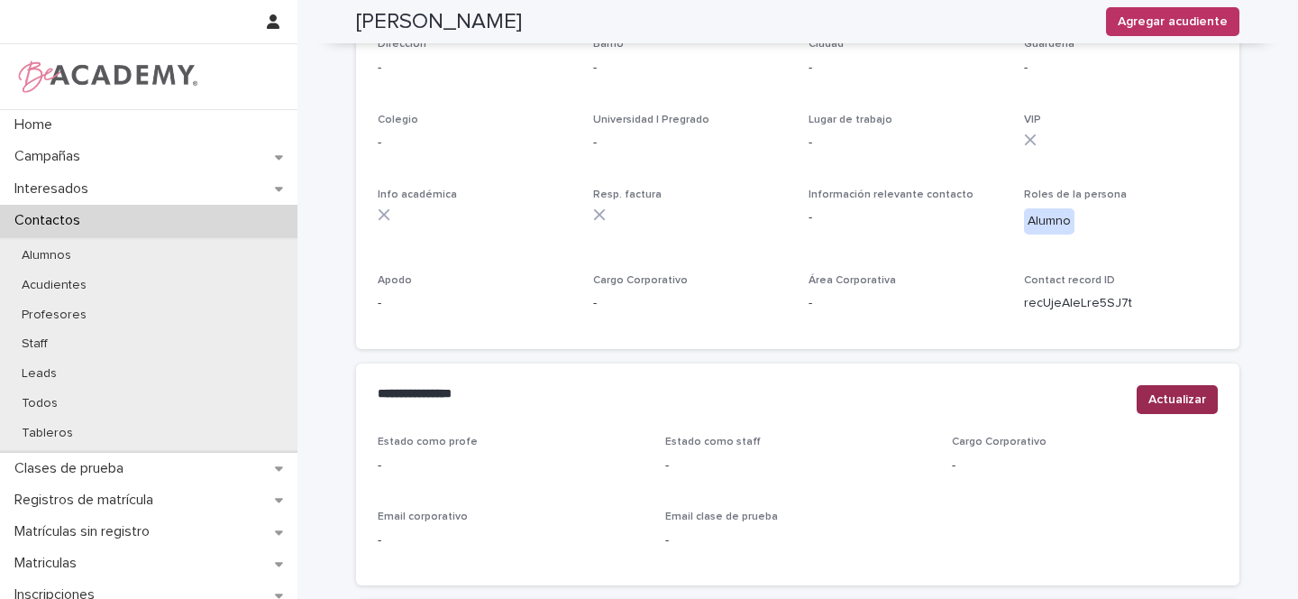
click at [1174, 407] on span "Actualizar" at bounding box center [1178, 399] width 58 height 18
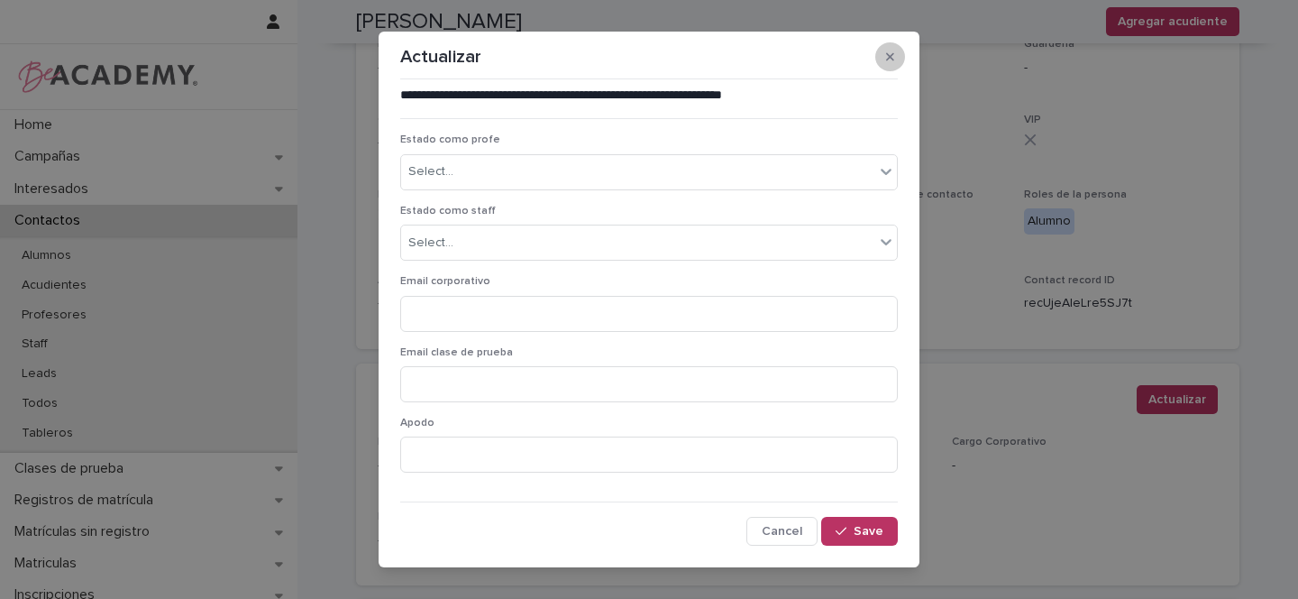
click at [886, 50] on icon "button" at bounding box center [890, 56] width 8 height 13
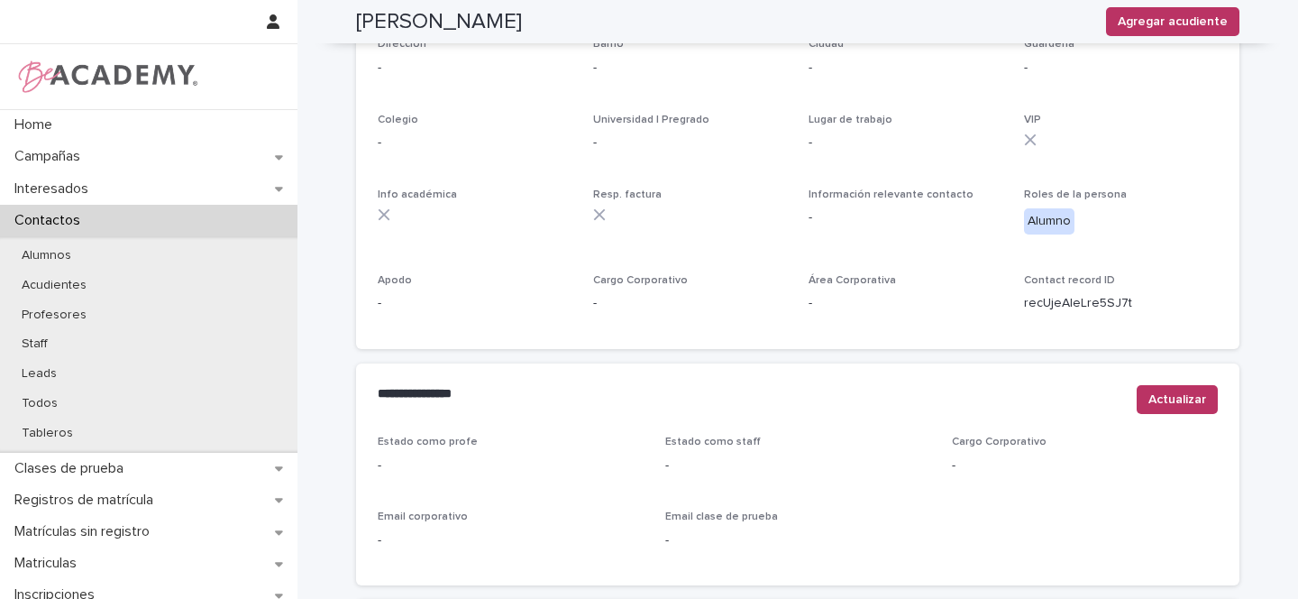
scroll to position [732, 0]
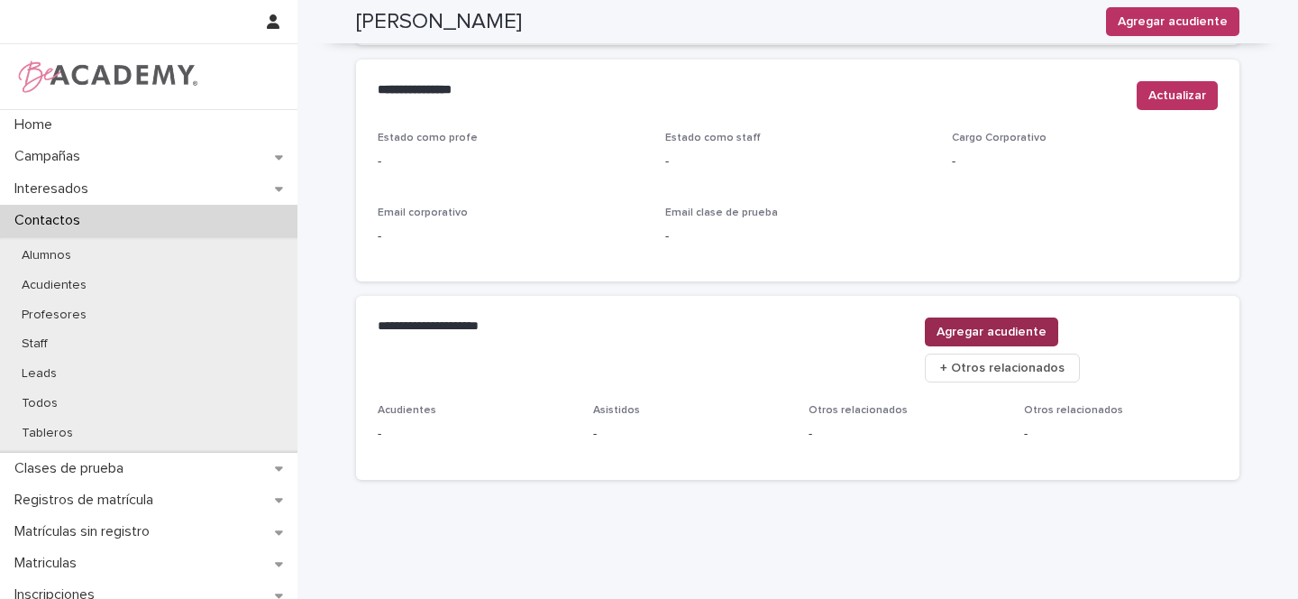
click at [1047, 329] on span "Agregar acudiente" at bounding box center [992, 332] width 110 height 18
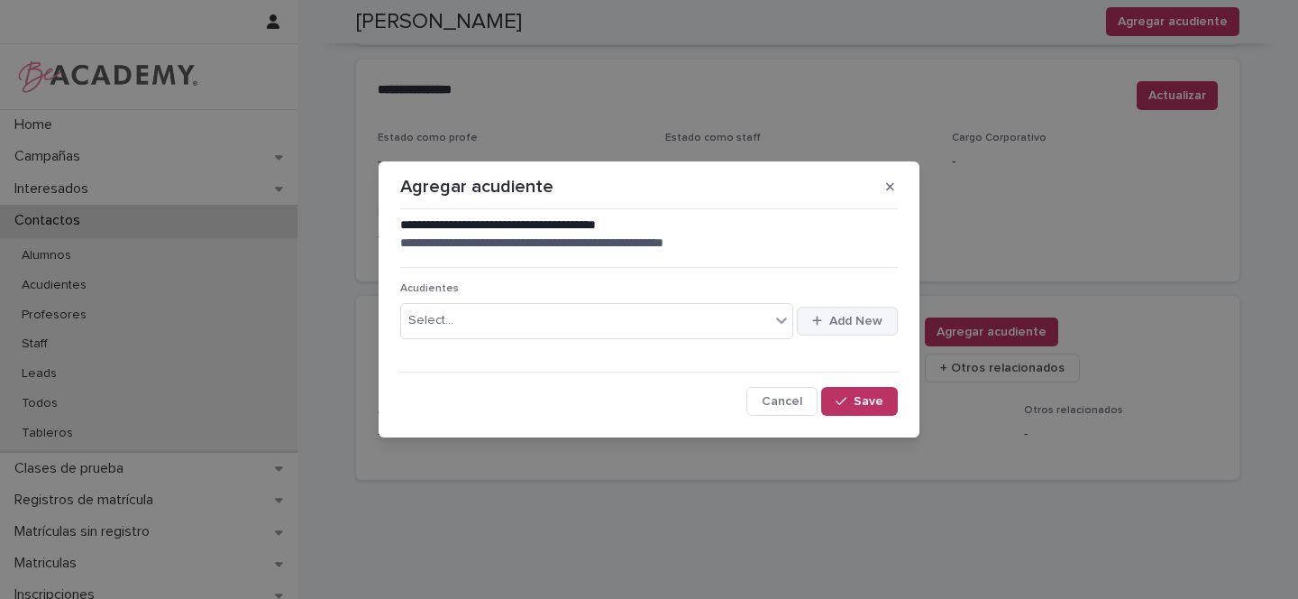
click at [830, 321] on span "Add New" at bounding box center [855, 321] width 53 height 13
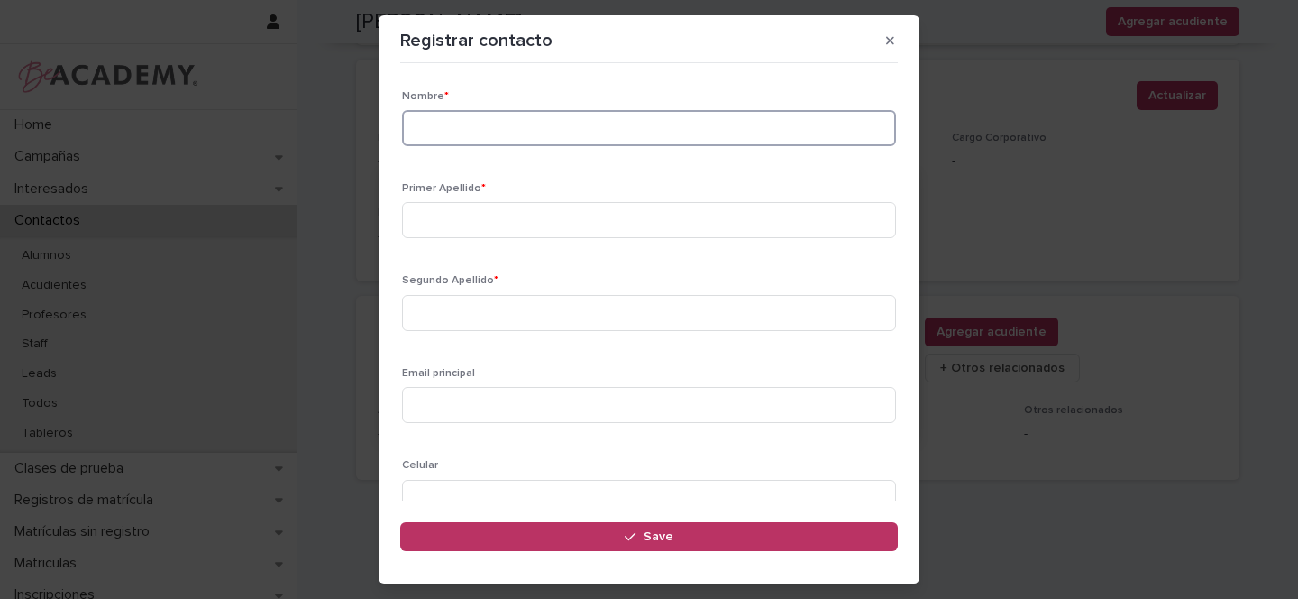
click at [502, 136] on input at bounding box center [649, 128] width 494 height 36
type input "******"
type input "****"
type input "*****"
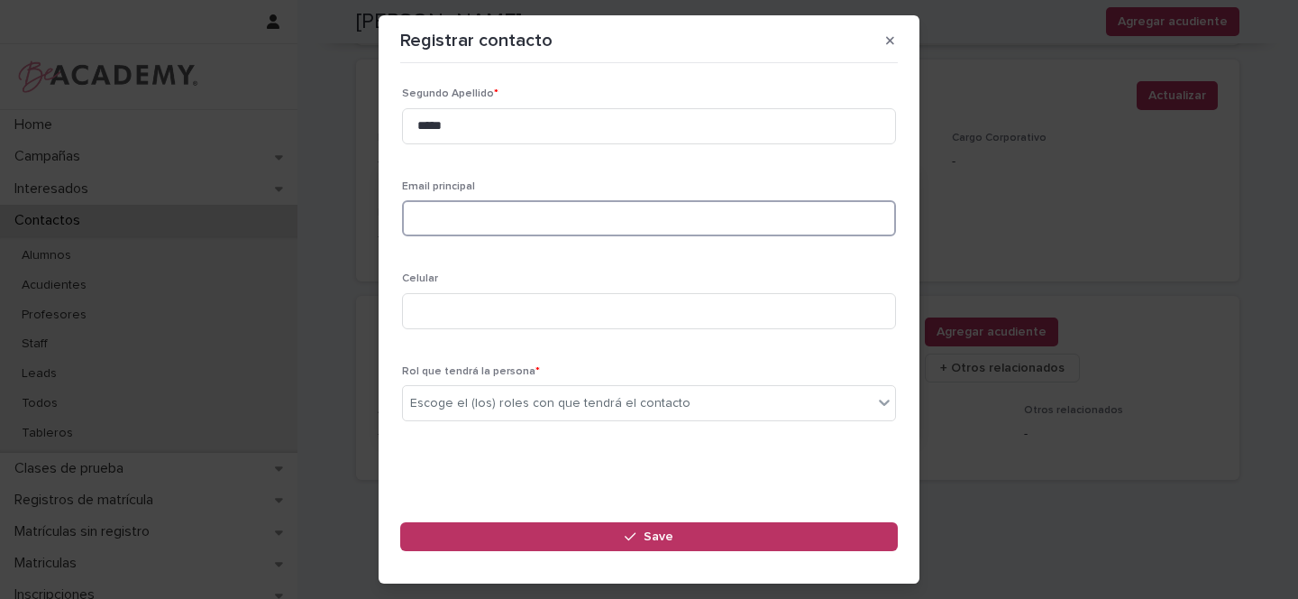
click at [452, 225] on input at bounding box center [649, 218] width 494 height 36
type input "**********"
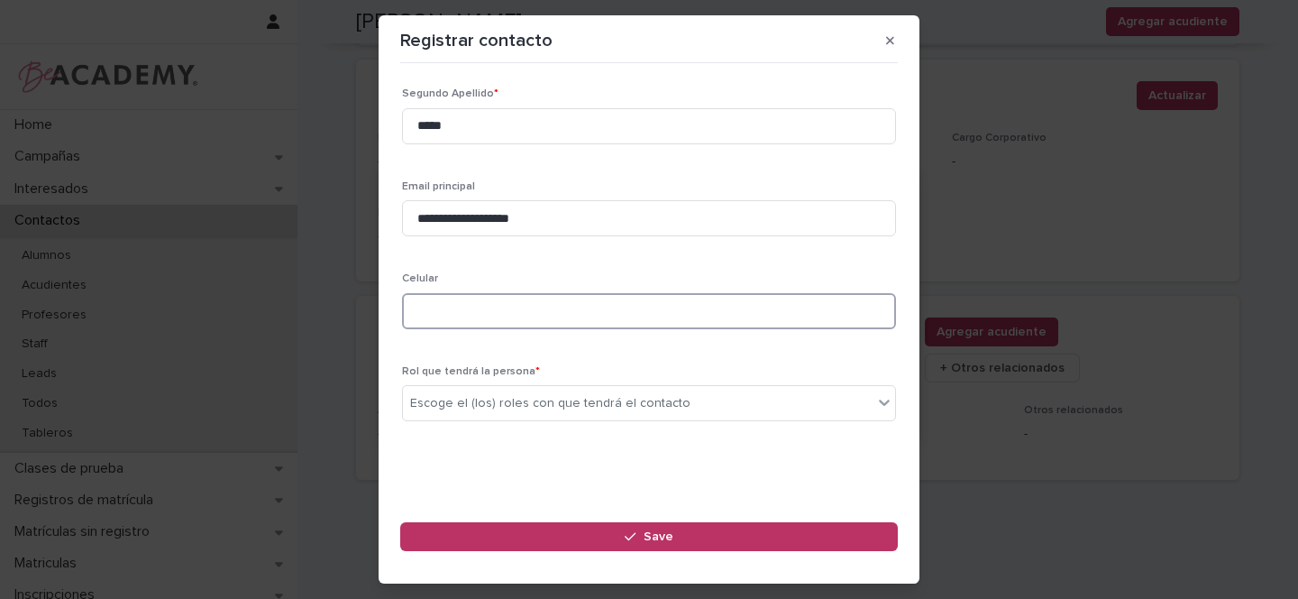
click at [484, 301] on input at bounding box center [649, 311] width 494 height 36
type input "**********"
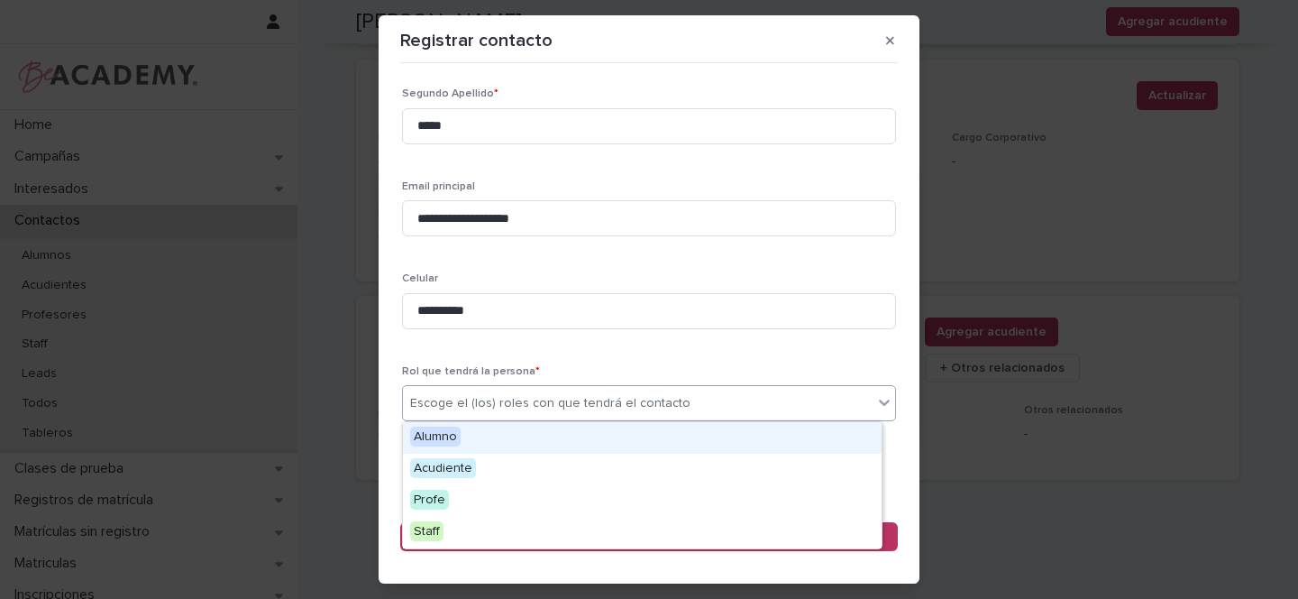
click at [453, 401] on div "Escoge el (los) roles con que tendrá el contacto" at bounding box center [550, 403] width 280 height 19
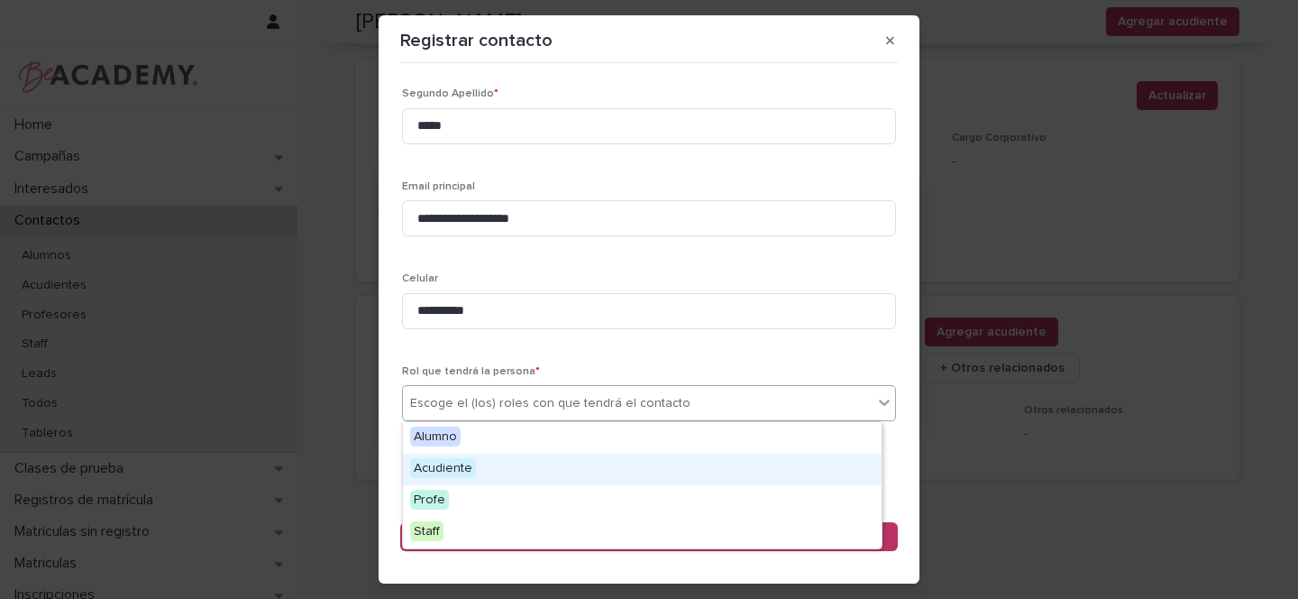
click at [441, 470] on span "Acudiente" at bounding box center [443, 468] width 66 height 20
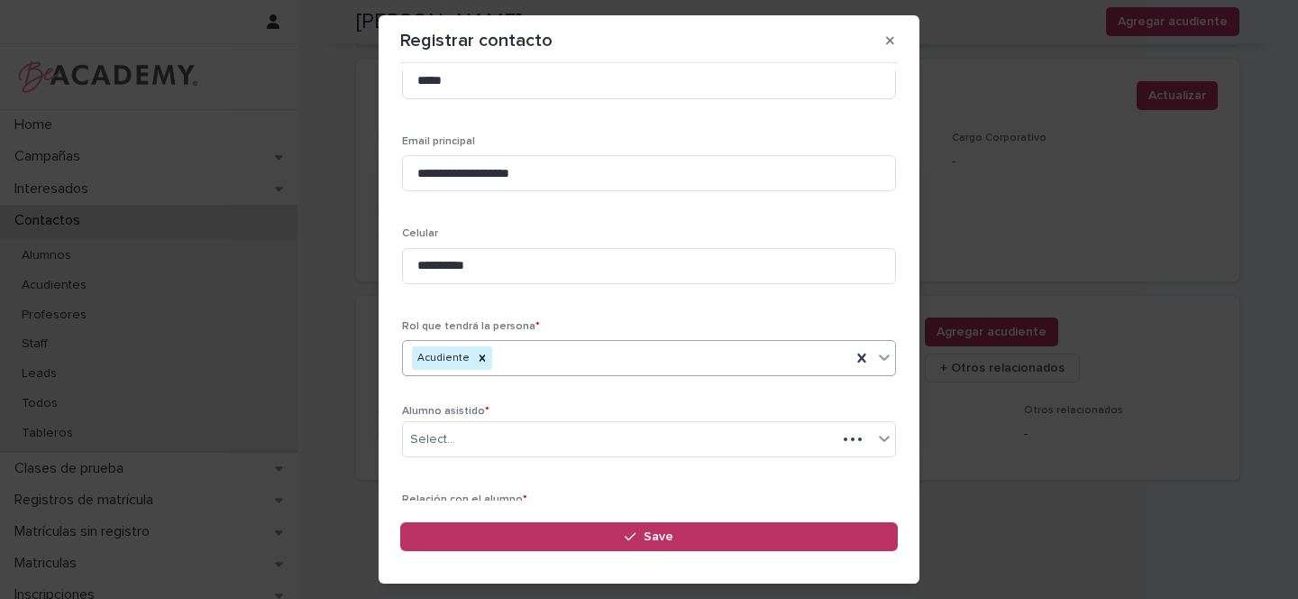
scroll to position [273, 0]
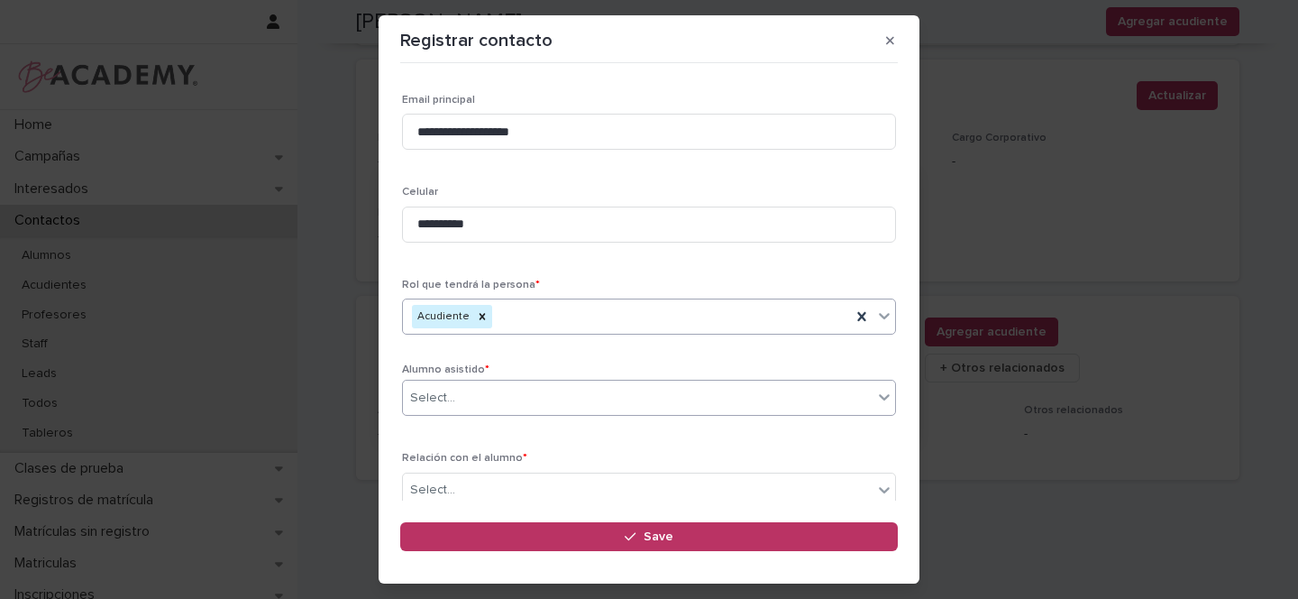
click at [452, 398] on div "Select..." at bounding box center [432, 398] width 45 height 19
type input "**********"
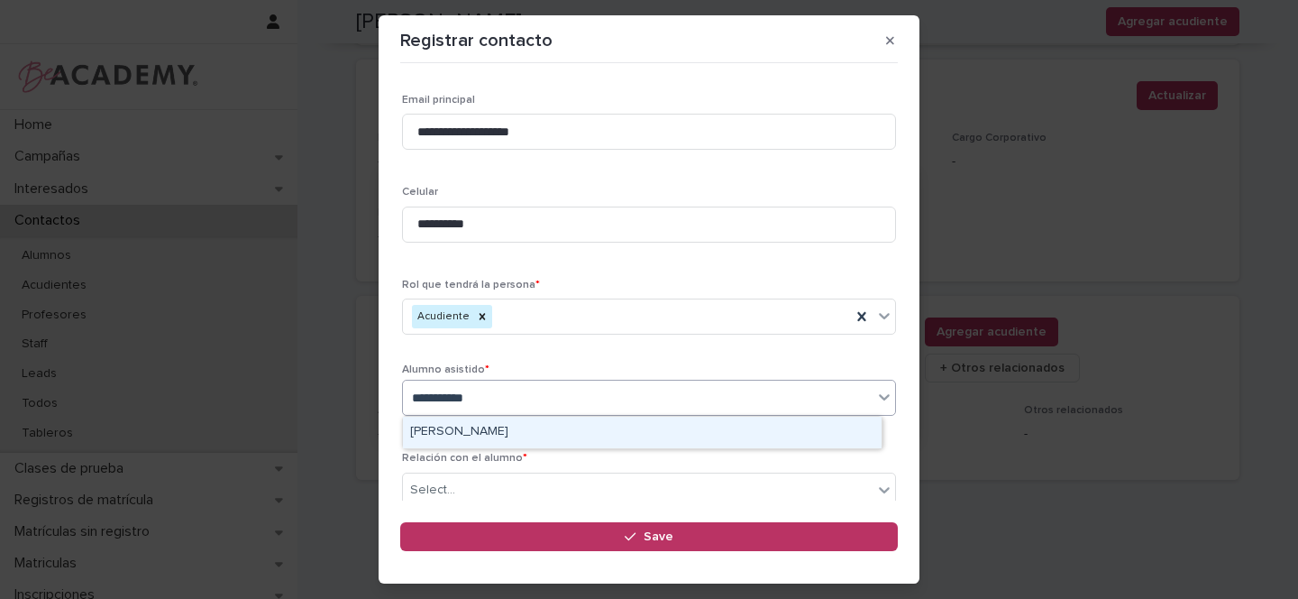
click at [472, 430] on div "Julian Diaz Mora" at bounding box center [642, 433] width 479 height 32
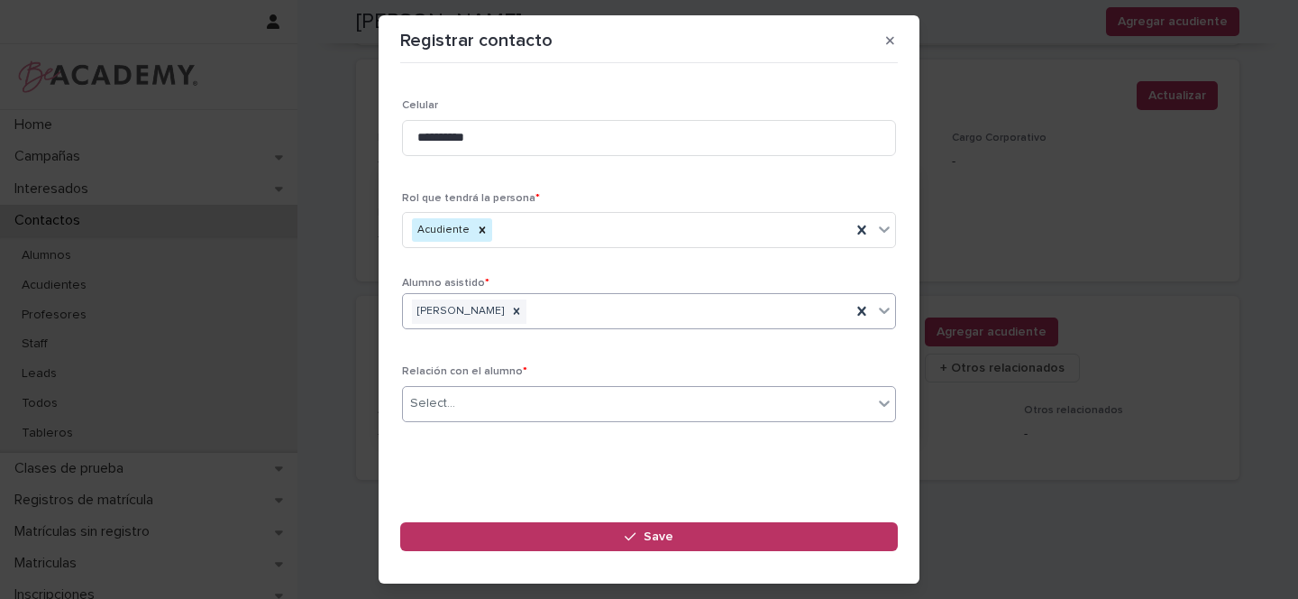
scroll to position [361, 0]
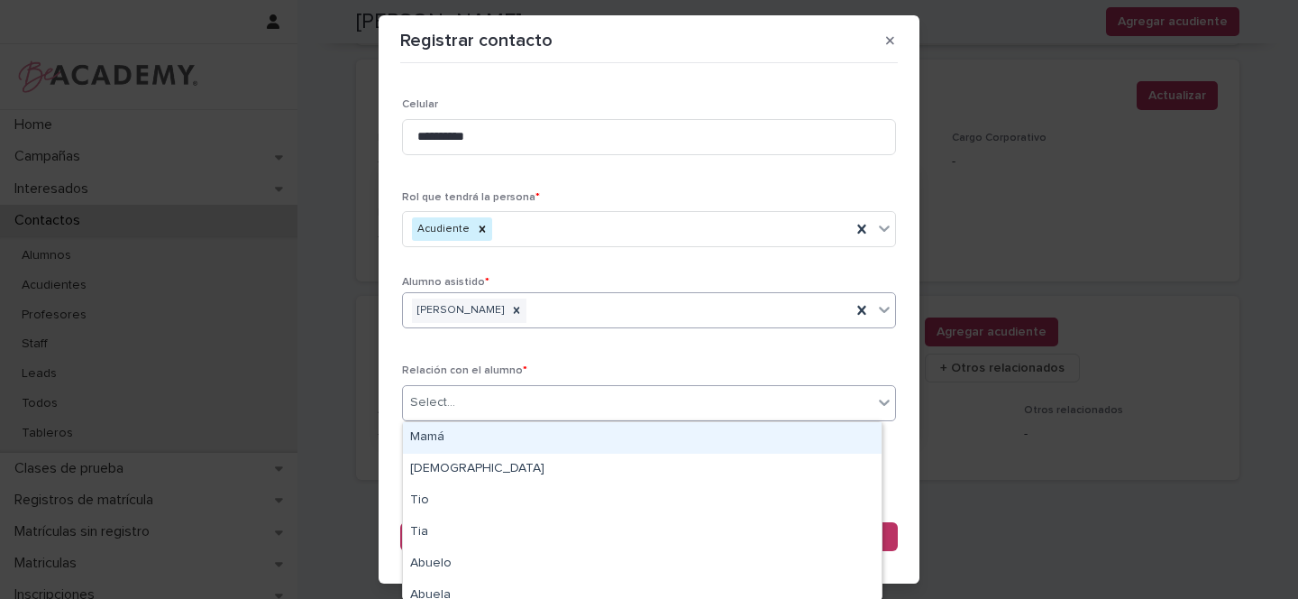
click at [467, 396] on div "Select..." at bounding box center [638, 403] width 470 height 30
click at [437, 435] on div "Mamá" at bounding box center [642, 438] width 479 height 32
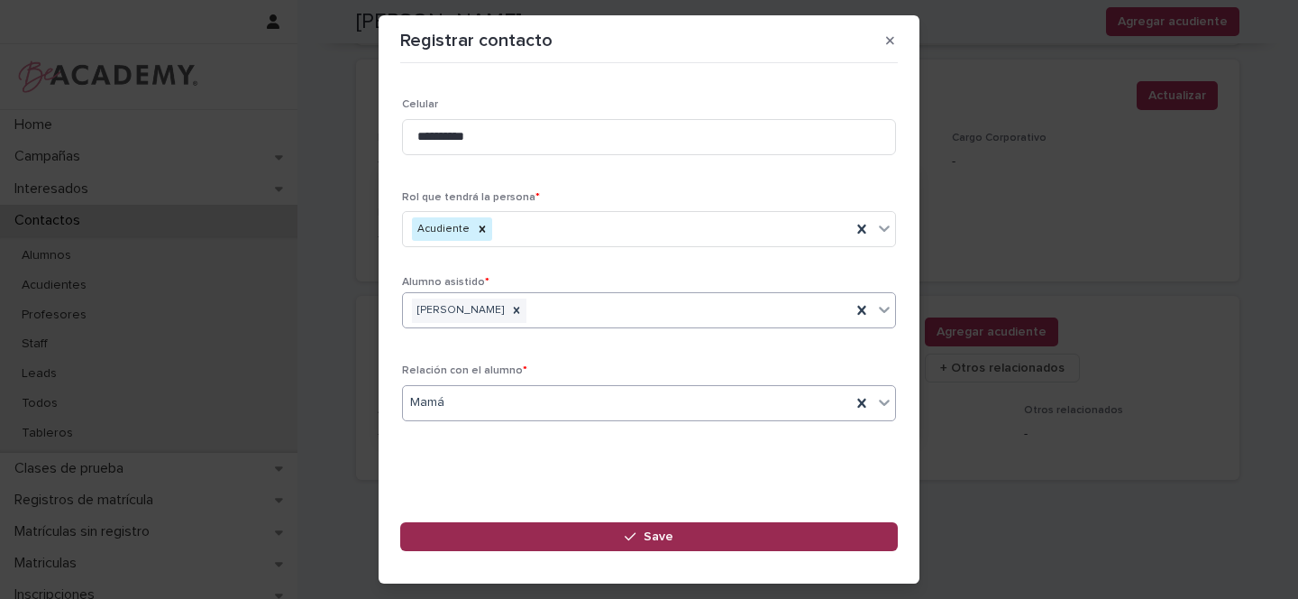
click at [609, 530] on button "Save" at bounding box center [649, 536] width 498 height 29
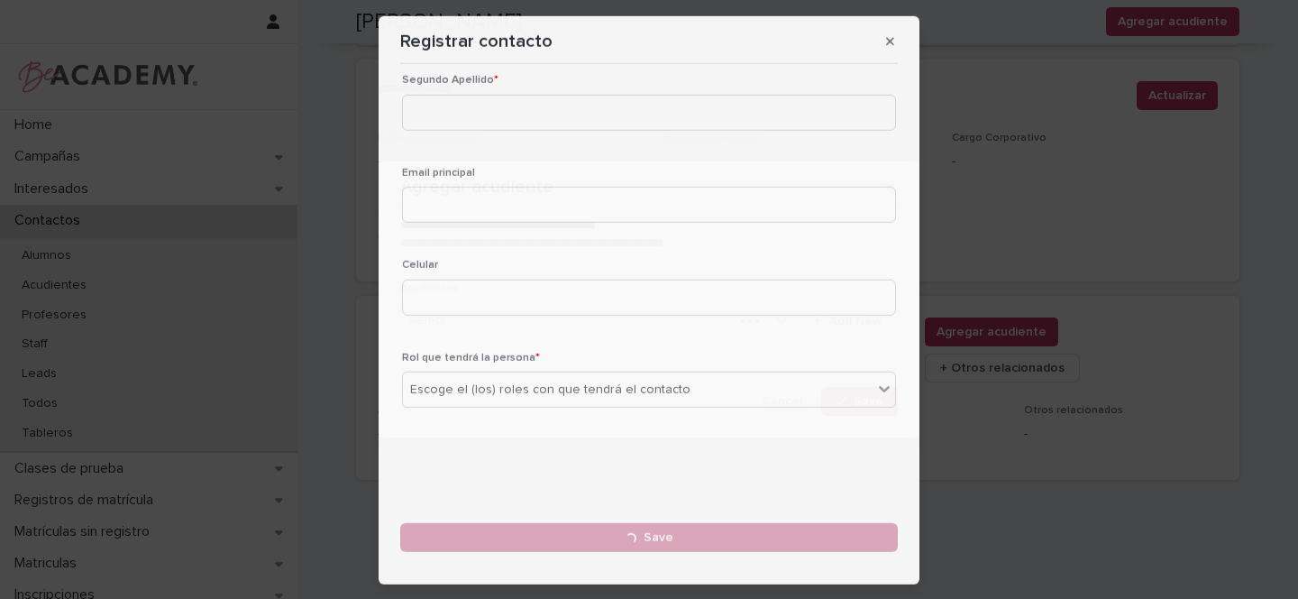
scroll to position [0, 0]
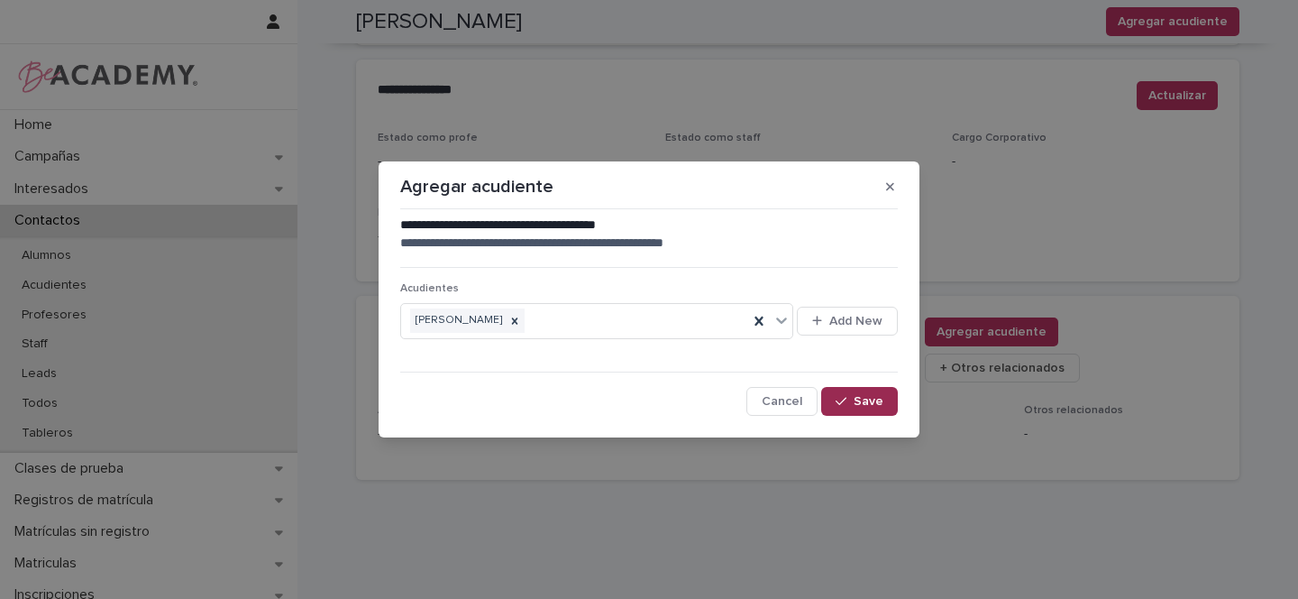
click at [864, 399] on span "Save" at bounding box center [869, 401] width 30 height 13
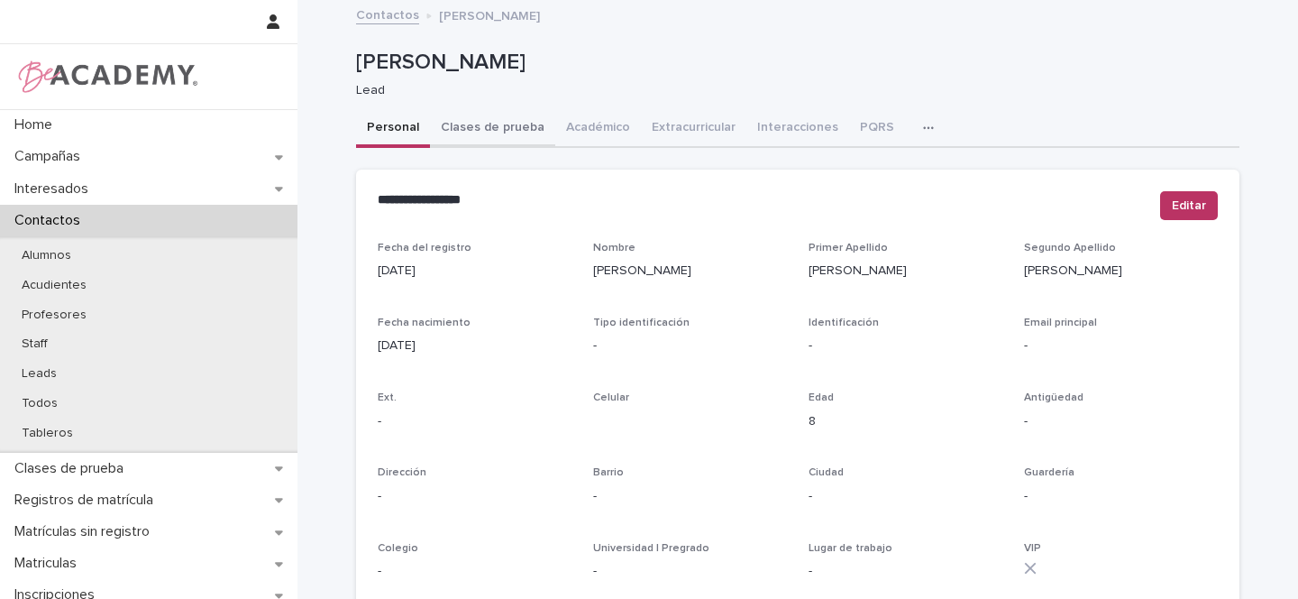
click at [485, 132] on button "Clases de prueba" at bounding box center [492, 129] width 125 height 38
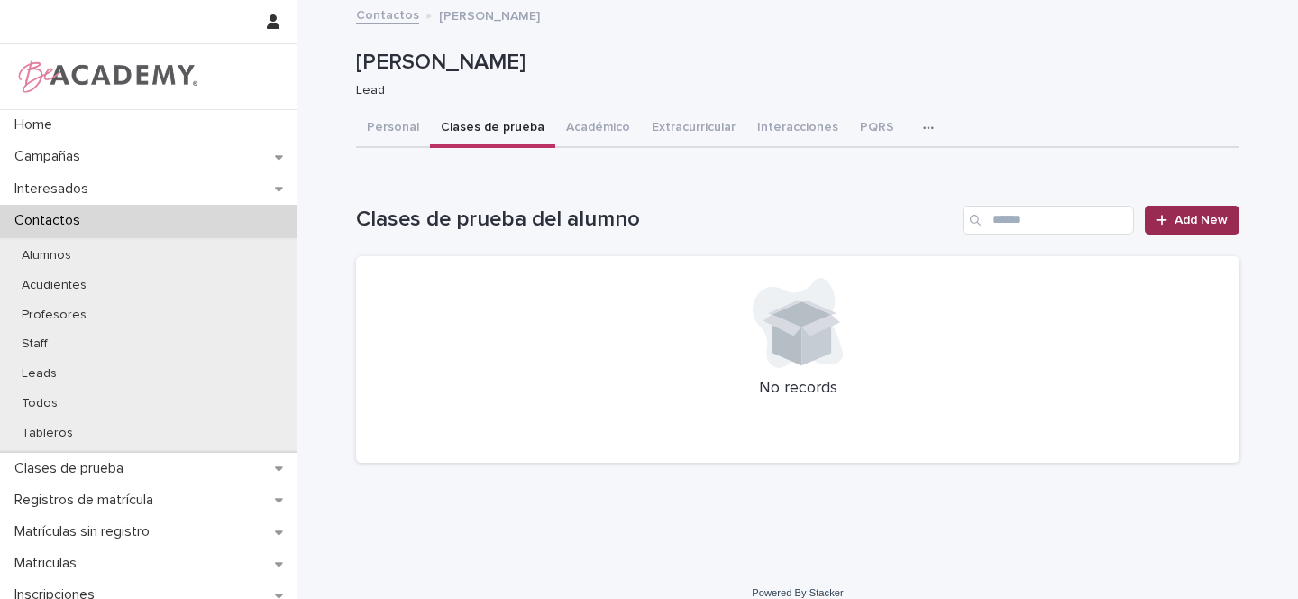
click at [1191, 221] on span "Add New" at bounding box center [1201, 220] width 53 height 13
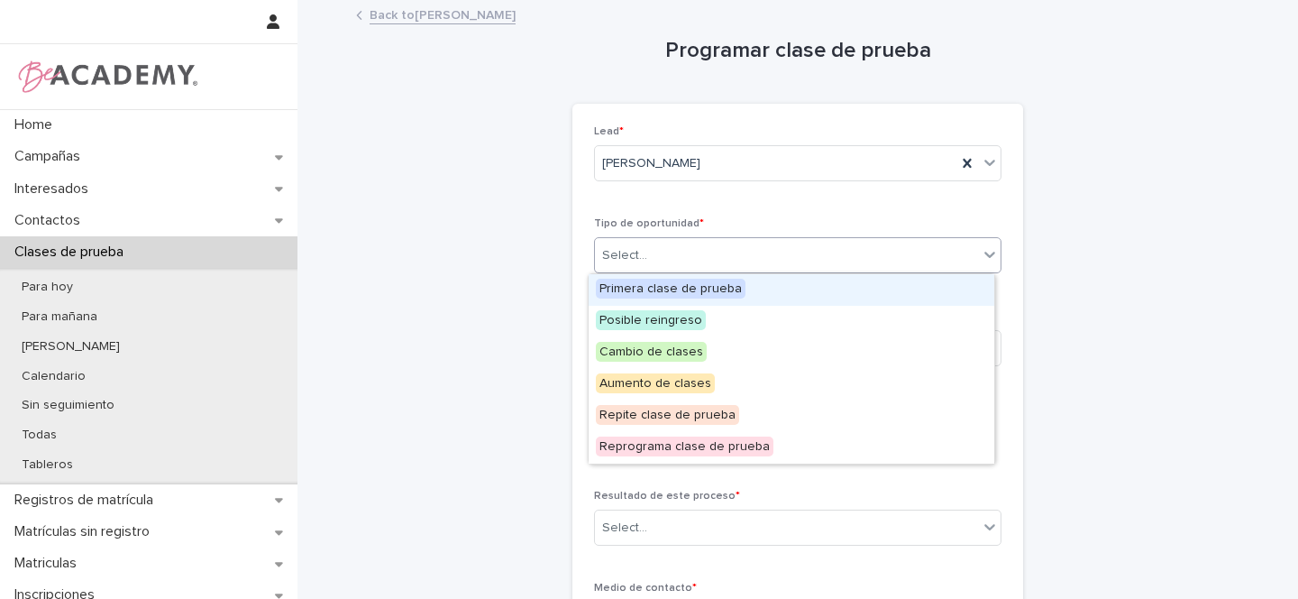
click at [620, 257] on div "Select..." at bounding box center [624, 255] width 45 height 19
click at [639, 291] on span "Primera clase de prueba" at bounding box center [671, 289] width 150 height 20
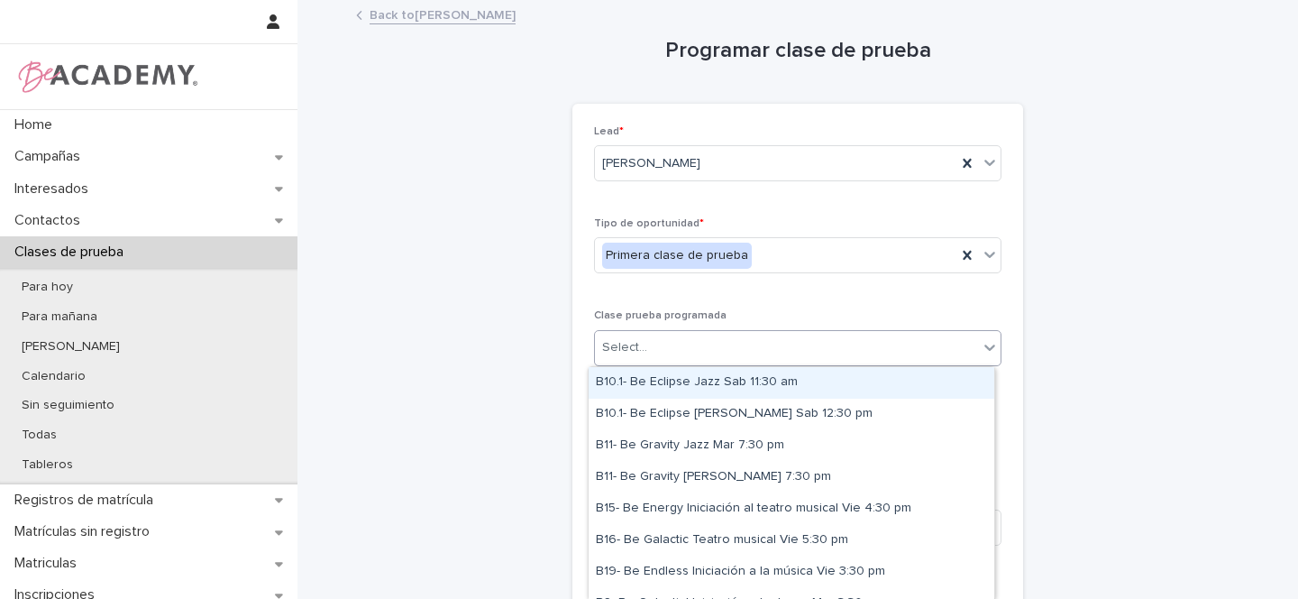
click at [629, 339] on div "Select..." at bounding box center [624, 347] width 45 height 19
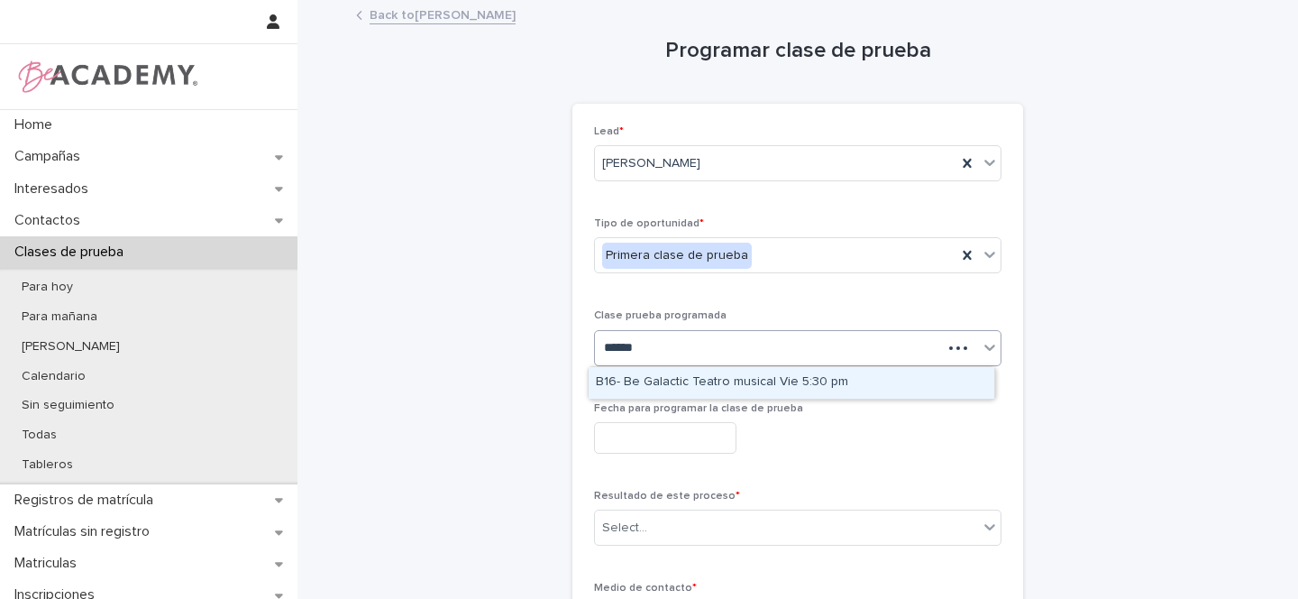
type input "*******"
click at [658, 378] on div "B16- Be Galactic Teatro musical Vie 5:30 pm" at bounding box center [792, 383] width 406 height 32
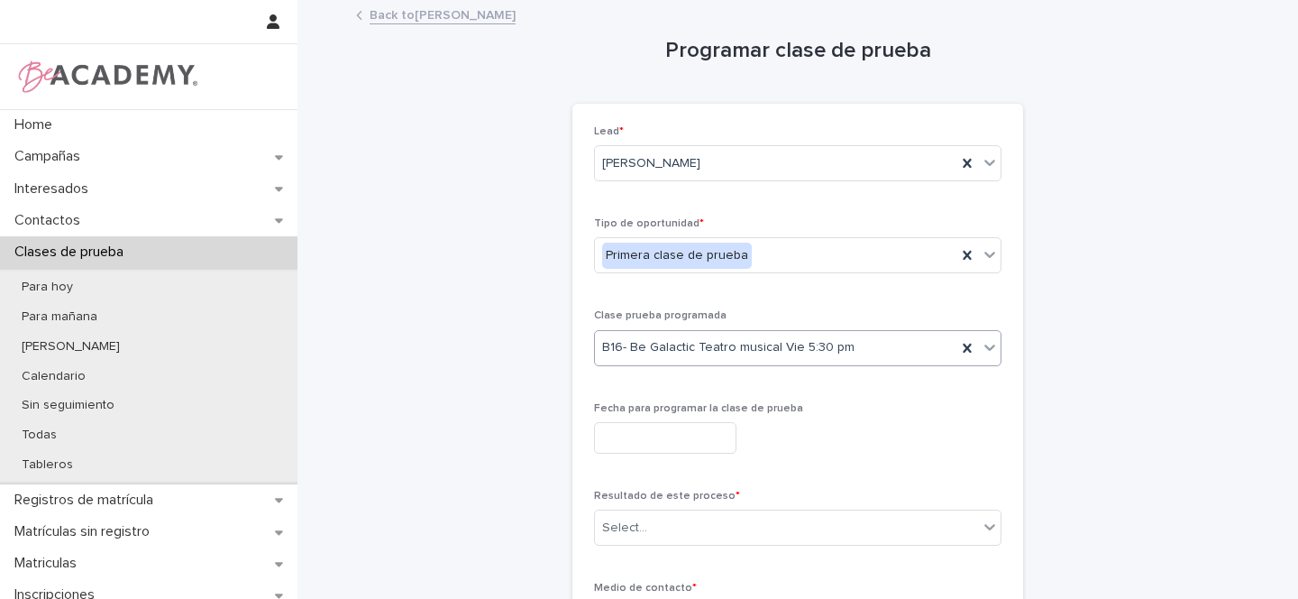
click at [628, 439] on input "text" at bounding box center [665, 438] width 142 height 32
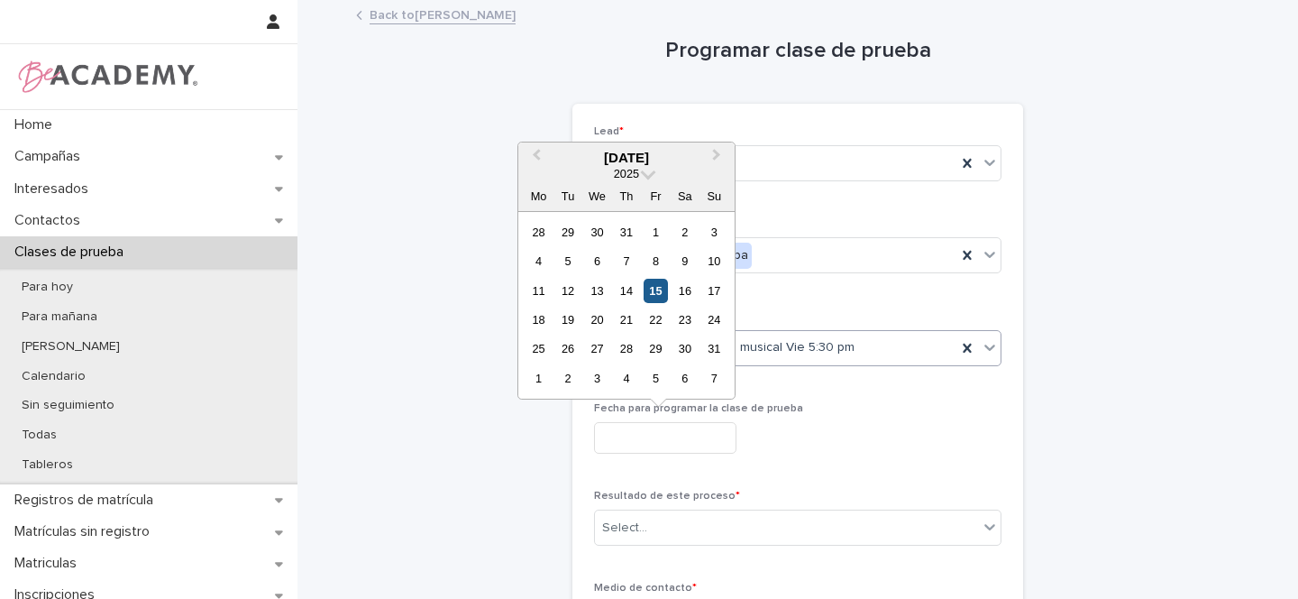
click at [656, 289] on div "15" at bounding box center [656, 291] width 24 height 24
type input "**********"
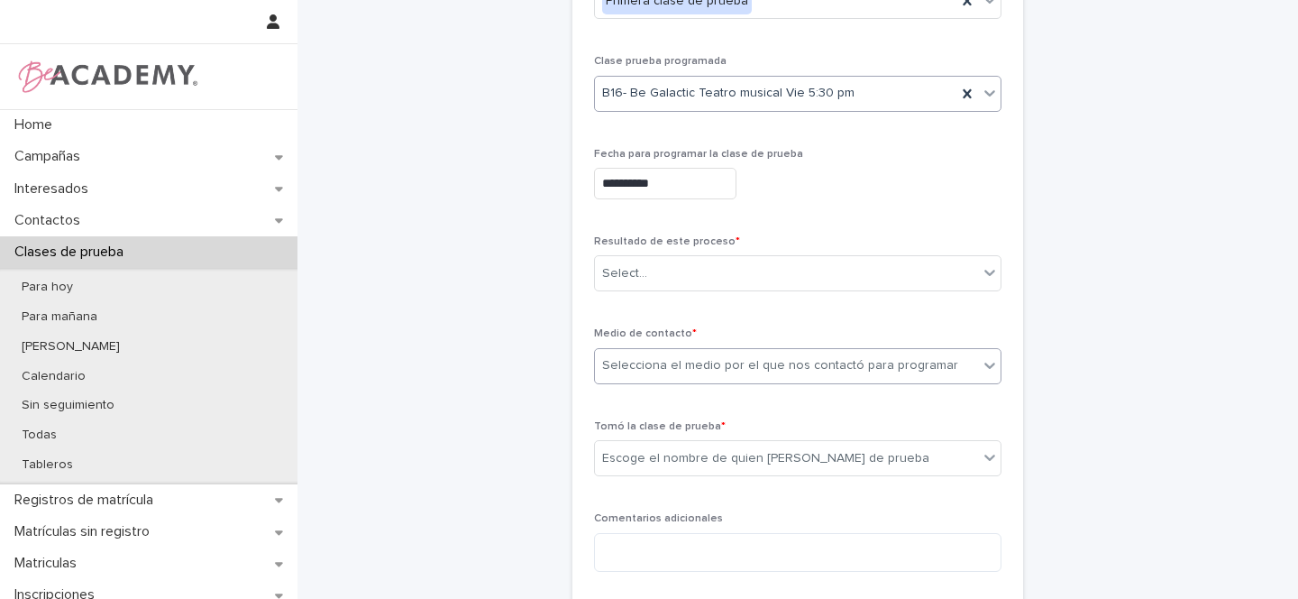
scroll to position [257, 0]
click at [609, 277] on div "Select..." at bounding box center [624, 270] width 45 height 19
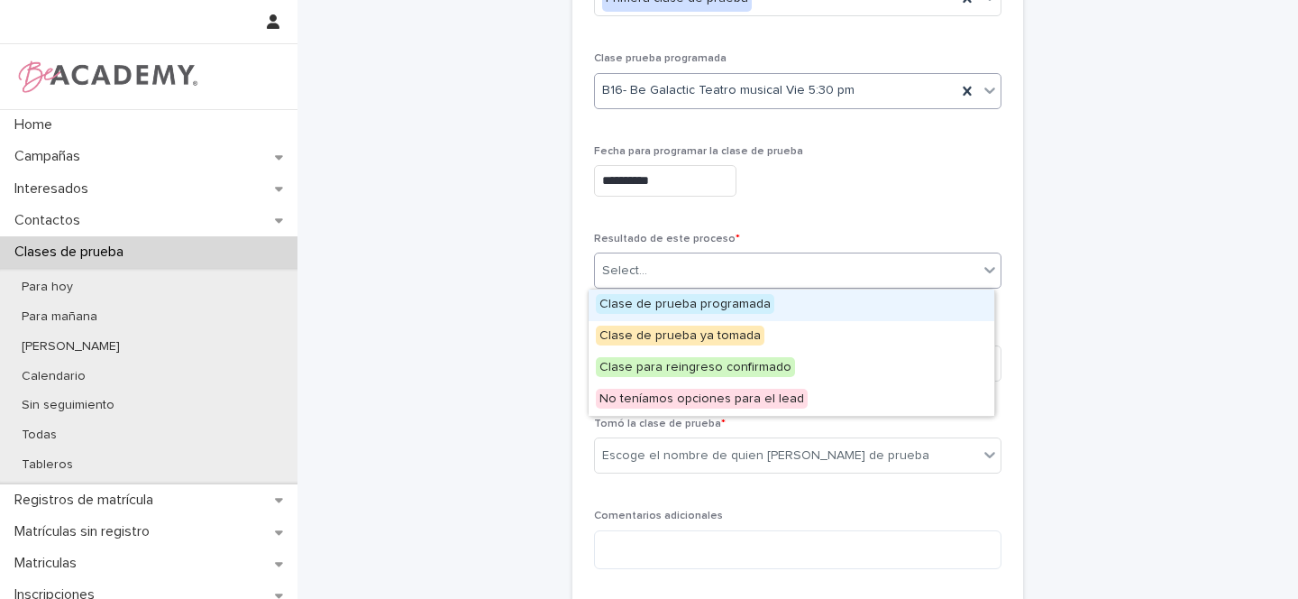
click at [635, 305] on span "Clase de prueba programada" at bounding box center [685, 304] width 179 height 20
click at [670, 258] on div "Clase de prueba programada" at bounding box center [691, 271] width 179 height 26
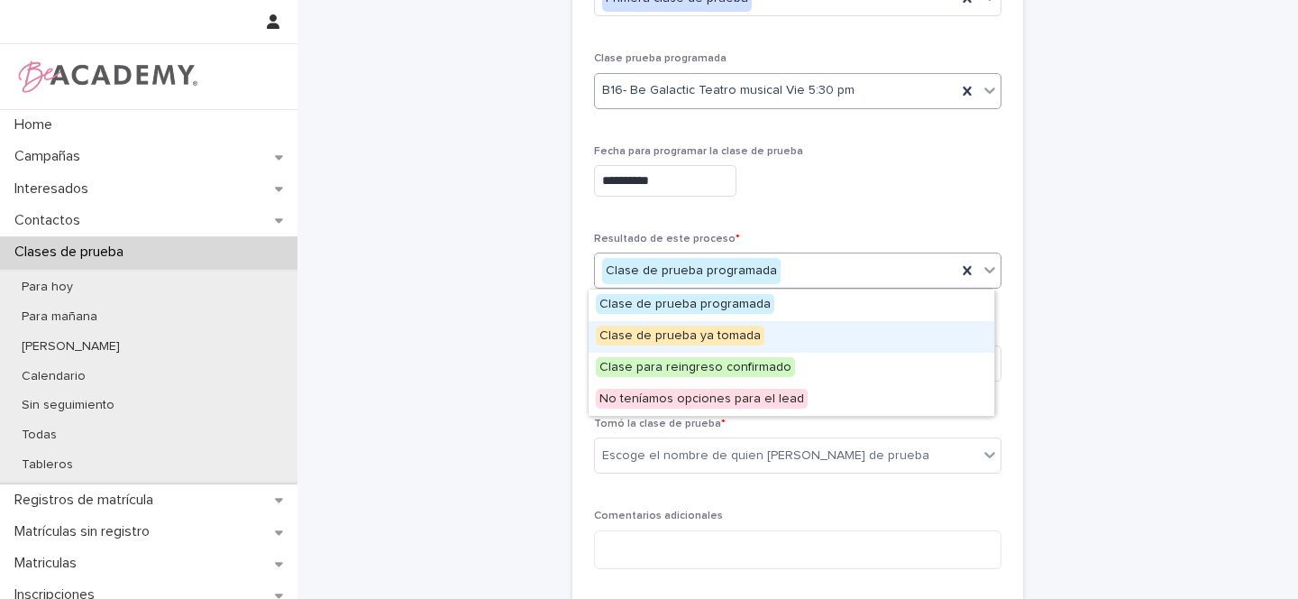
click at [694, 337] on span "Clase de prueba ya tomada" at bounding box center [680, 335] width 169 height 20
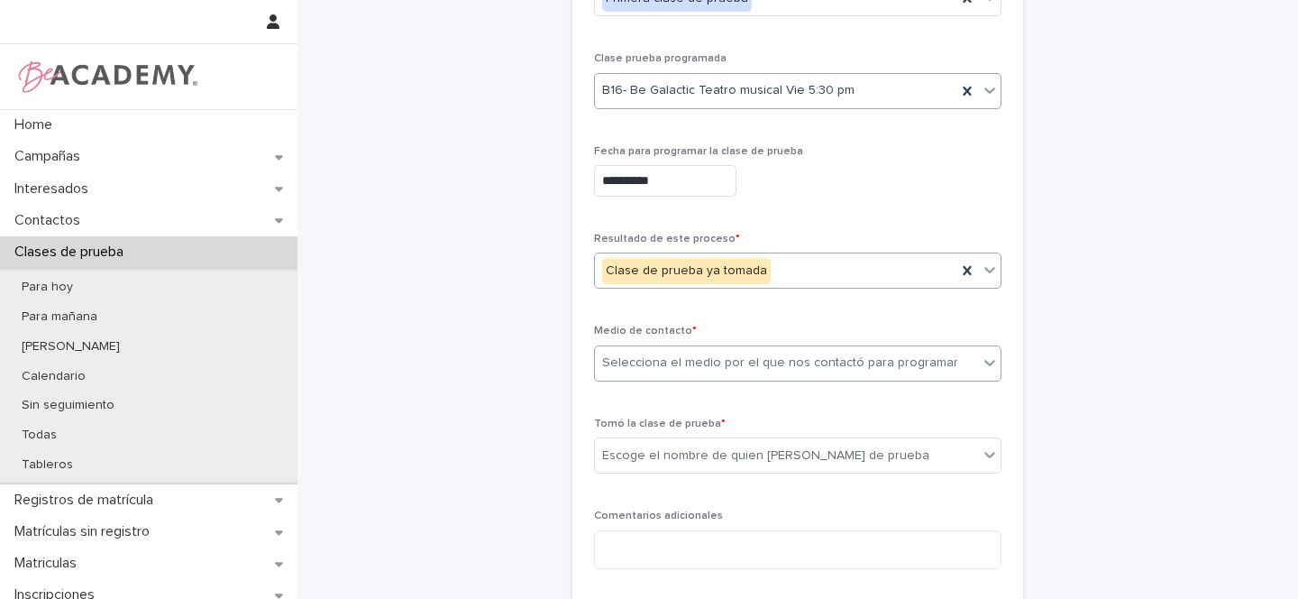
click at [652, 355] on div "Selecciona el medio por el que nos contactó para programar" at bounding box center [780, 362] width 356 height 19
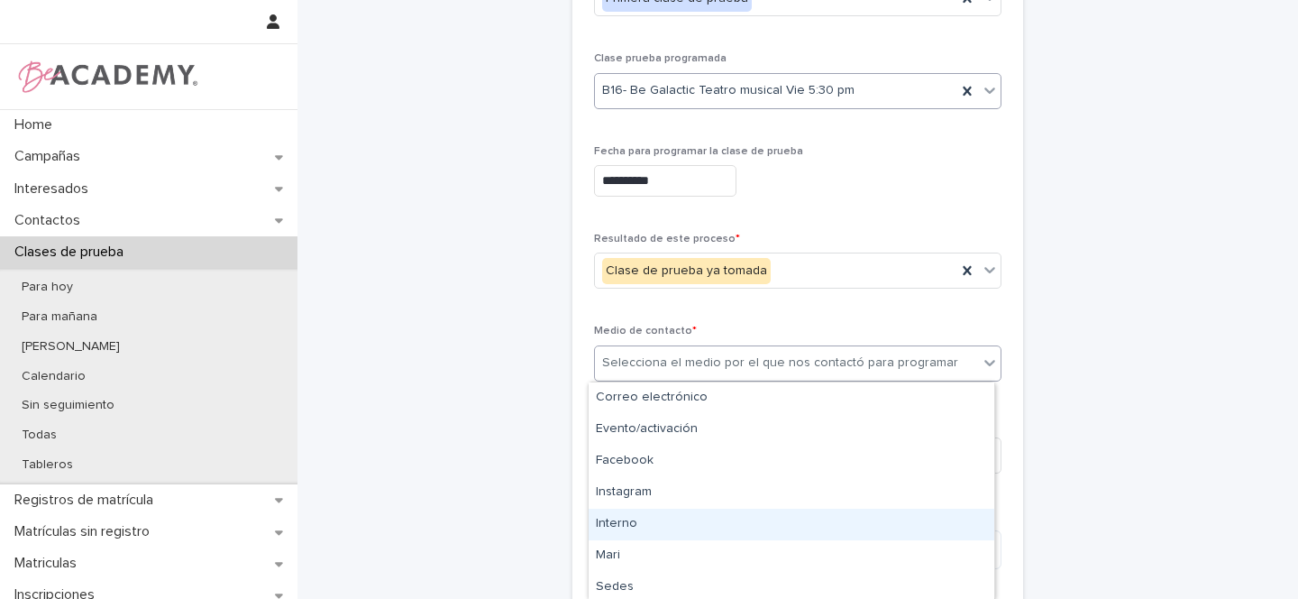
scroll to position [130, 0]
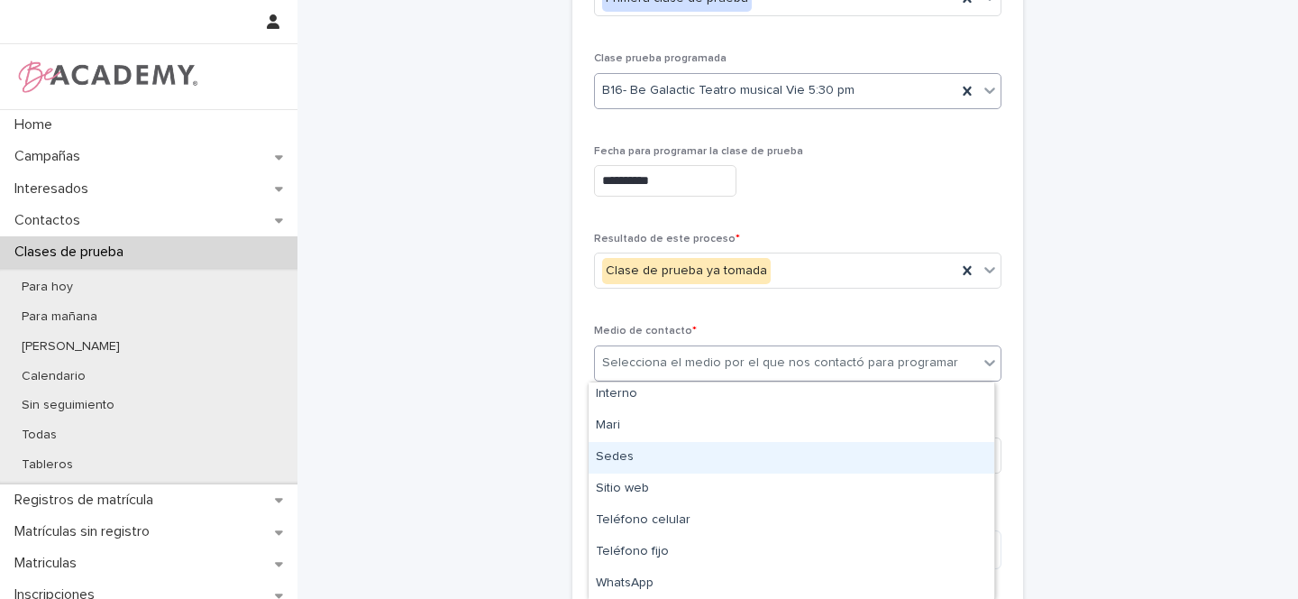
click at [623, 450] on div "Sedes" at bounding box center [792, 458] width 406 height 32
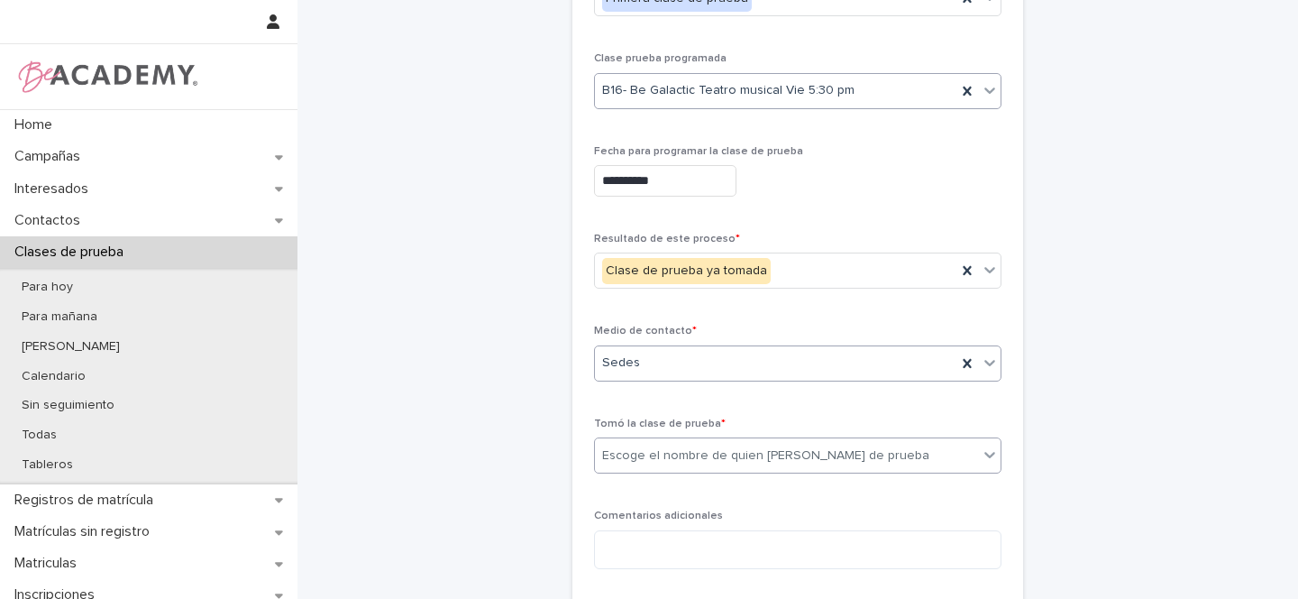
click at [632, 454] on div "Escoge el nombre de quien toma la clase de prueba" at bounding box center [765, 455] width 327 height 19
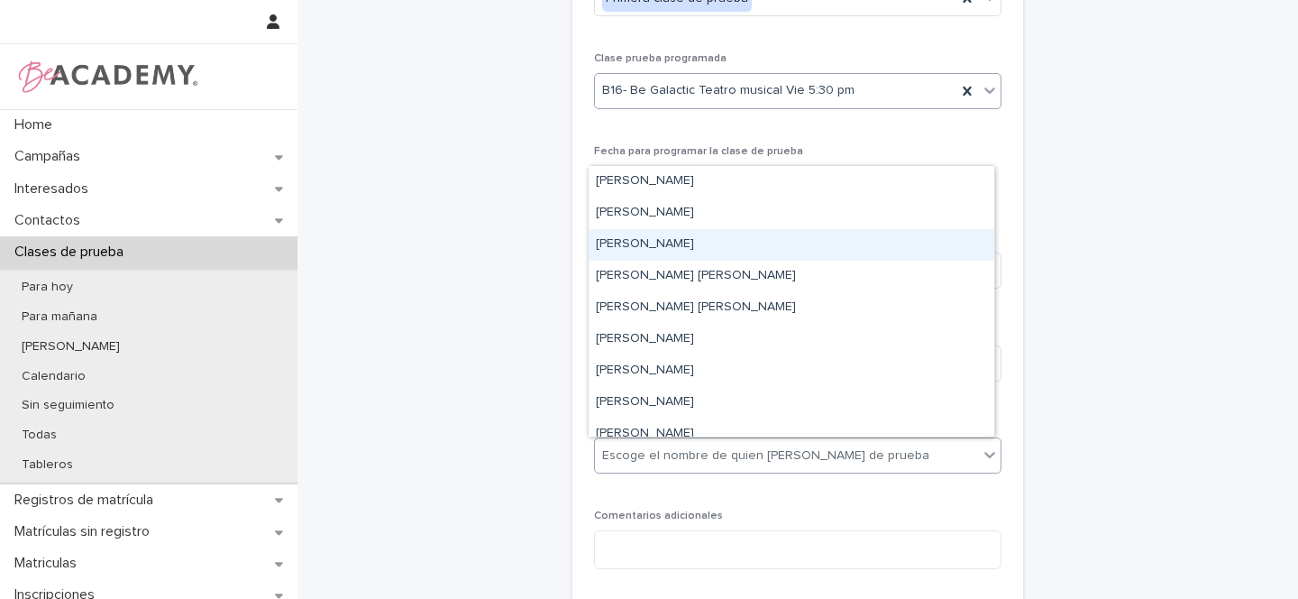
click at [625, 239] on div "Gina Orjuela Cortes" at bounding box center [792, 245] width 406 height 32
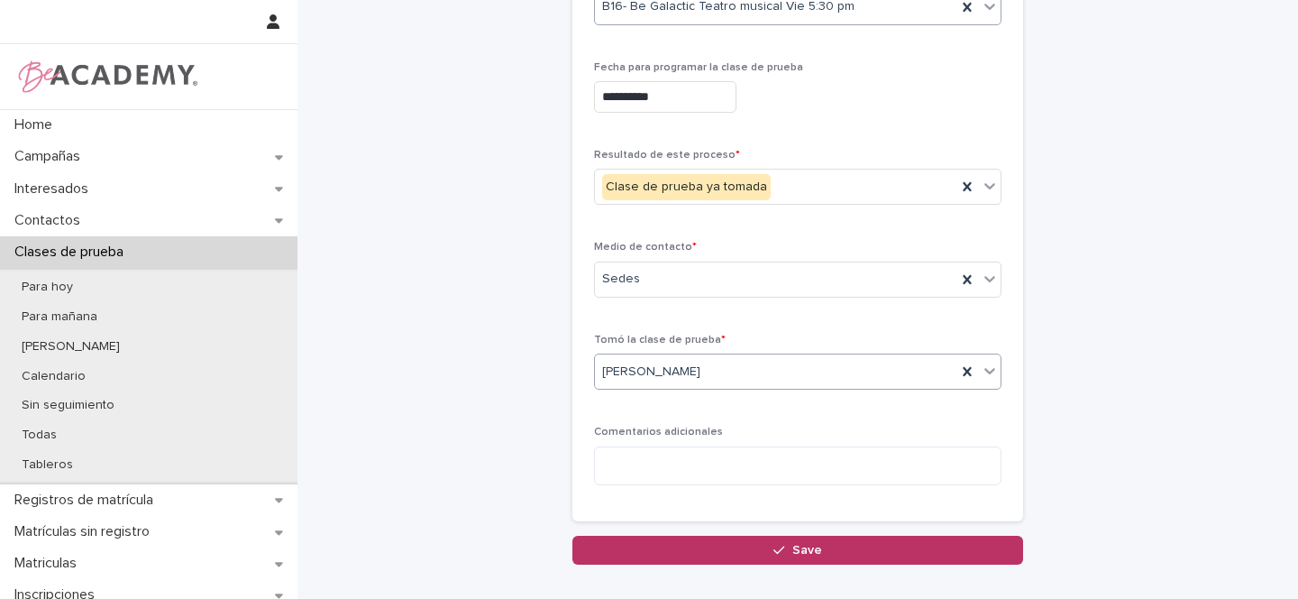
scroll to position [447, 0]
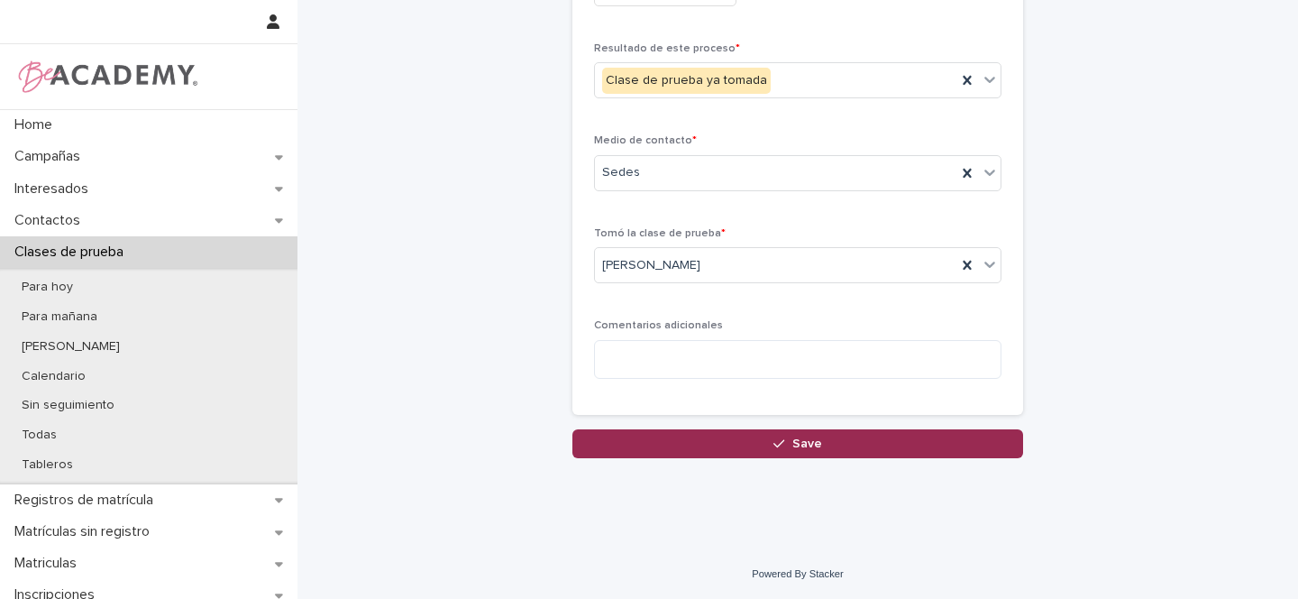
click at [780, 440] on div "button" at bounding box center [783, 443] width 18 height 13
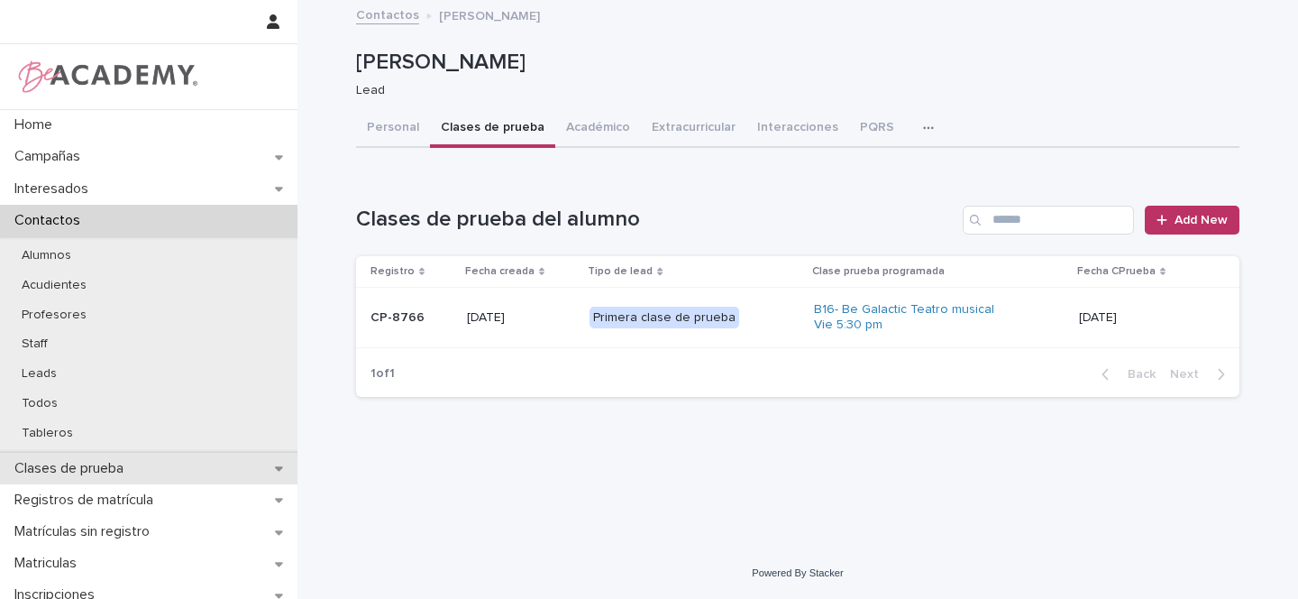
click at [278, 467] on icon at bounding box center [279, 468] width 8 height 13
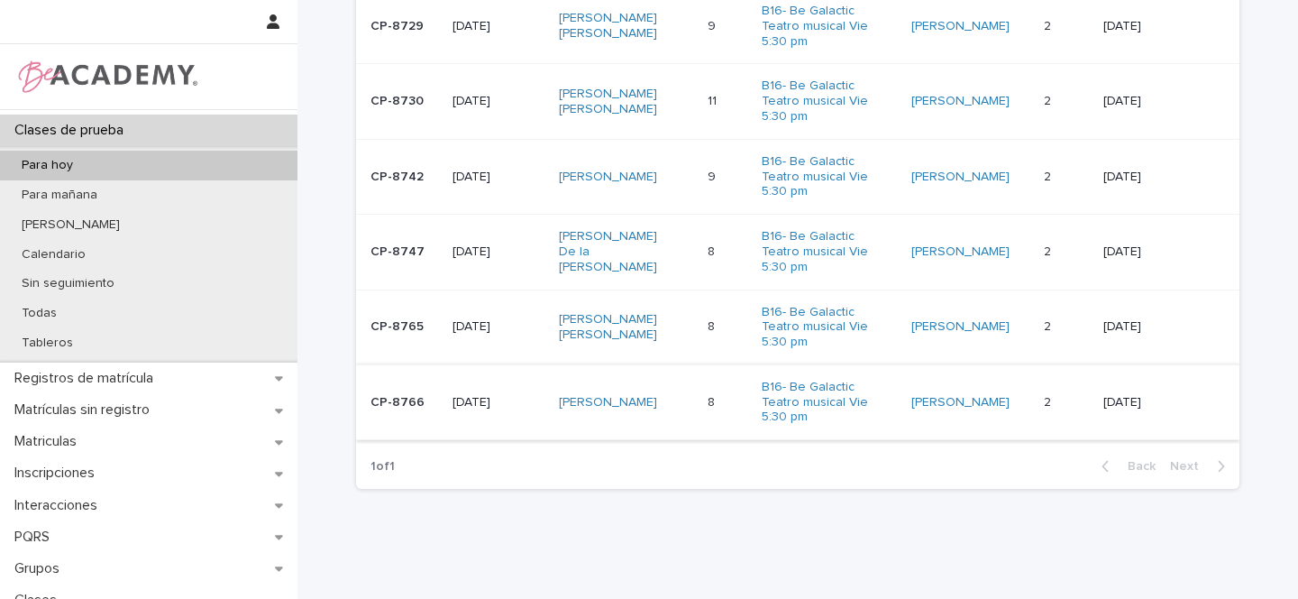
scroll to position [715, 0]
